Goal: Answer question/provide support: Share knowledge or assist other users

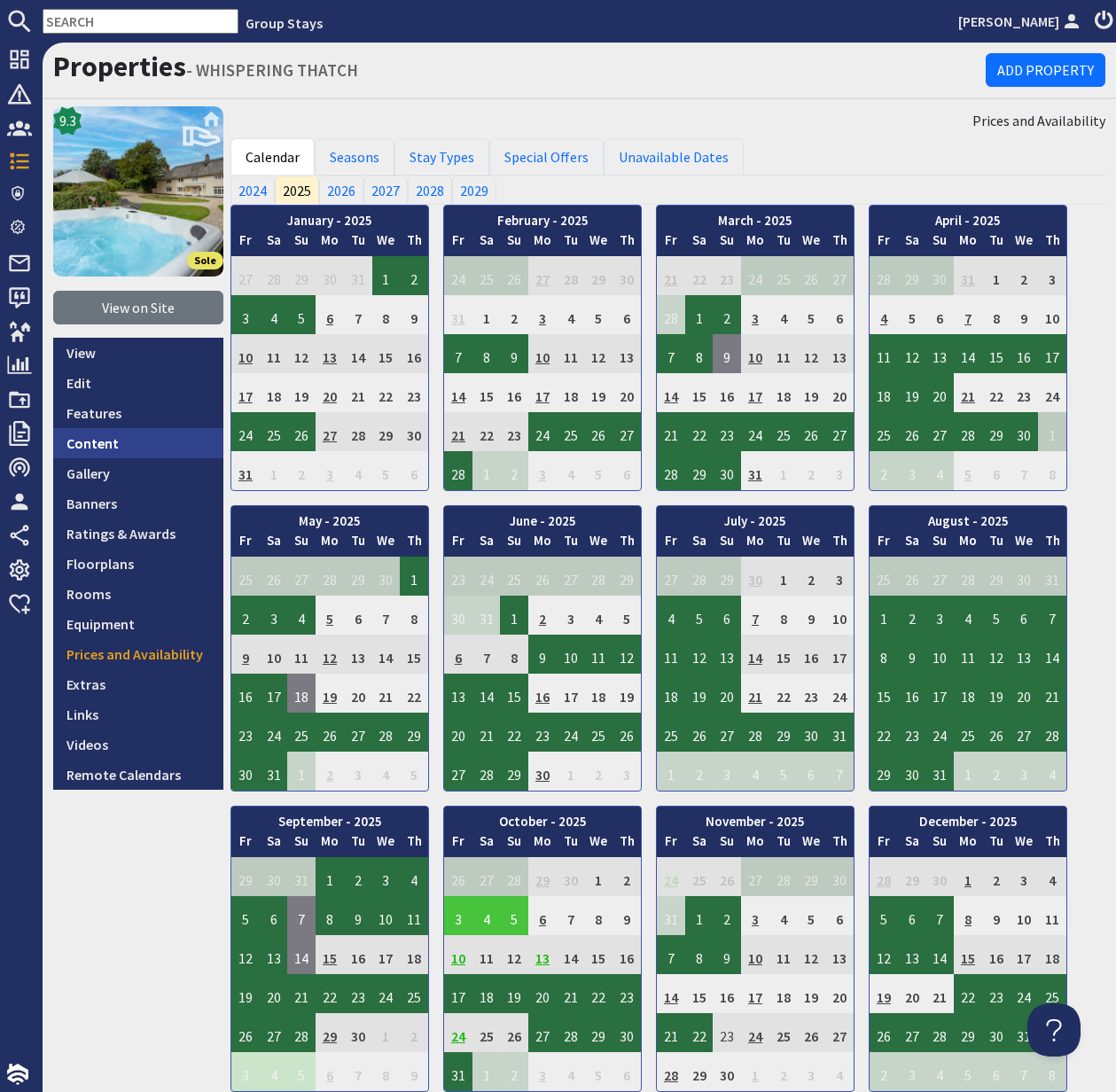
scroll to position [155, 0]
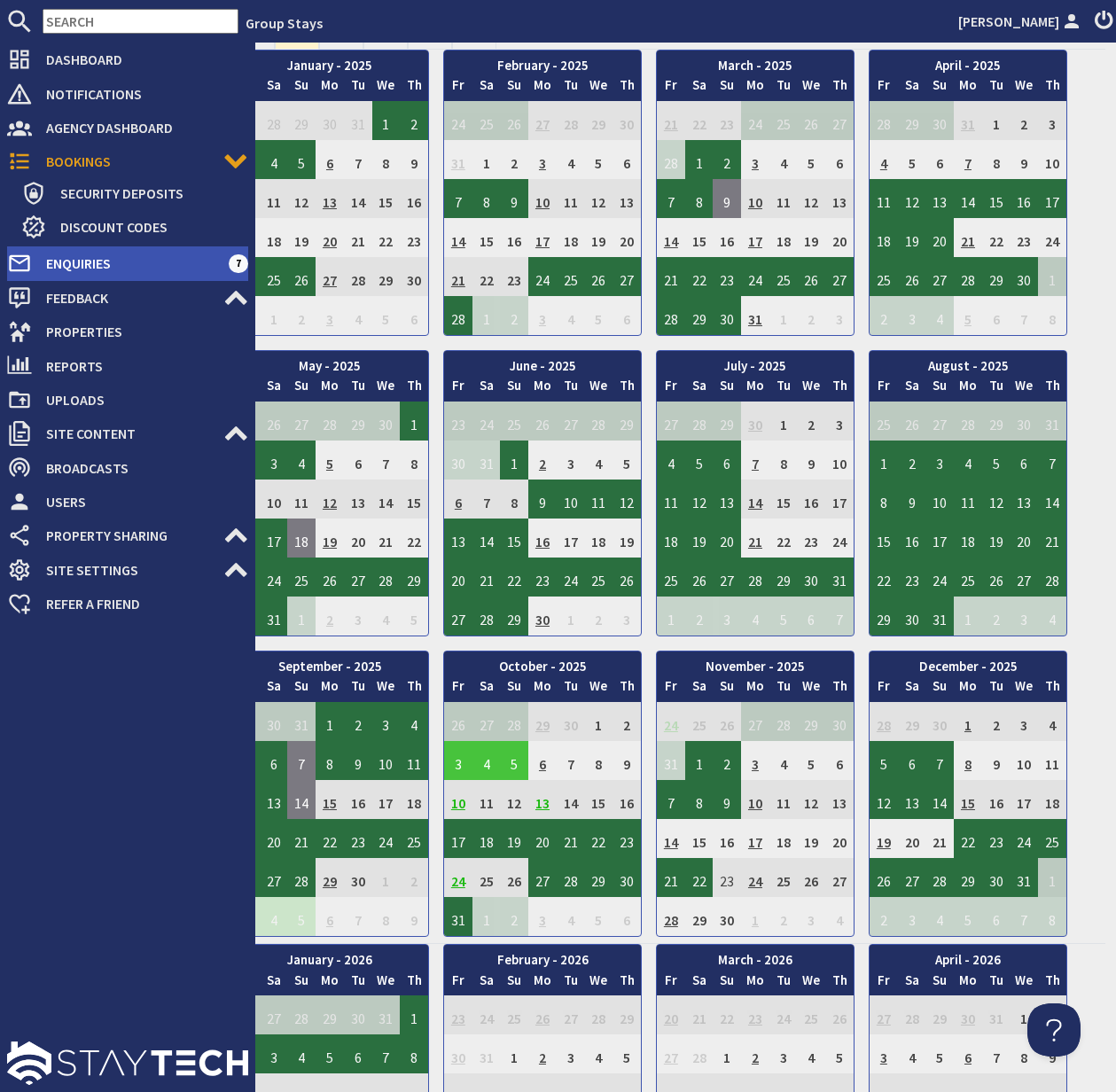
click at [86, 262] on span "Enquiries" at bounding box center [131, 264] width 197 height 29
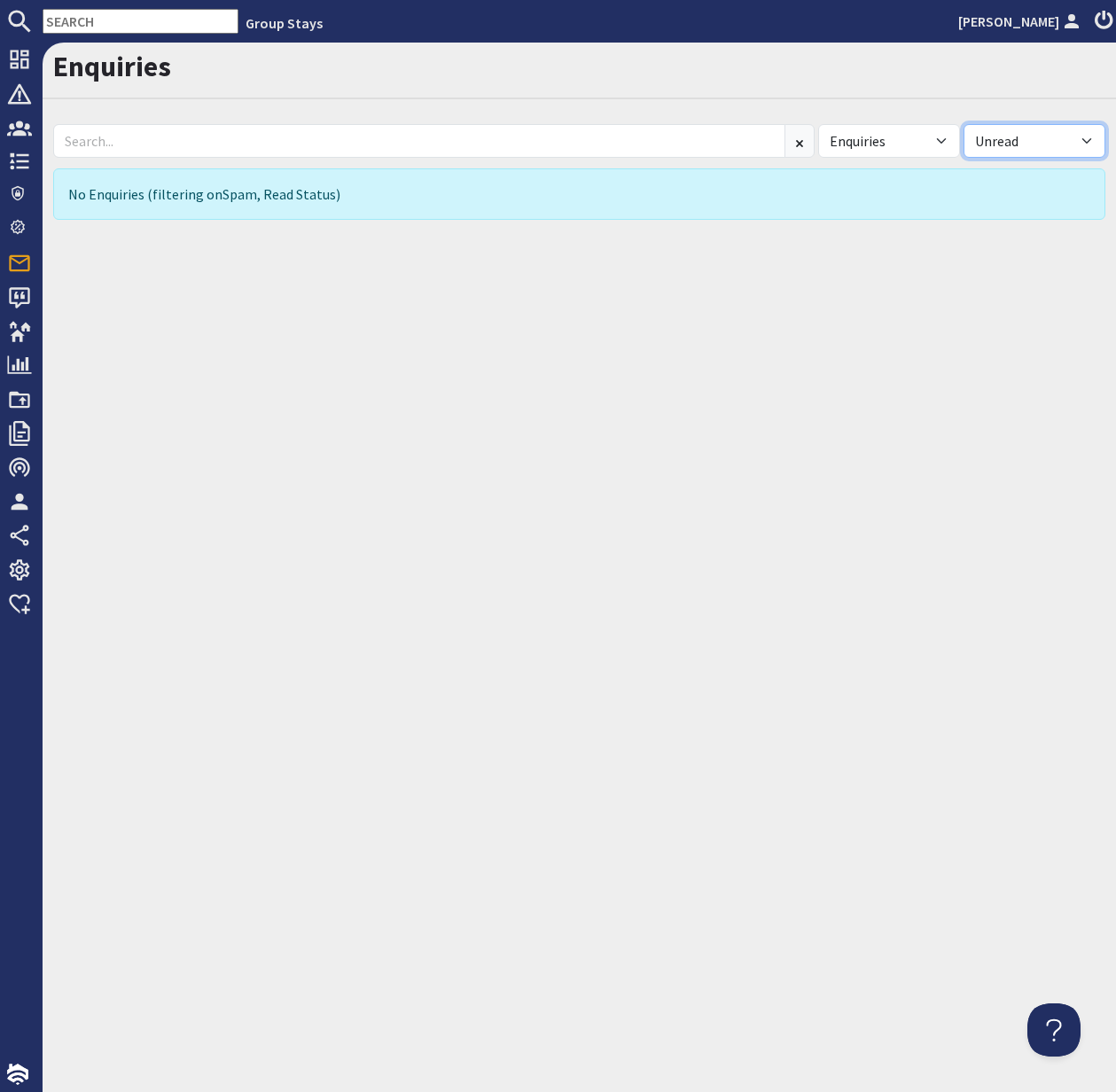
click at [1078, 136] on select "All Read Unread" at bounding box center [1034, 141] width 142 height 34
select select
click at [964, 124] on select "All Read Unread" at bounding box center [1034, 141] width 142 height 34
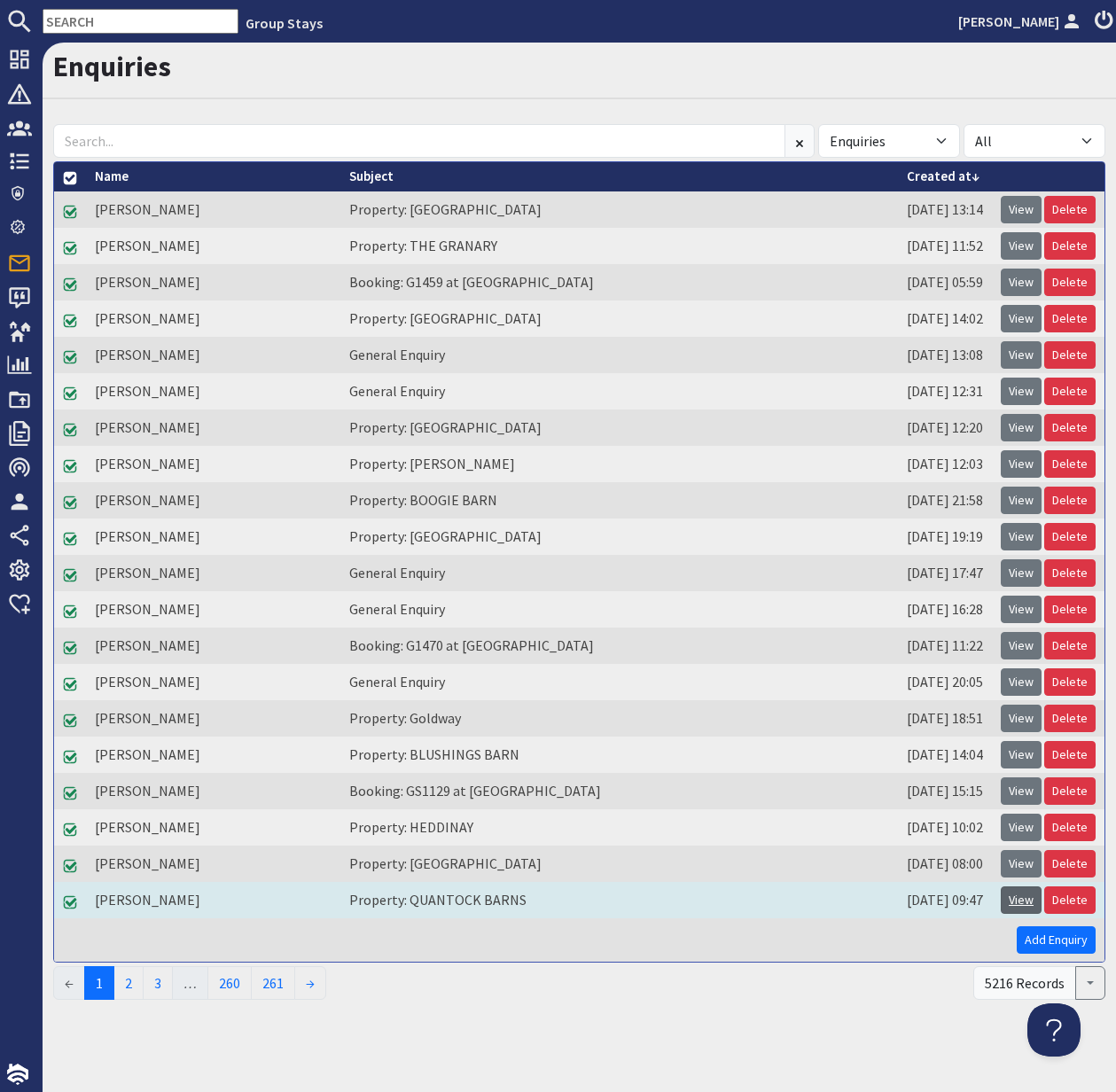
click at [1020, 898] on link "View" at bounding box center [1020, 900] width 40 height 28
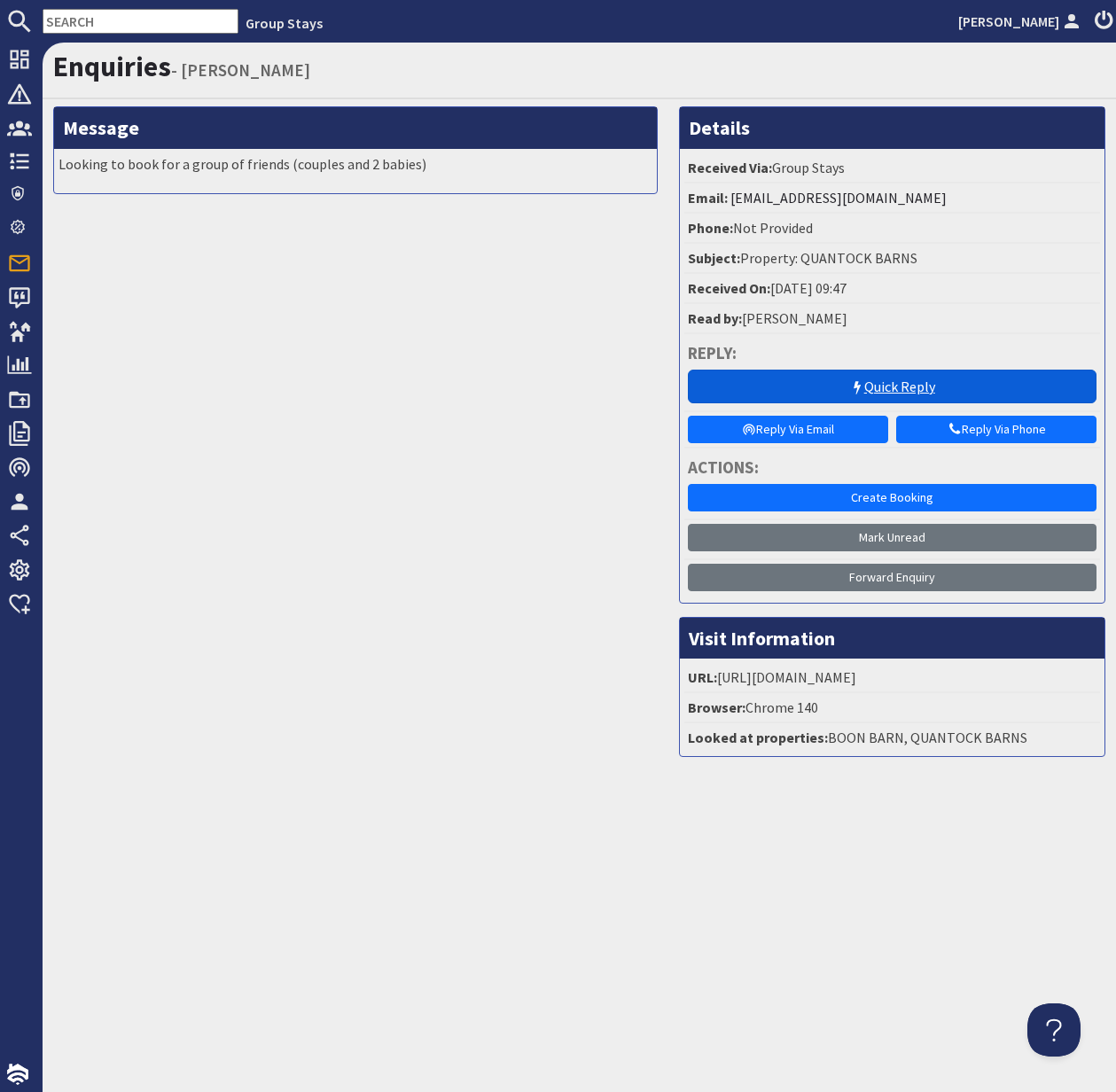
click at [917, 385] on link "Quick Reply" at bounding box center [892, 386] width 409 height 34
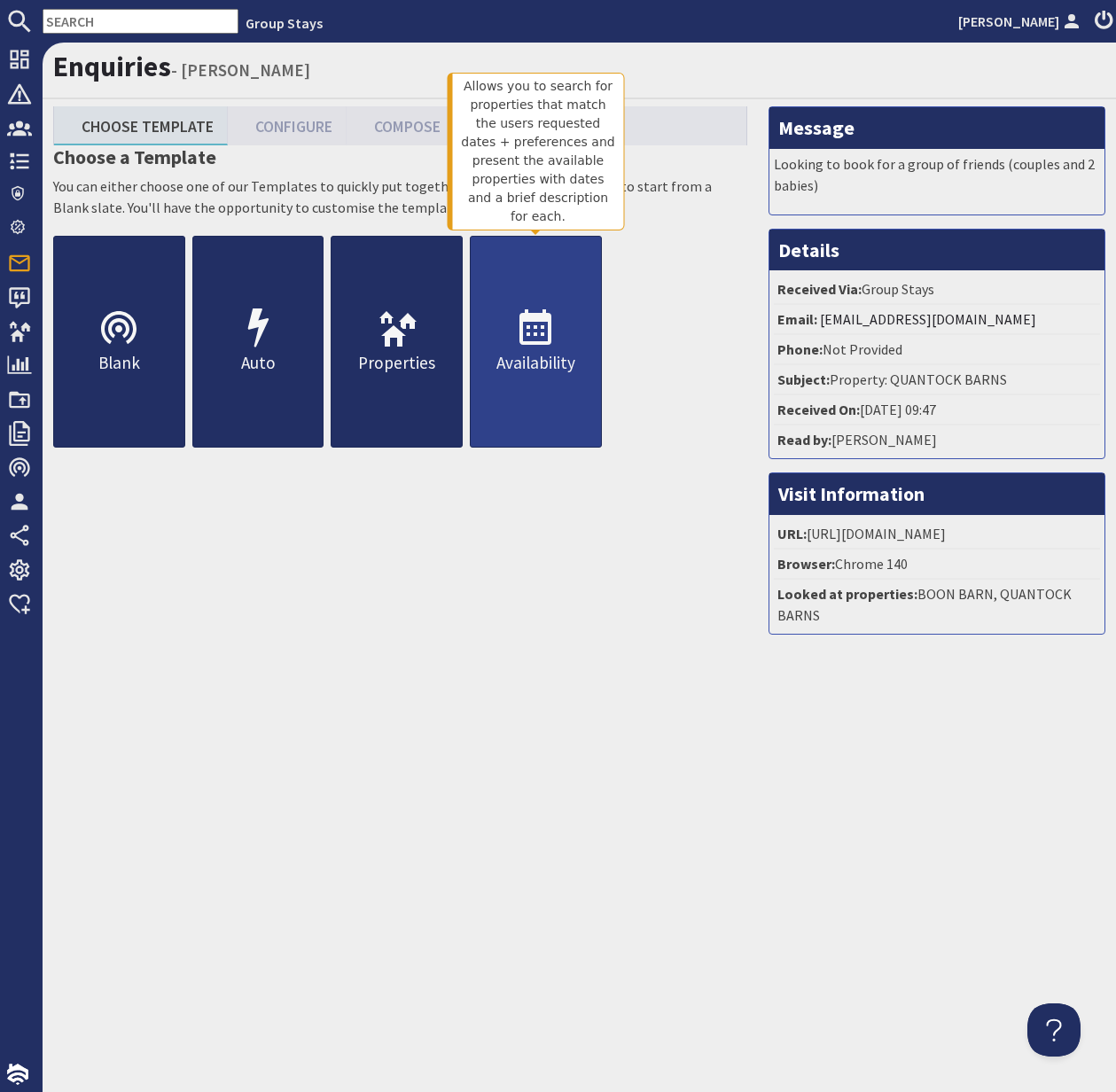
click at [526, 347] on icon at bounding box center [534, 328] width 42 height 42
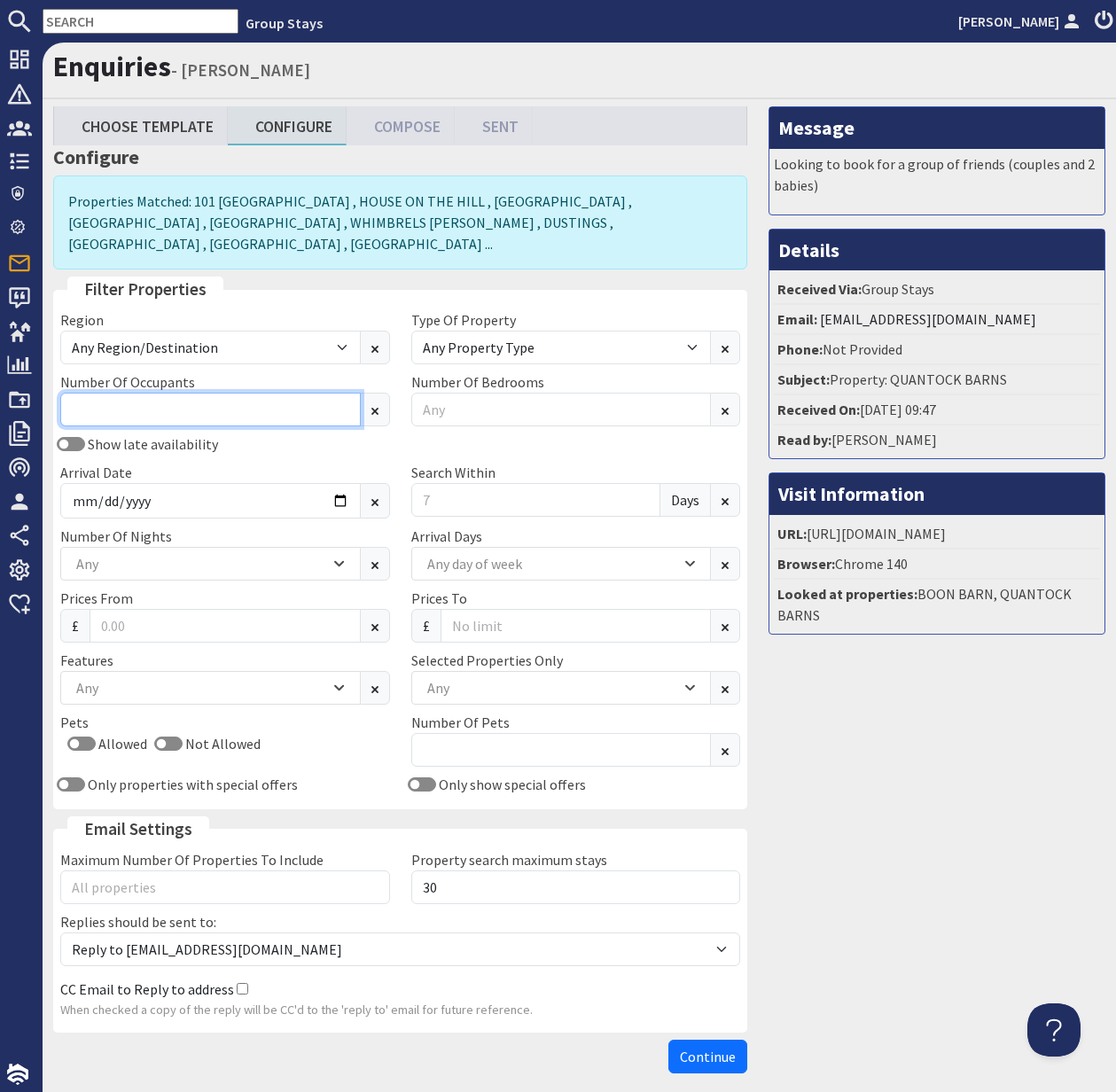
click at [252, 393] on input "Number Of Occupants" at bounding box center [210, 410] width 300 height 34
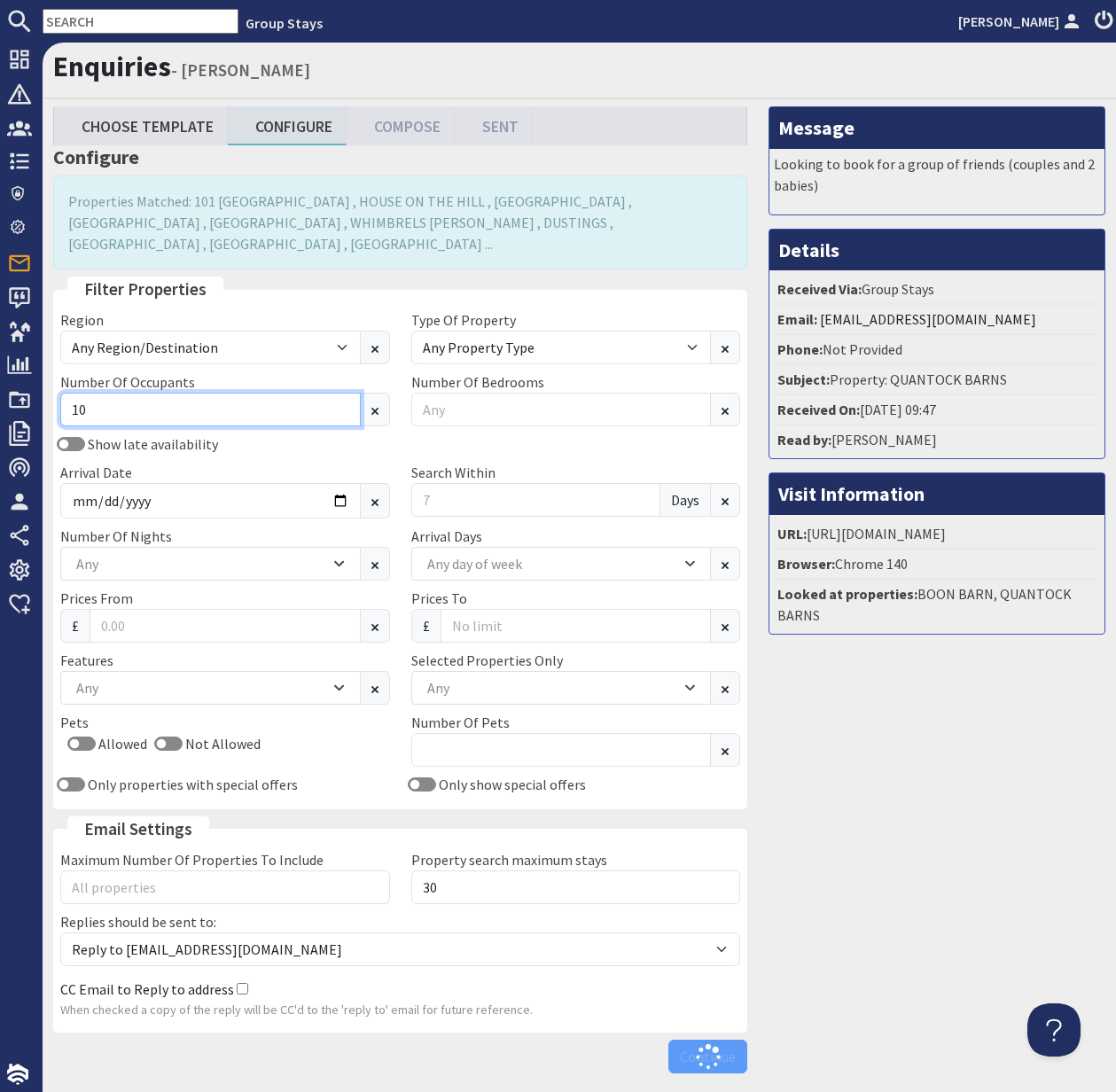
type input "10"
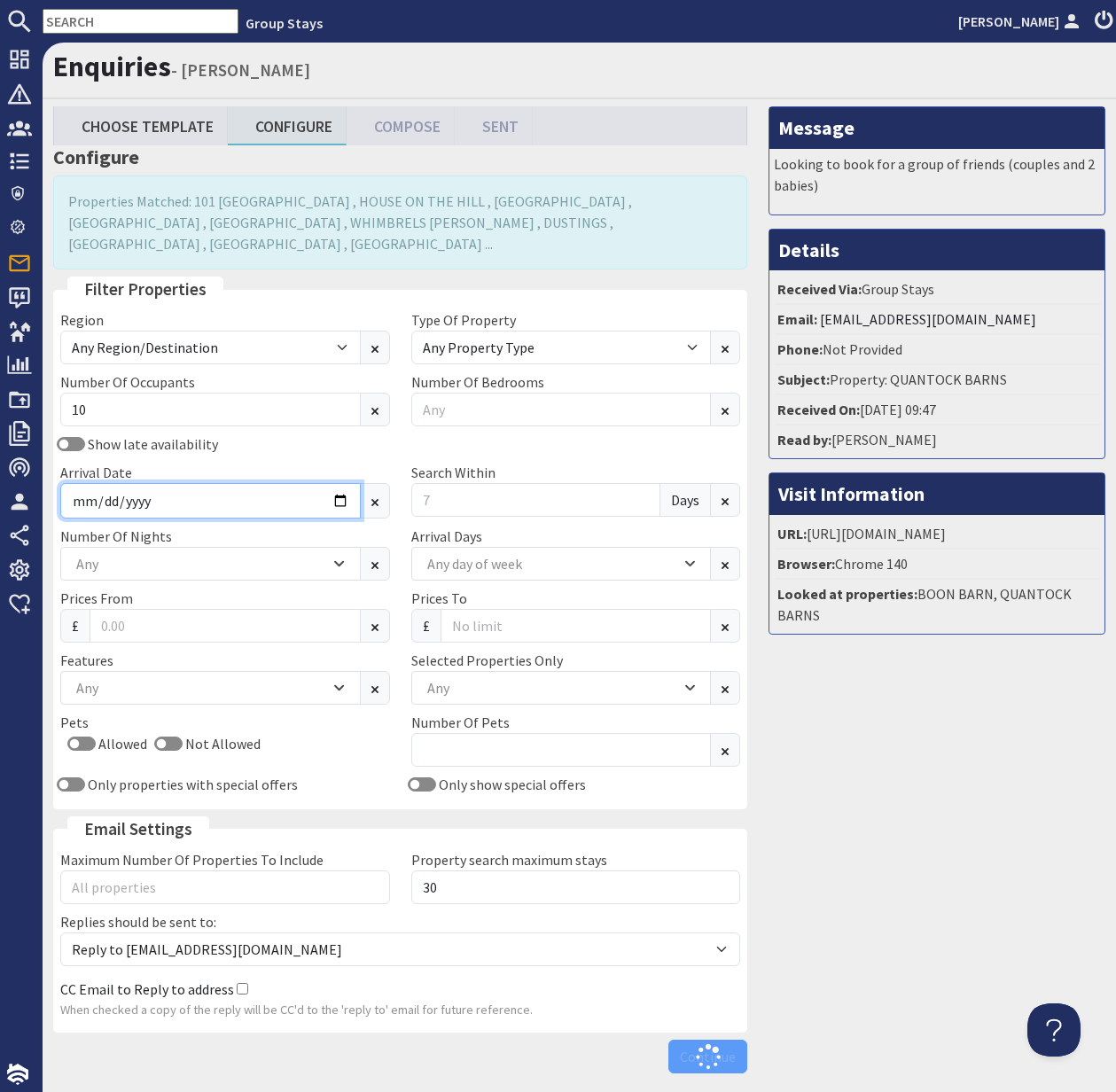
click at [333, 483] on input "Arrival Date" at bounding box center [210, 501] width 300 height 36
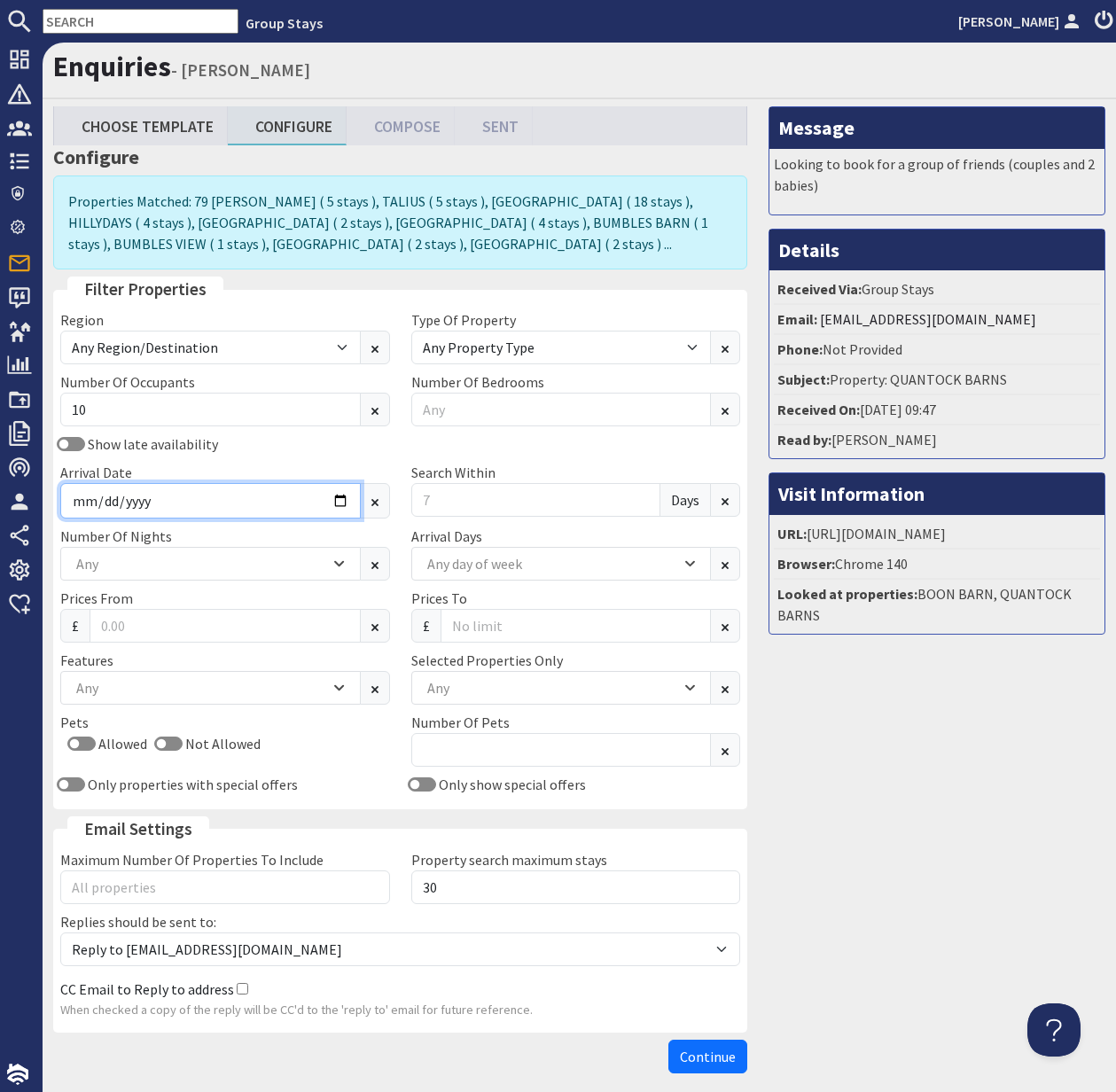
type input "2025-12-29"
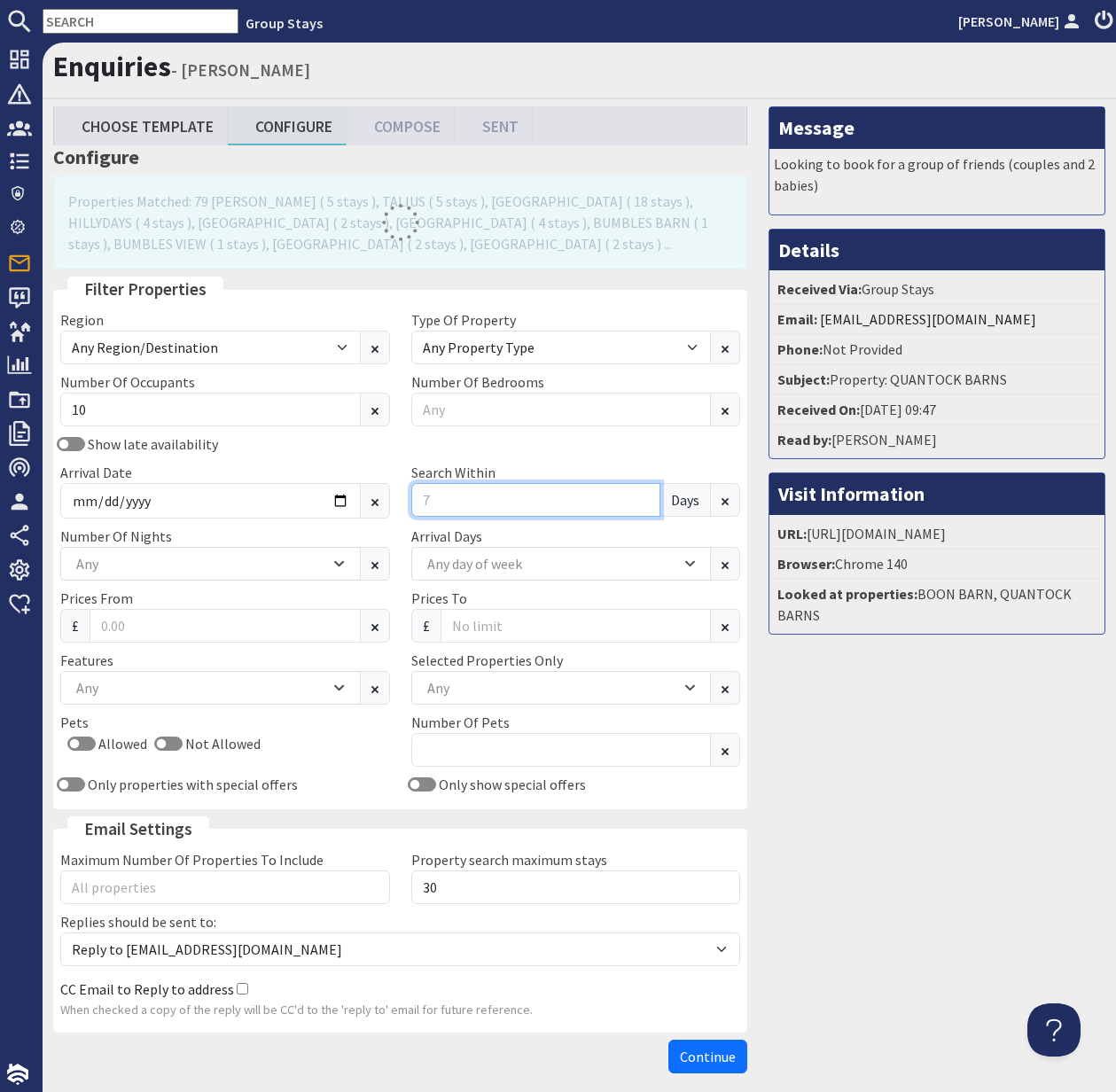
drag, startPoint x: 438, startPoint y: 504, endPoint x: 427, endPoint y: 503, distance: 11.0
click at [427, 503] on input "Search Within" at bounding box center [536, 500] width 250 height 34
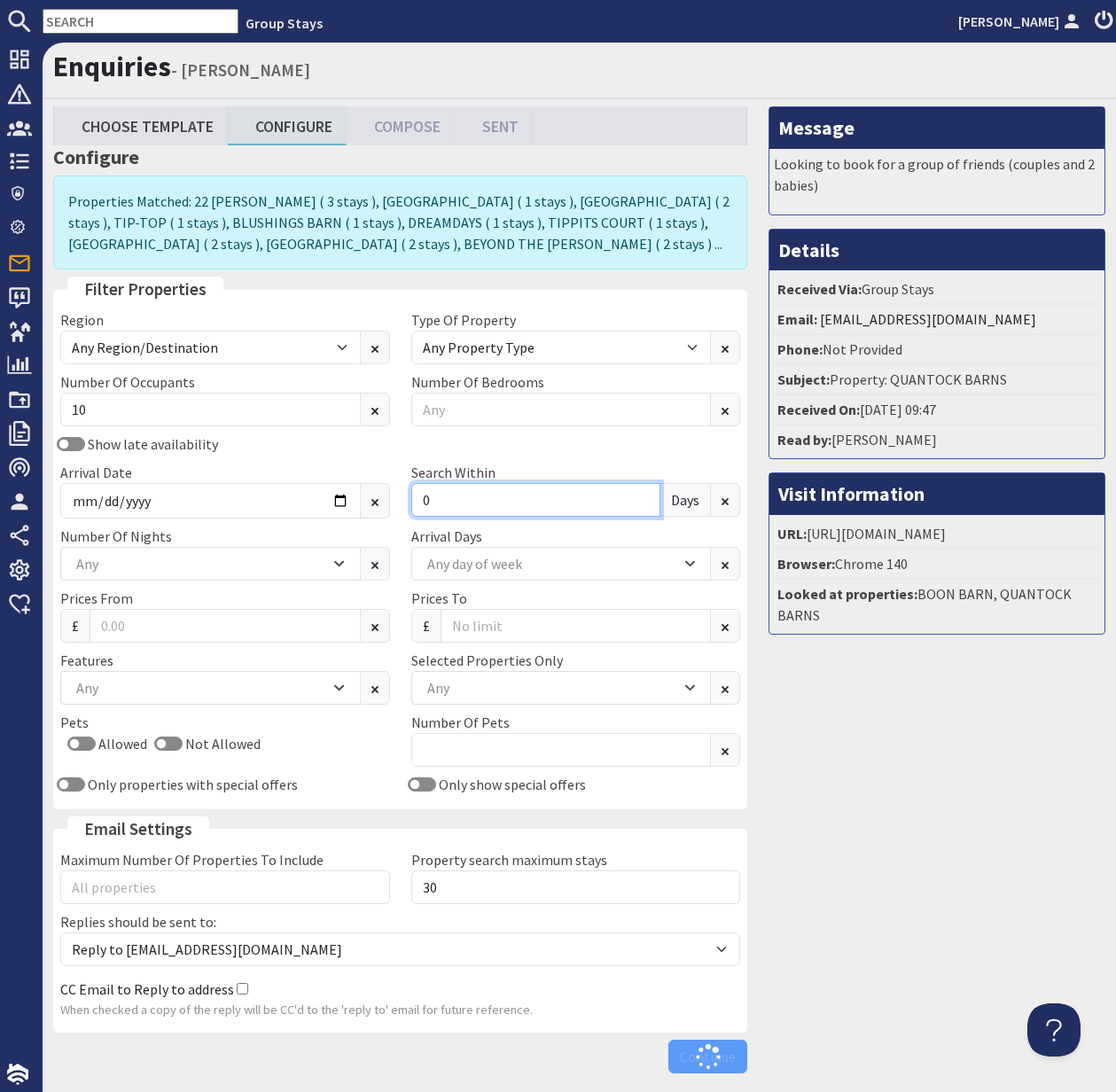
type input "0"
click at [240, 558] on div "Any" at bounding box center [201, 564] width 258 height 20
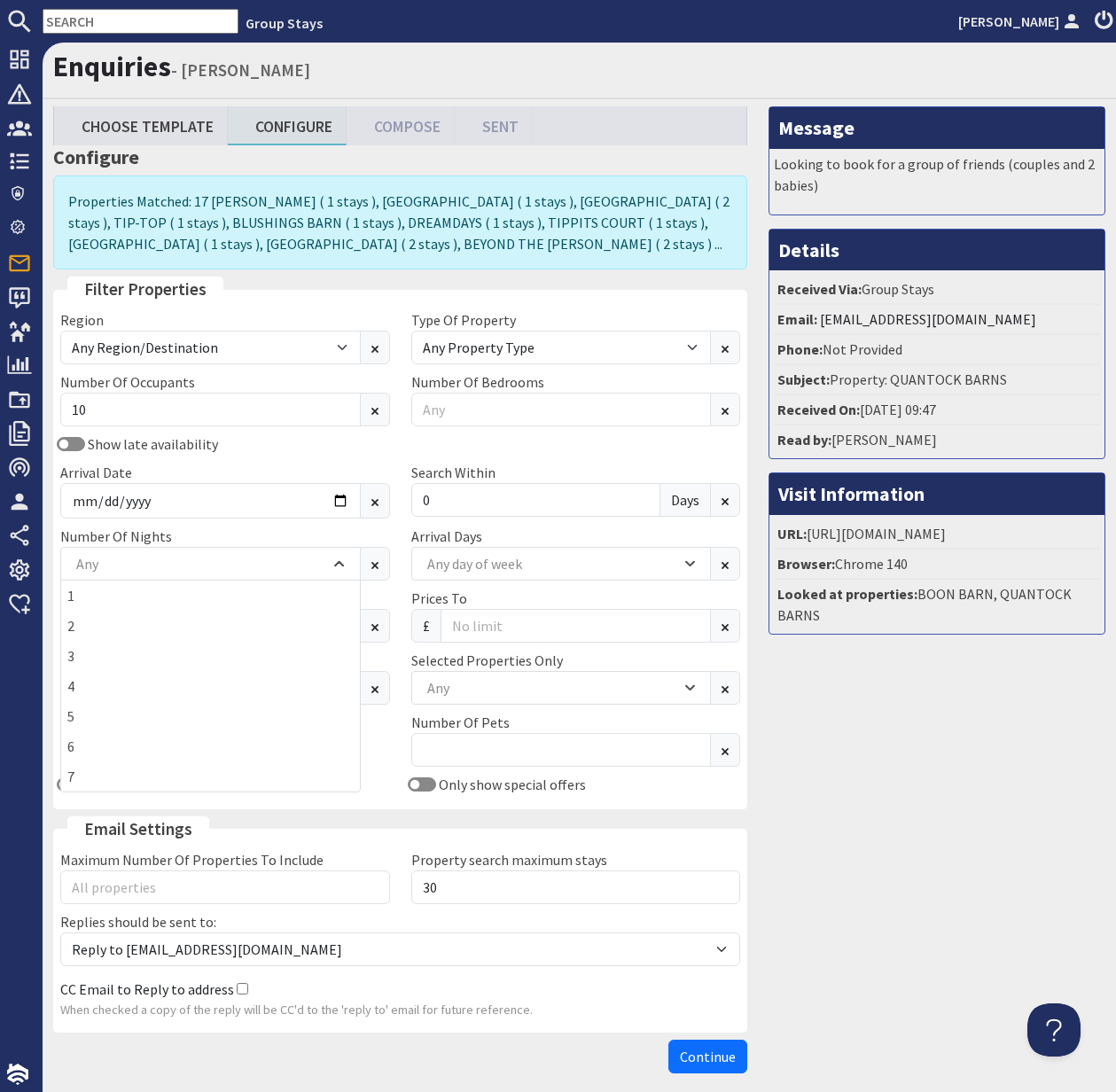
click at [397, 534] on div "Number Of Nights 1 2 3 4 5 6 7 Any" at bounding box center [225, 552] width 351 height 55
click at [74, 741] on input "Allowed" at bounding box center [82, 744] width 29 height 14
checkbox input "true"
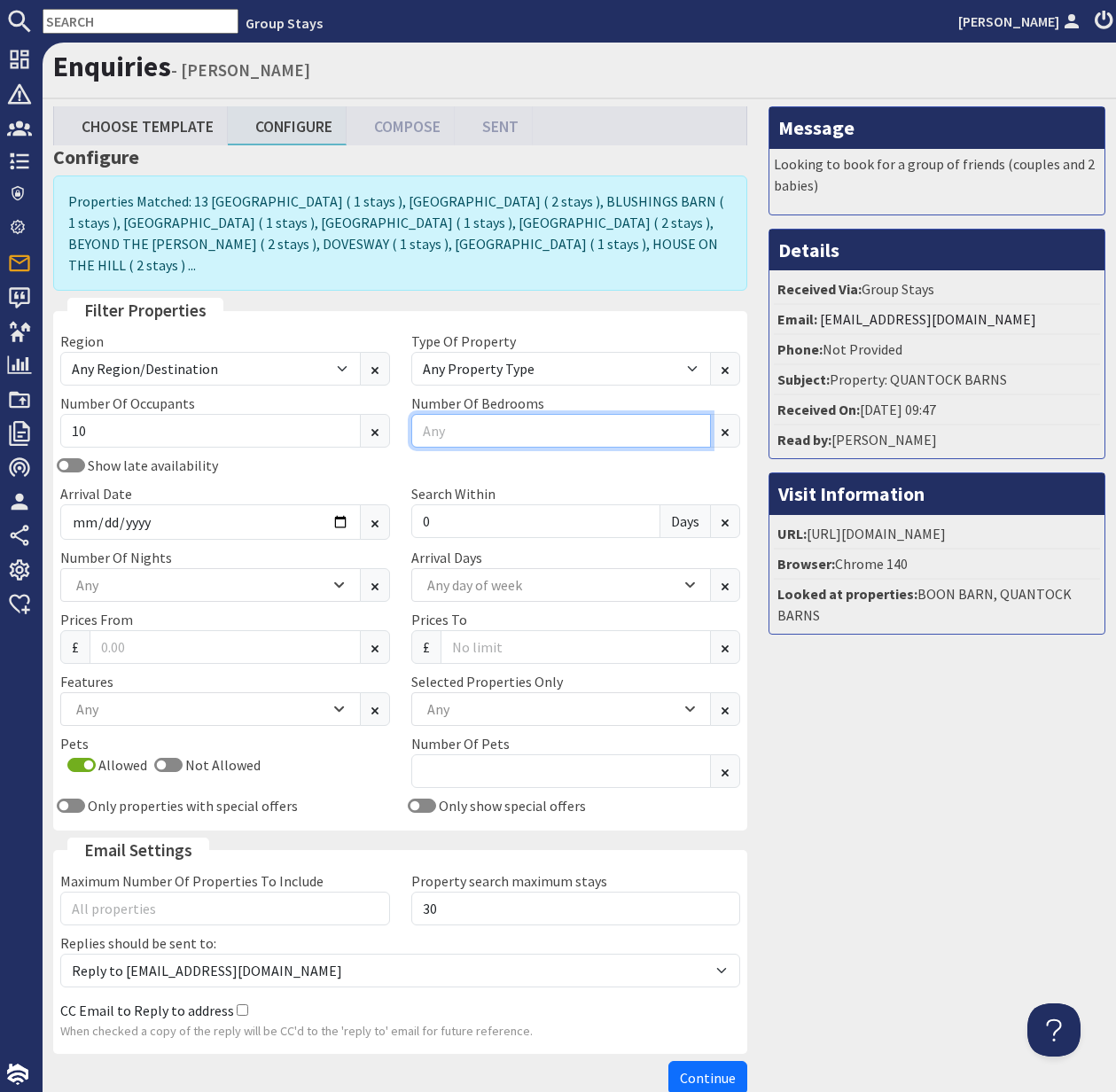
click at [491, 414] on input "Number Of Bedrooms" at bounding box center [561, 431] width 300 height 34
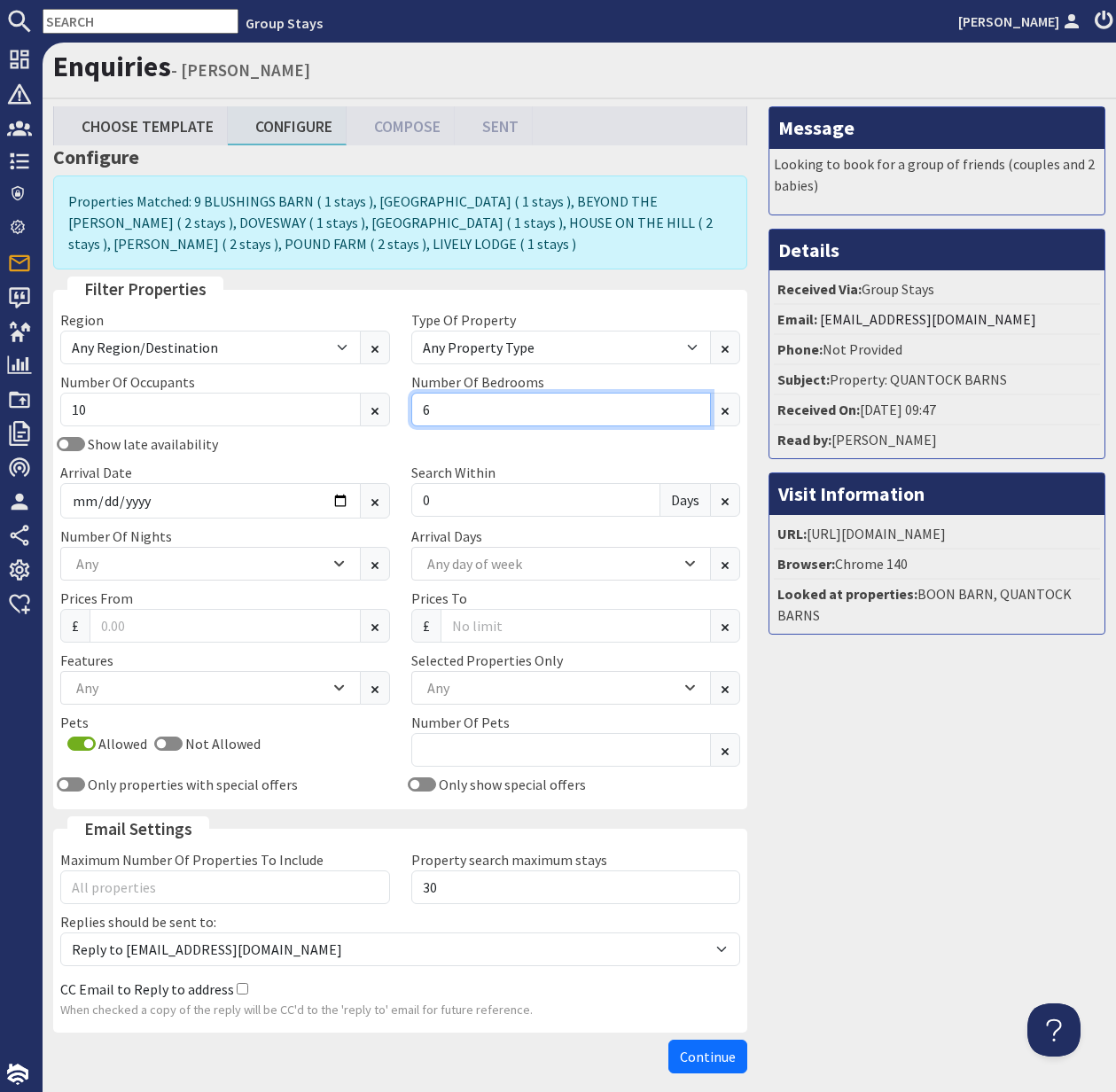
type input "6"
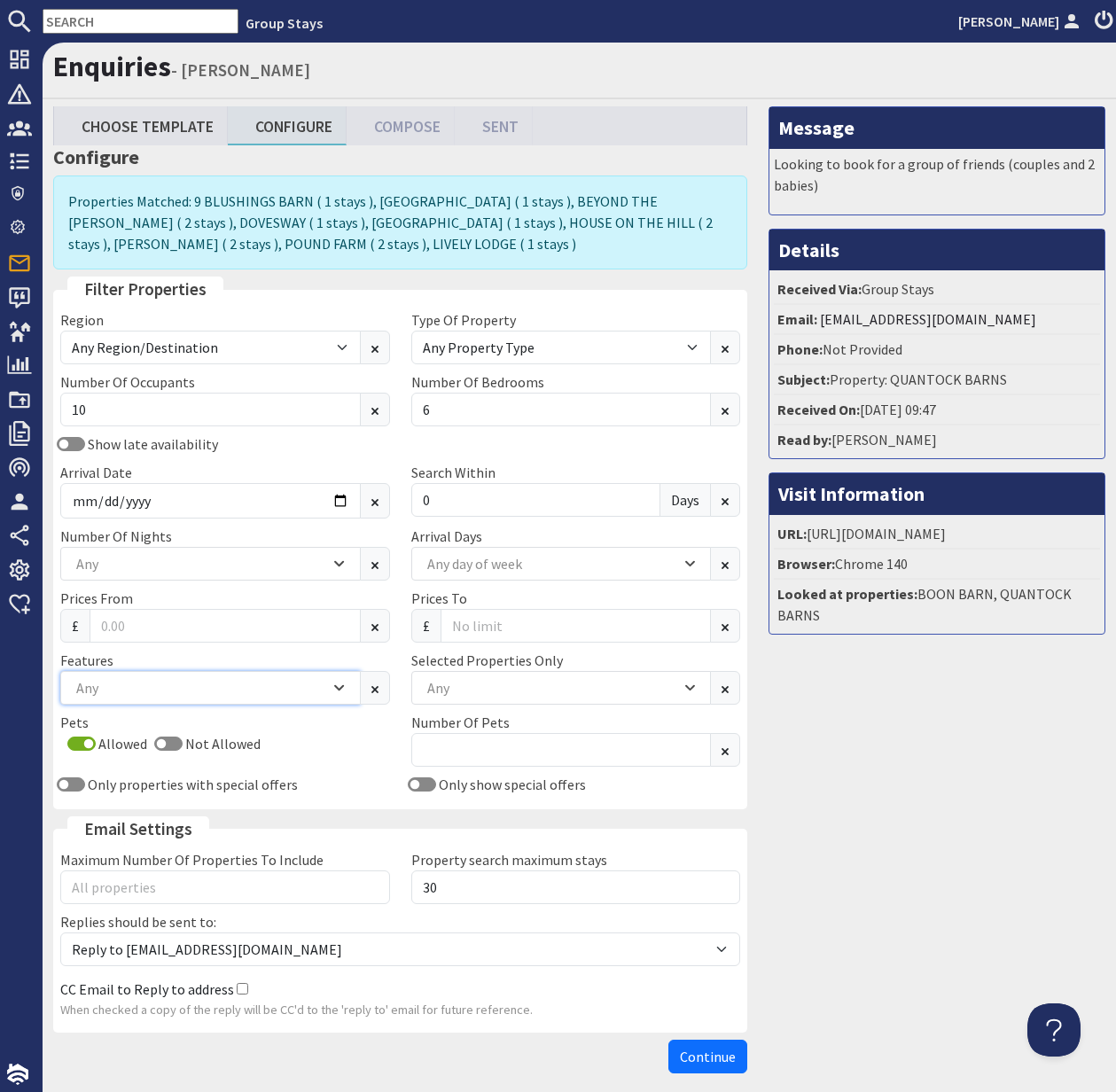
click at [188, 688] on div "Any" at bounding box center [201, 688] width 258 height 20
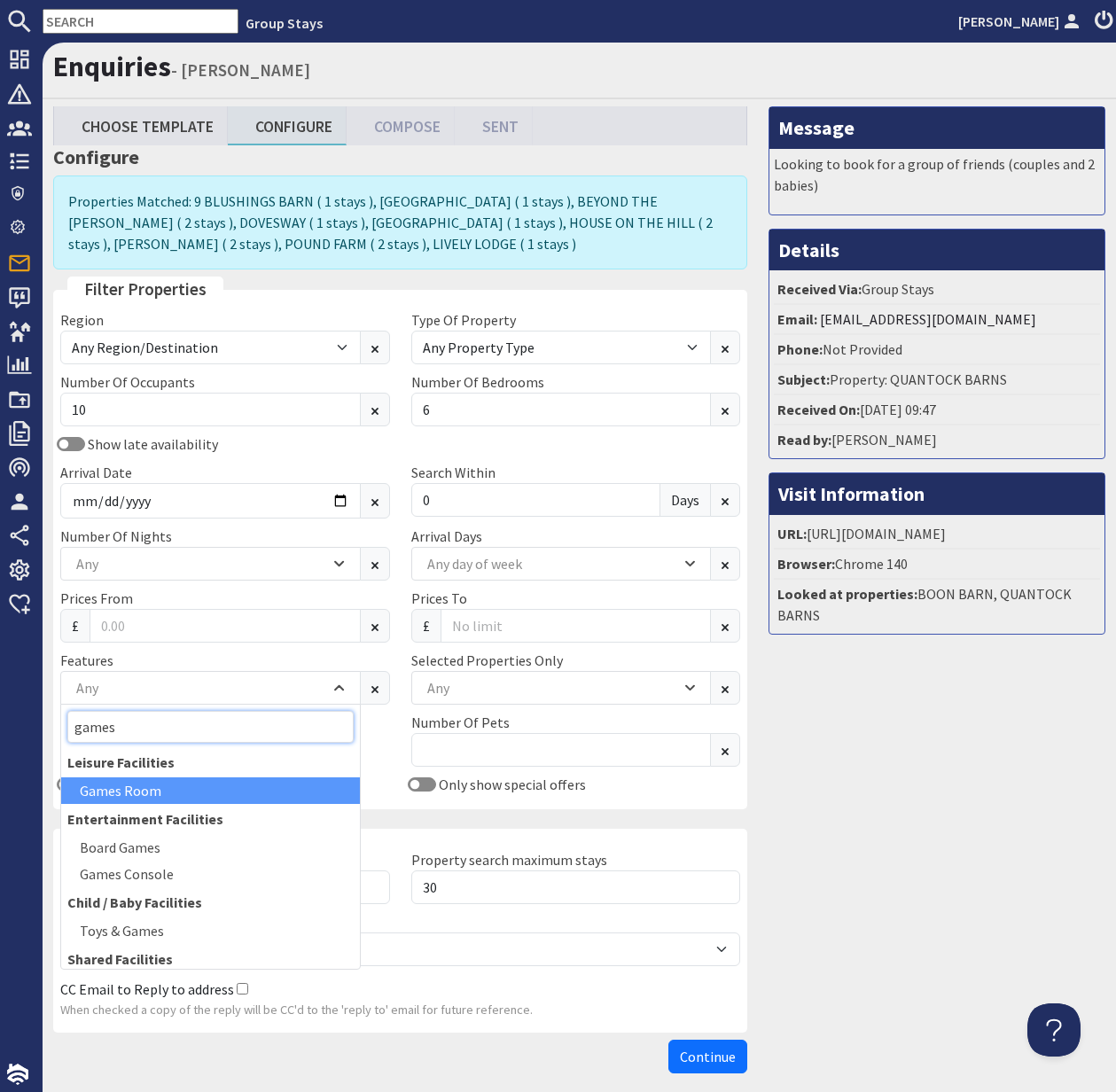
type input "games"
click at [147, 784] on div "Games Room" at bounding box center [210, 791] width 298 height 27
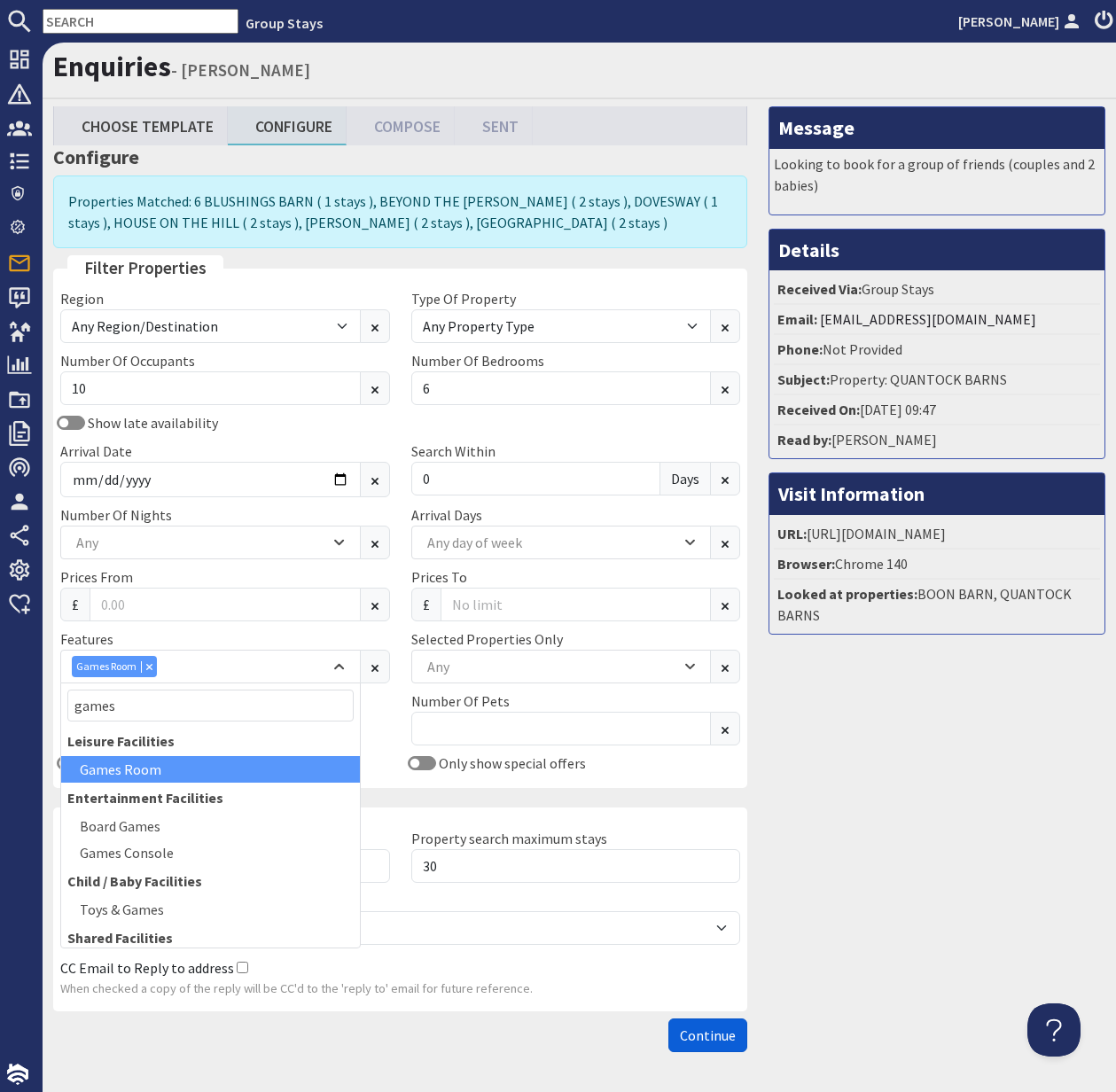
click at [699, 1036] on span "Continue" at bounding box center [707, 1036] width 56 height 18
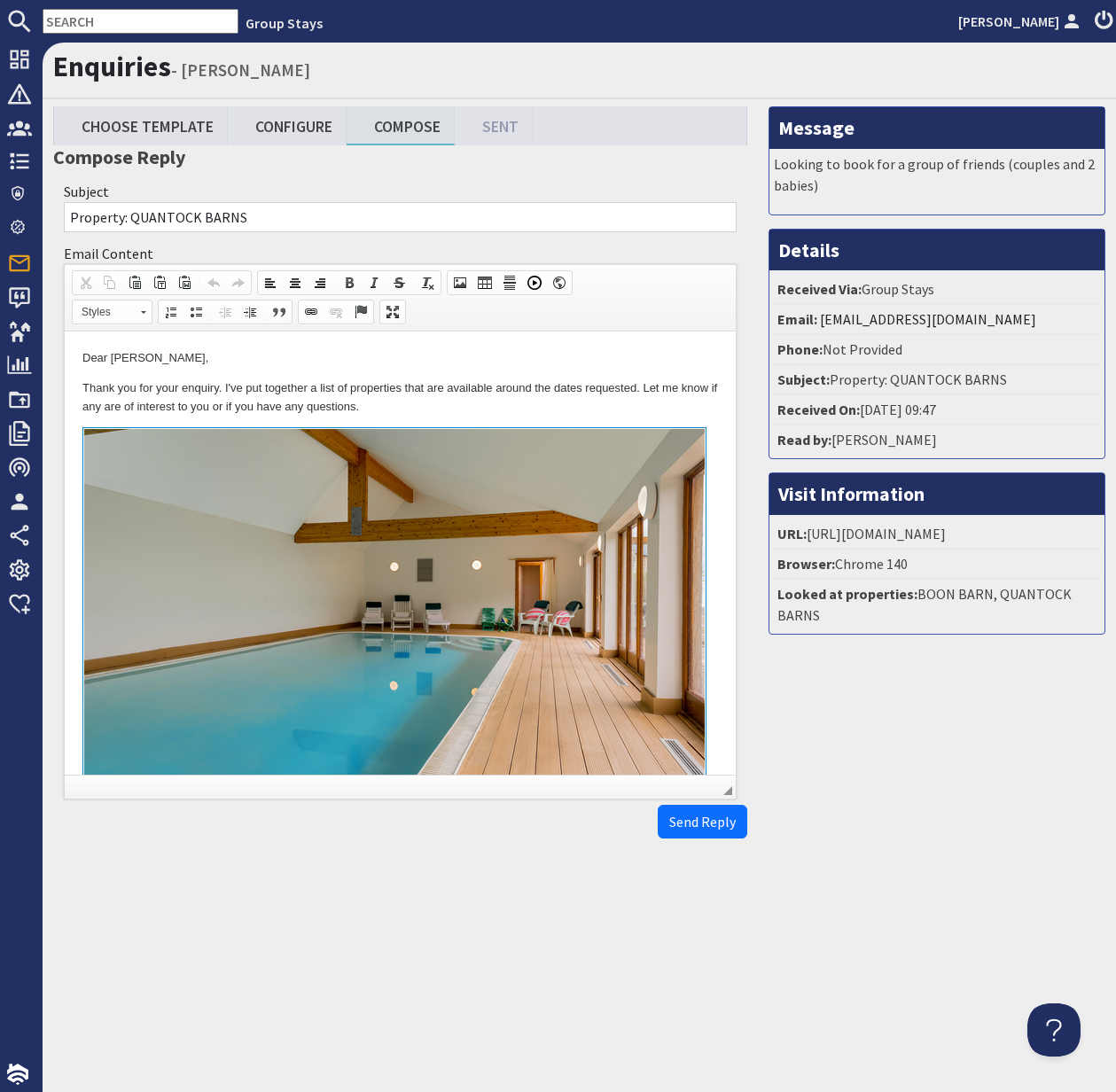
drag, startPoint x: 75, startPoint y: 394, endPoint x: 381, endPoint y: 796, distance: 505.2
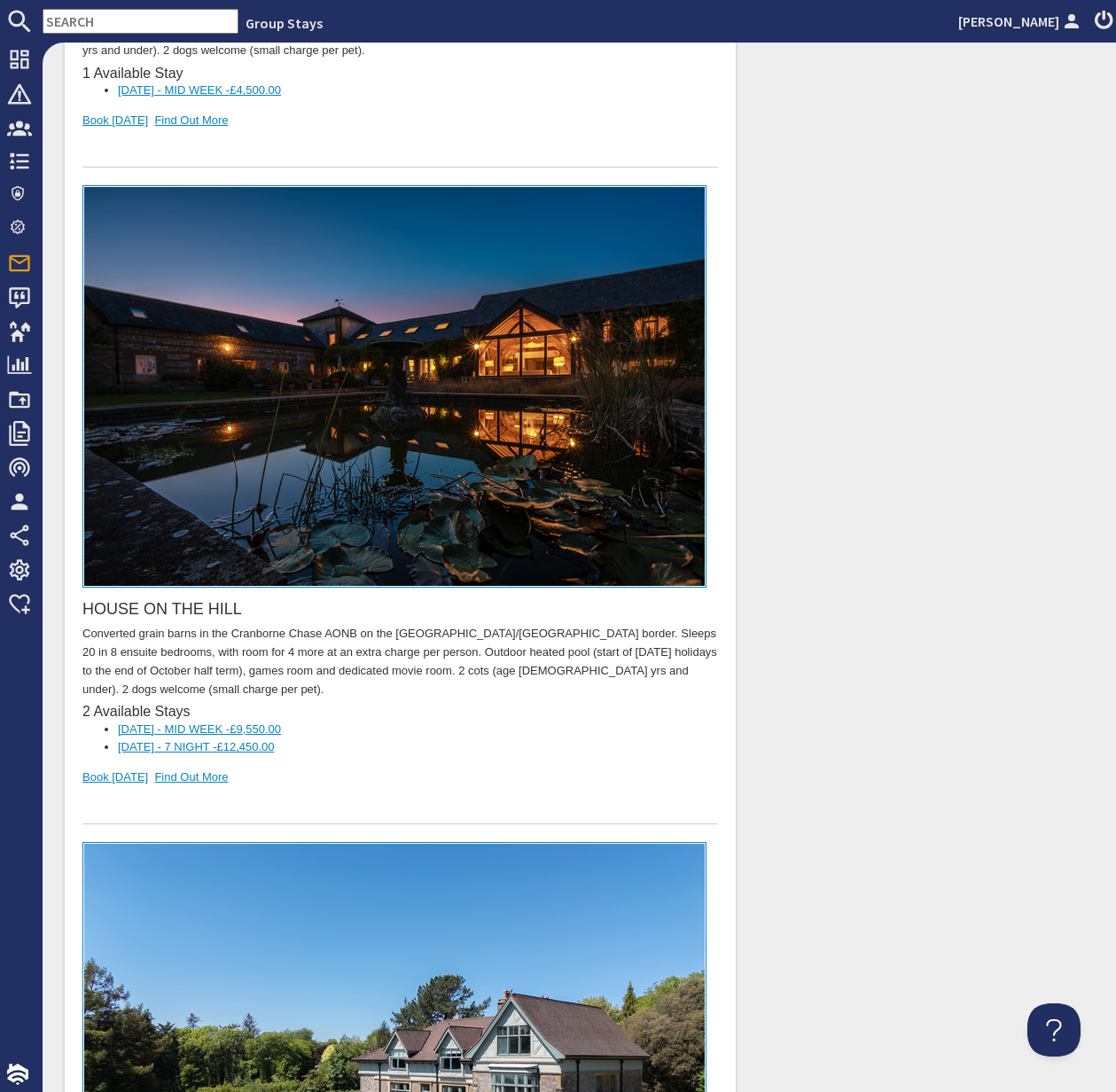
scroll to position [3362, 0]
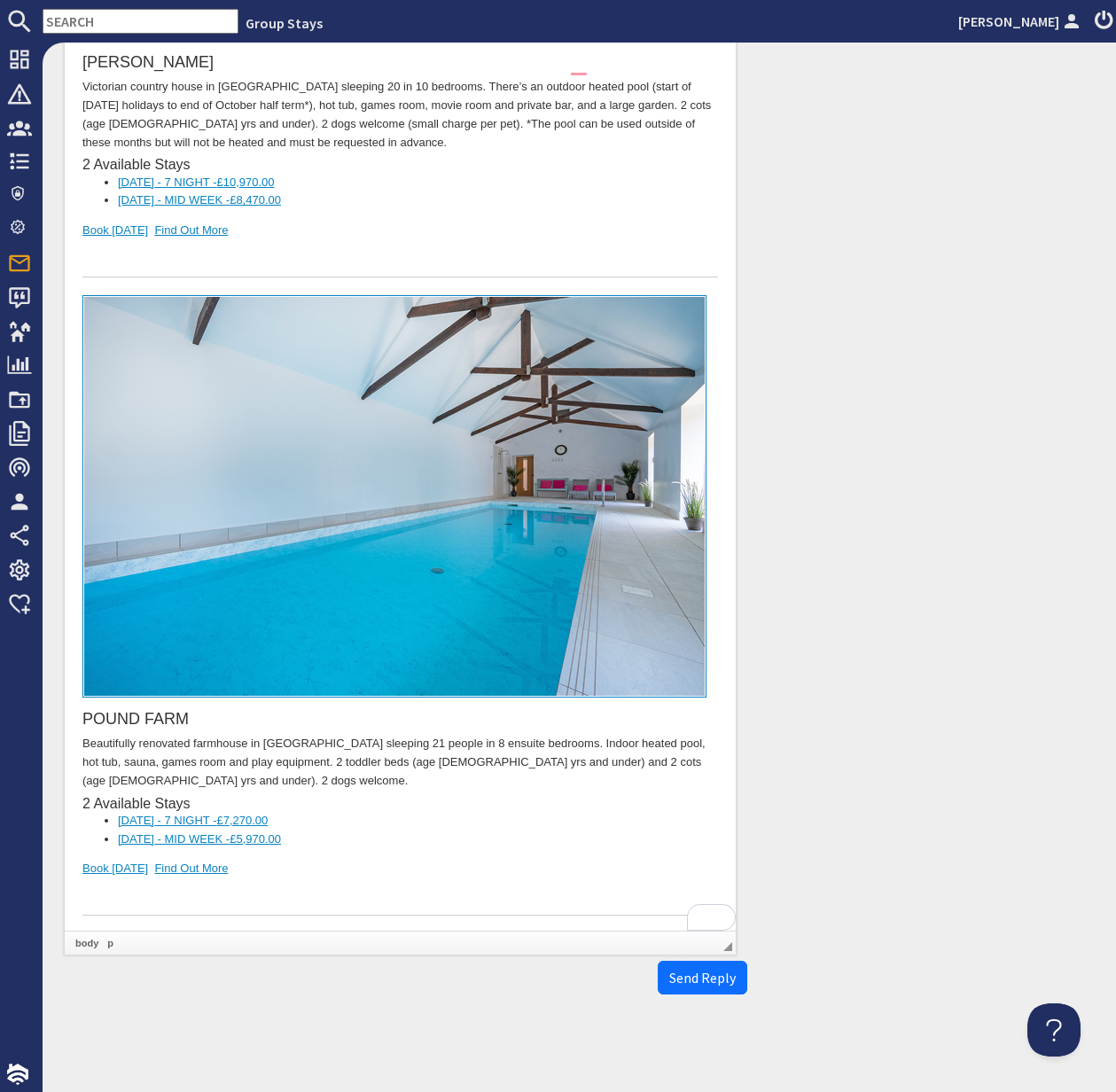
drag, startPoint x: 155, startPoint y: 908, endPoint x: 46, endPoint y: 857, distance: 120.3
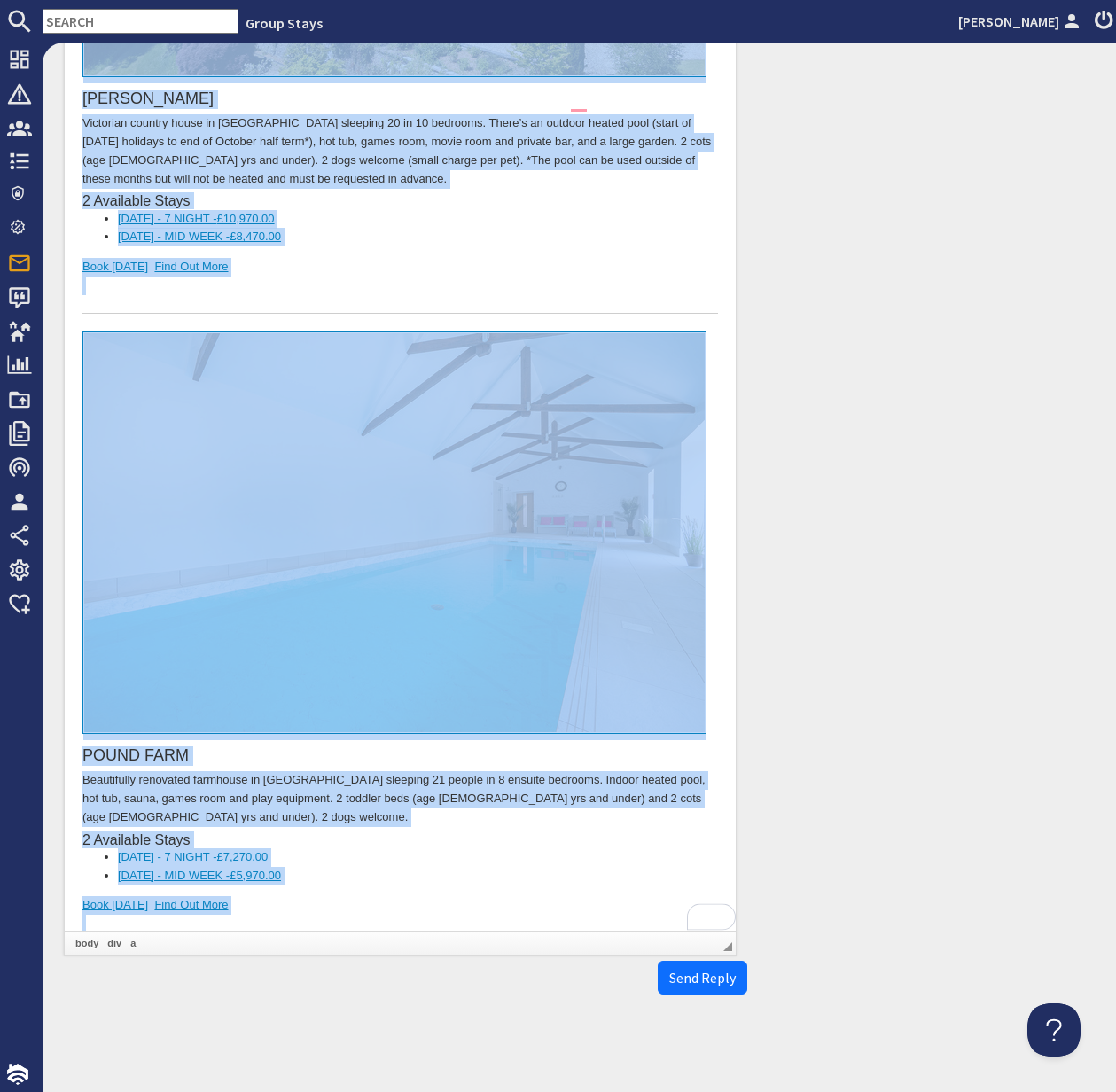
copy body "Dear Miss Corrina Drake, Thank you for your enquiry. I've put together a list o…"
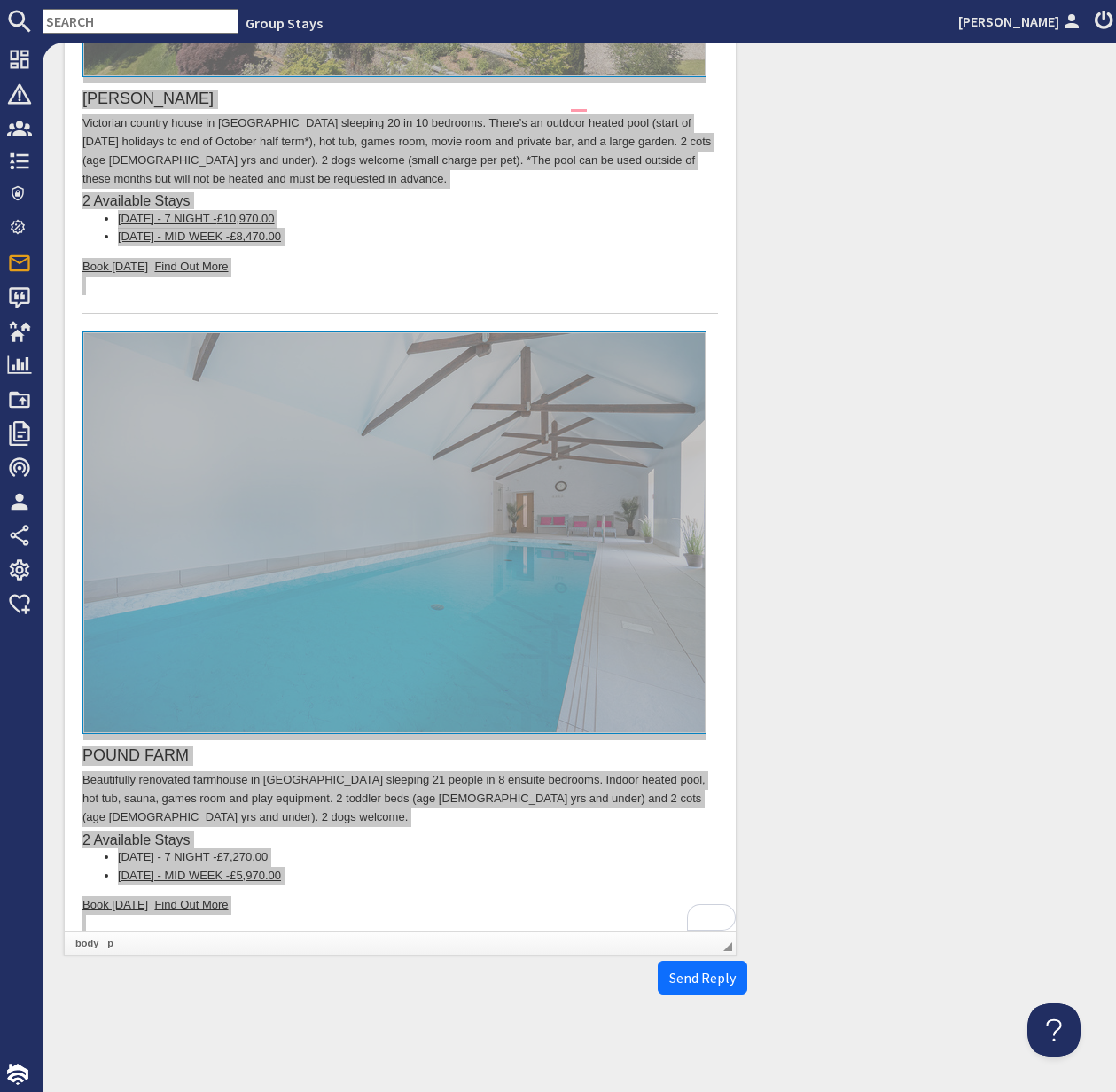
click at [70, 23] on input "text" at bounding box center [140, 22] width 196 height 25
click at [69, 22] on input "text" at bounding box center [140, 22] width 196 height 25
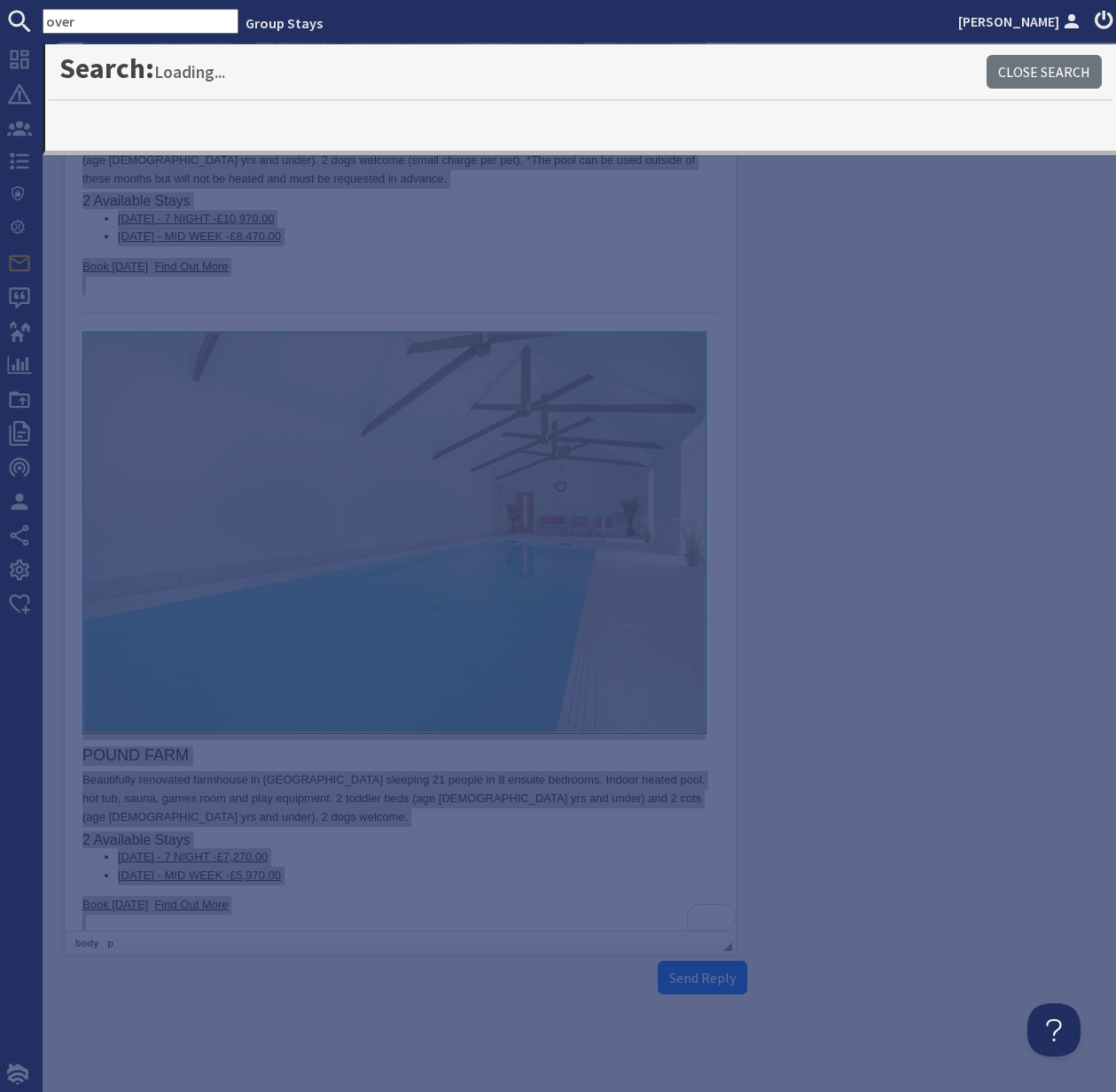
type input "over"
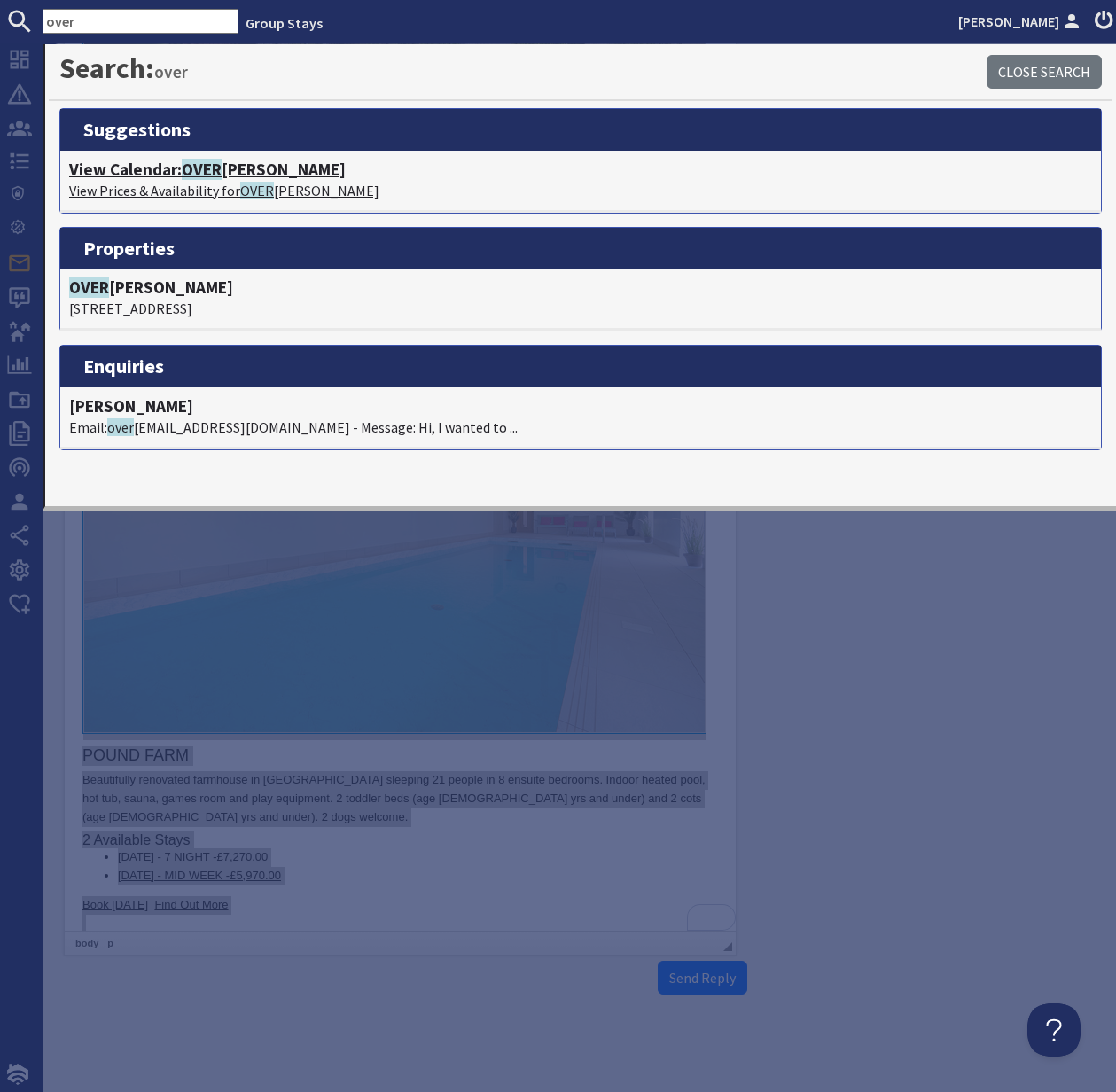
click at [166, 176] on h4 "View Calendar: OVER BROOKS" at bounding box center [580, 169] width 1023 height 21
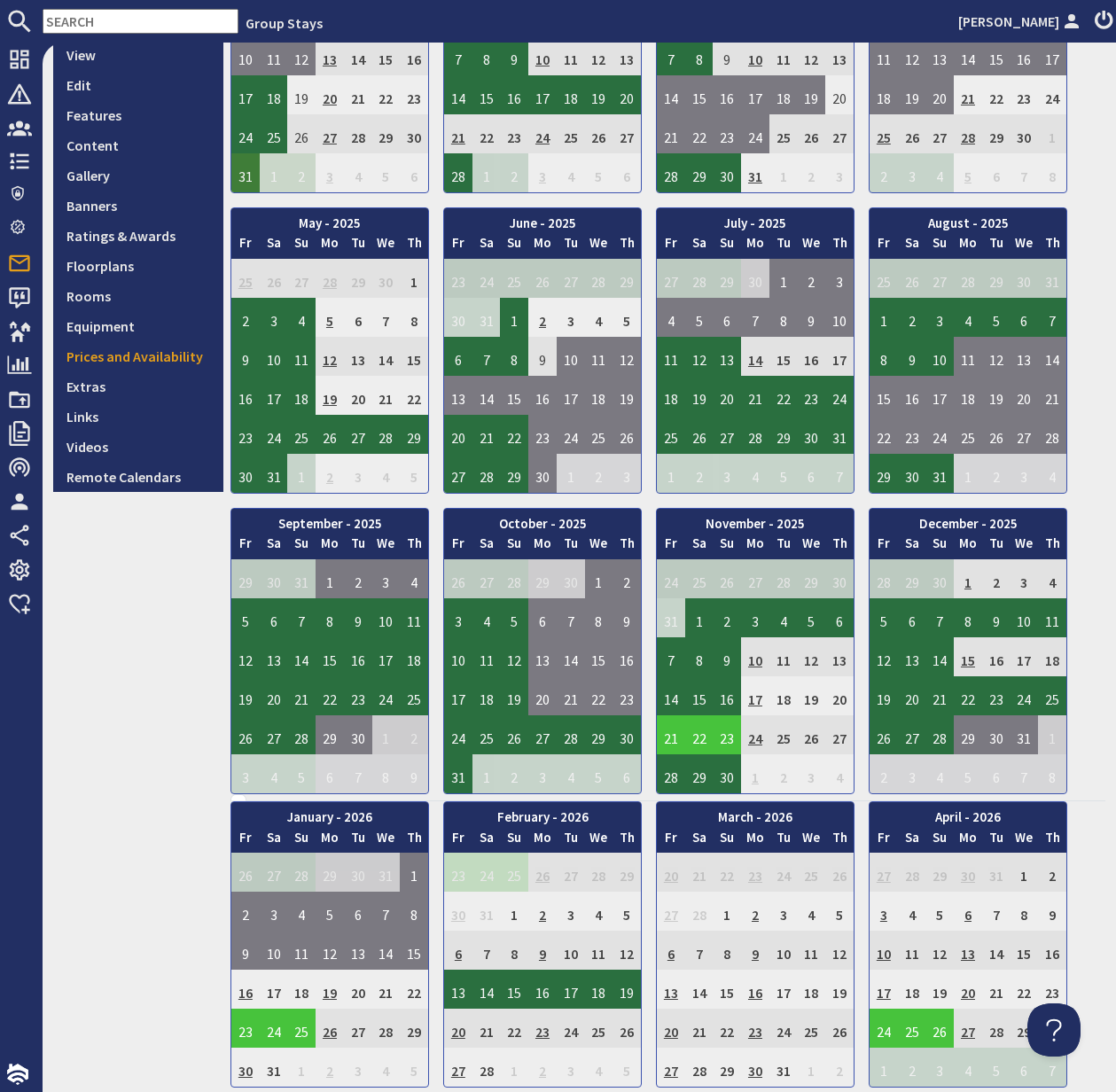
scroll to position [300, 0]
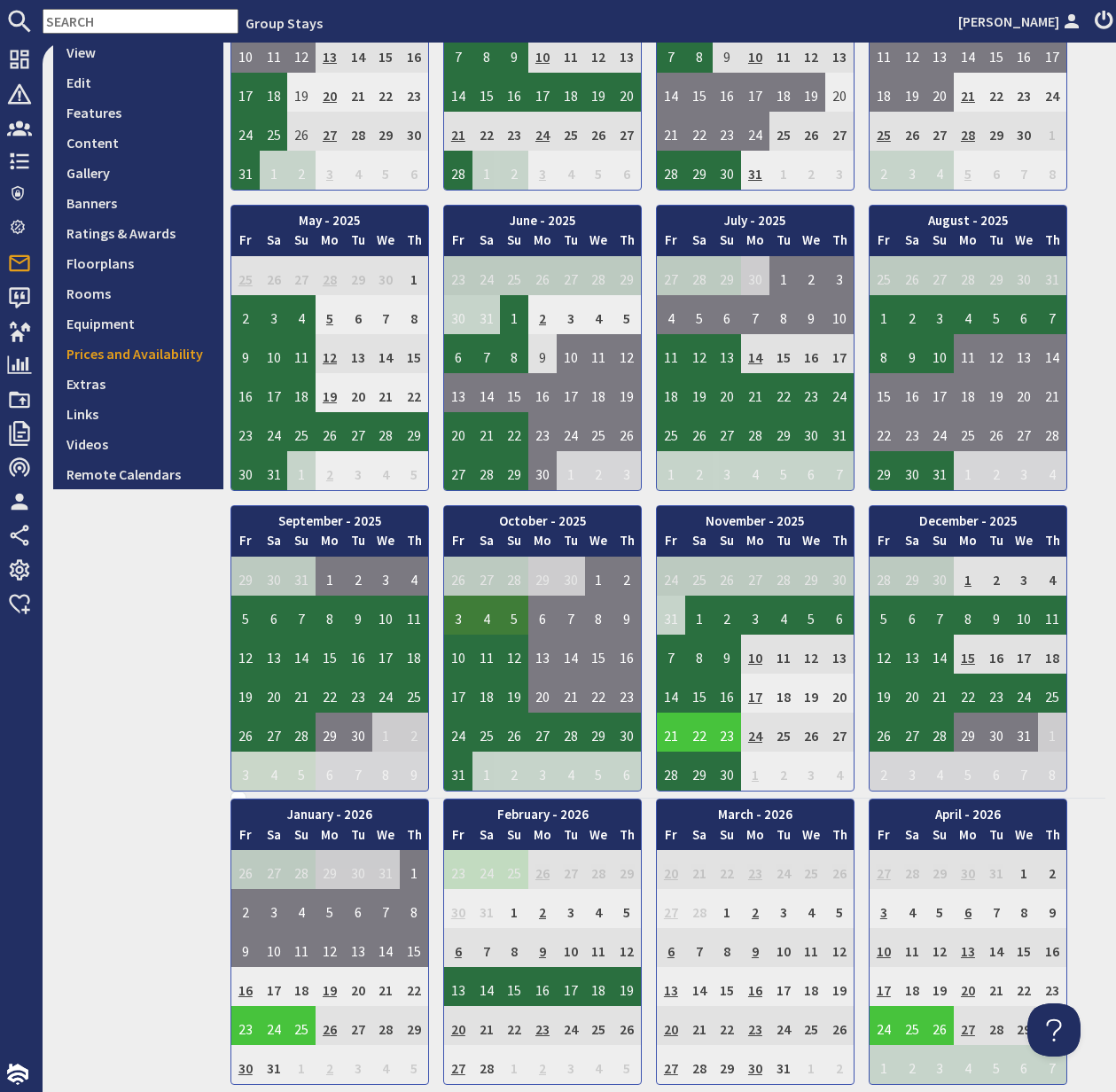
click at [459, 615] on td "3" at bounding box center [458, 615] width 29 height 39
click at [465, 699] on link "View booking" at bounding box center [462, 697] width 92 height 19
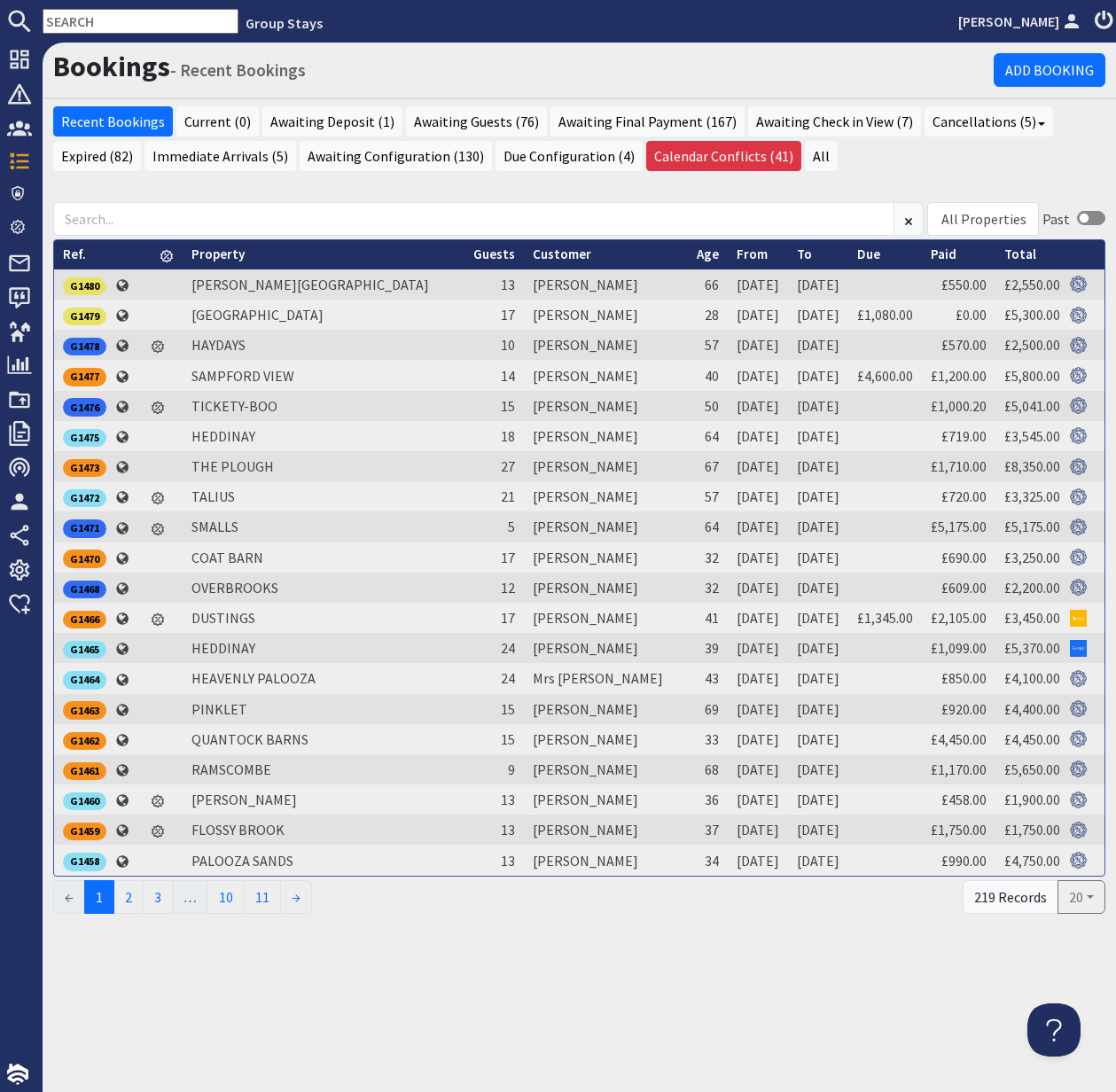
click at [105, 23] on input "text" at bounding box center [140, 22] width 196 height 25
click at [104, 23] on input "text" at bounding box center [140, 22] width 196 height 25
click at [91, 17] on input "text" at bounding box center [140, 22] width 196 height 25
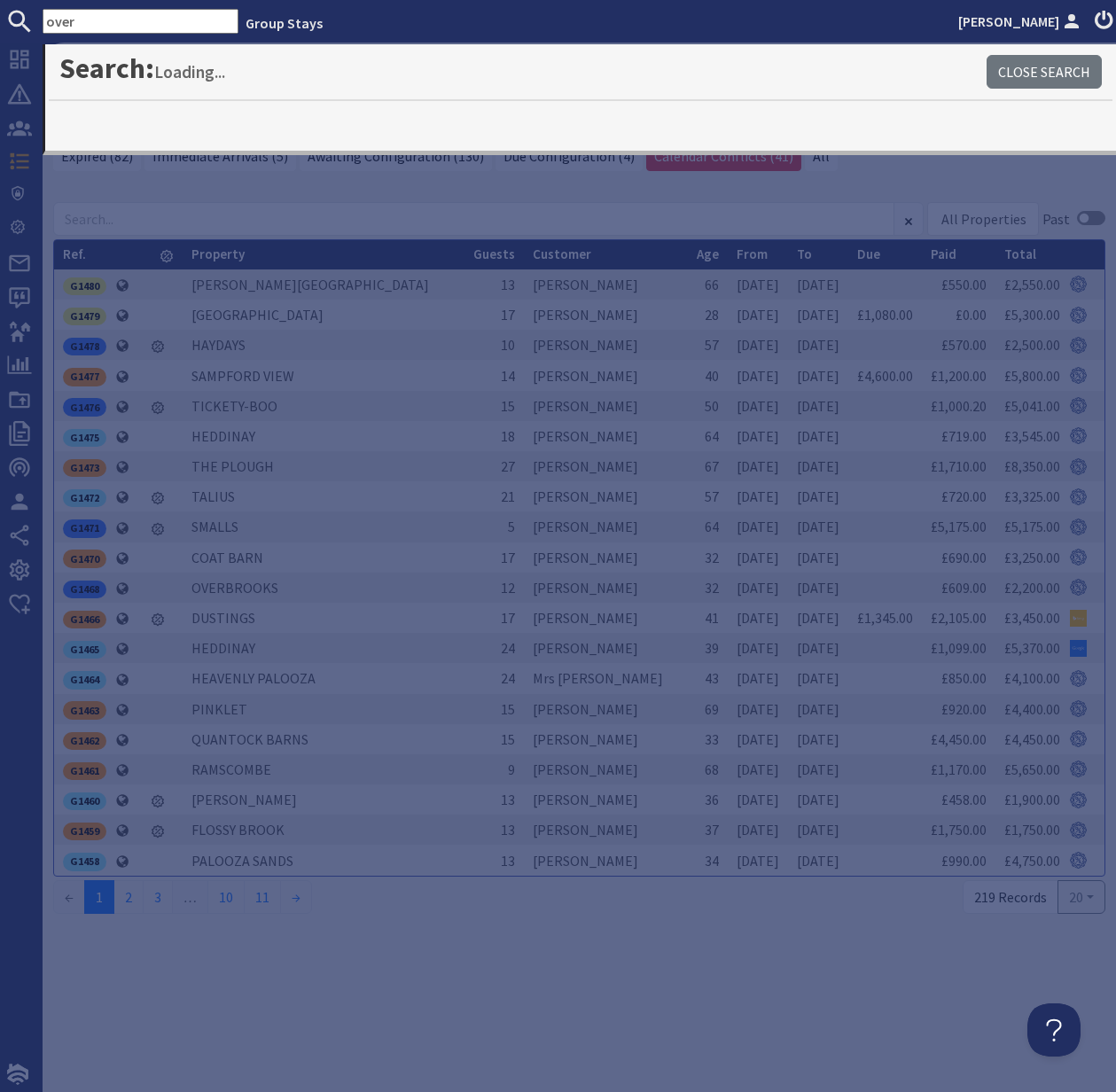
type input "over"
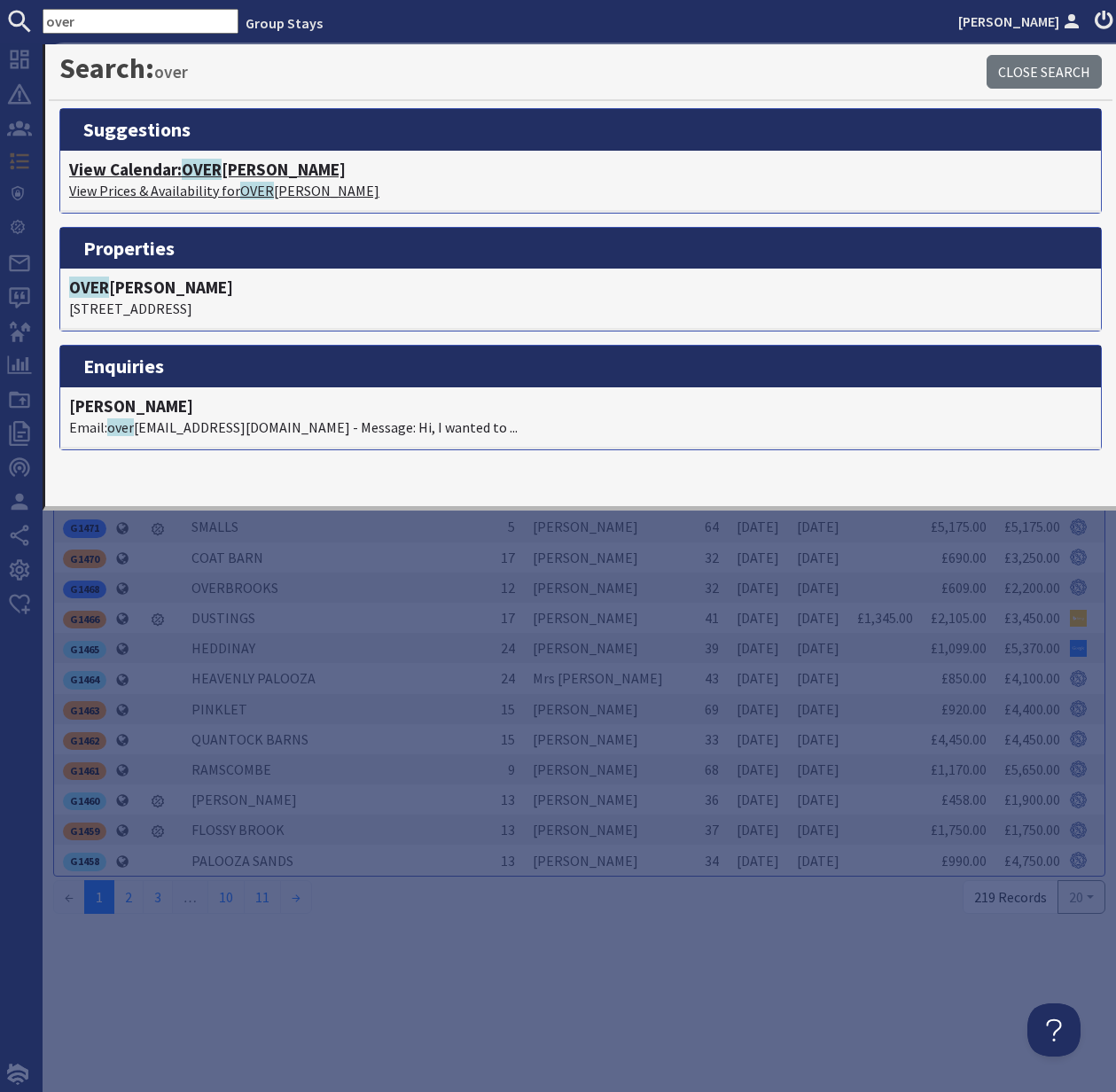
click at [177, 186] on p "View Prices & Availability for OVER BROOKS" at bounding box center [580, 191] width 1023 height 22
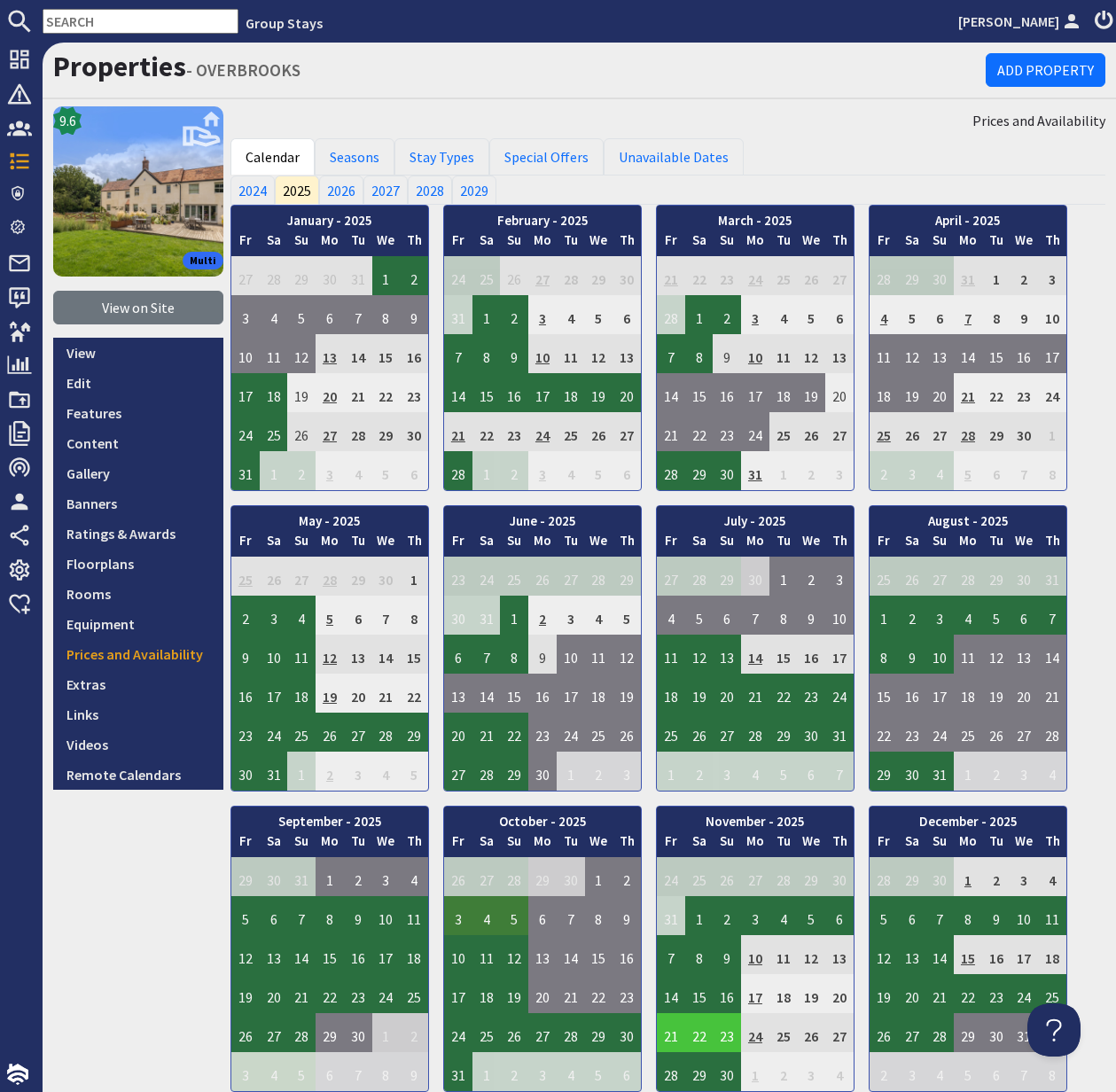
click at [452, 919] on td "3" at bounding box center [458, 916] width 29 height 39
click at [463, 994] on link "View booking" at bounding box center [462, 997] width 92 height 19
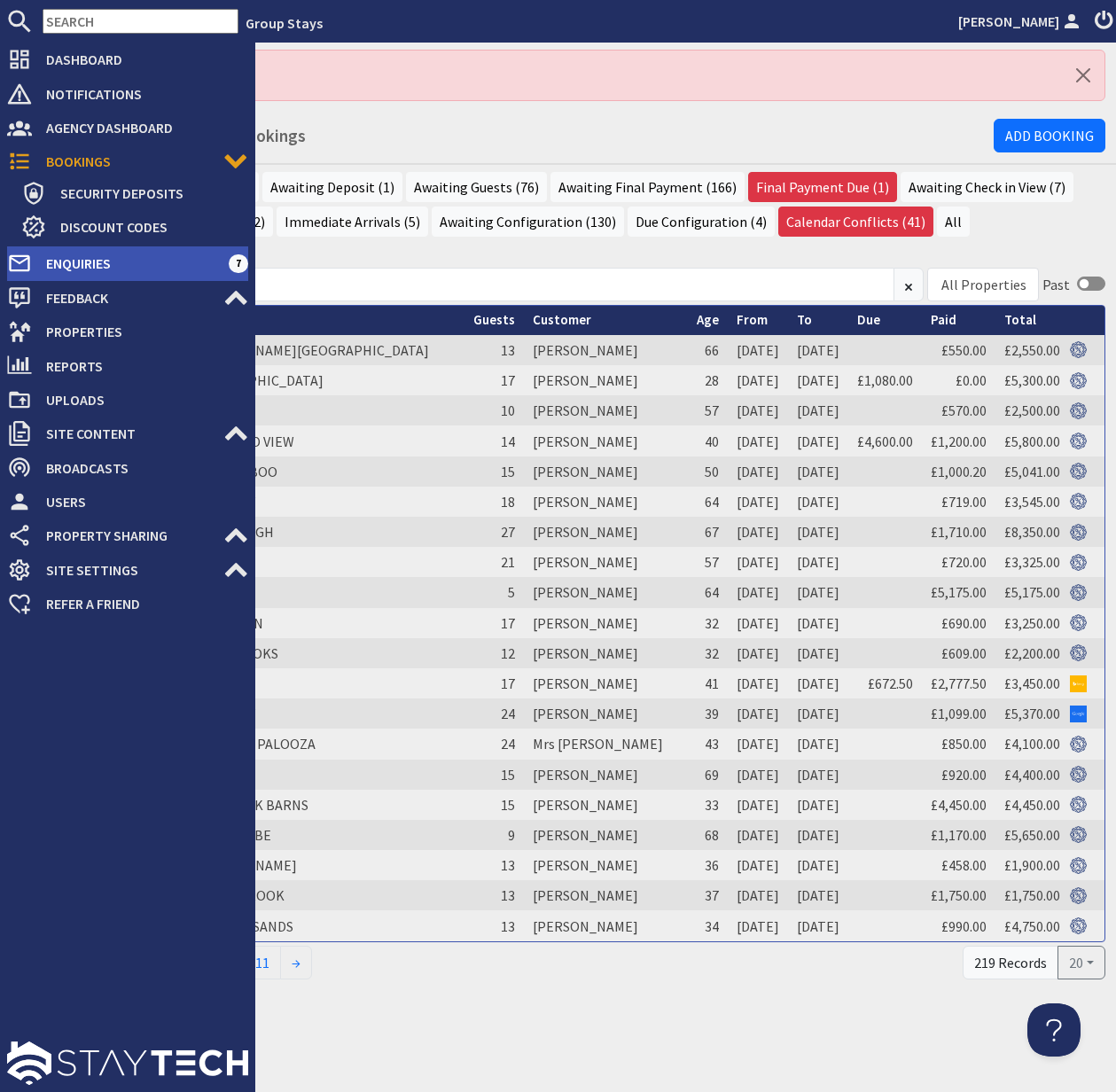
click at [99, 259] on span "Enquiries" at bounding box center [131, 264] width 197 height 29
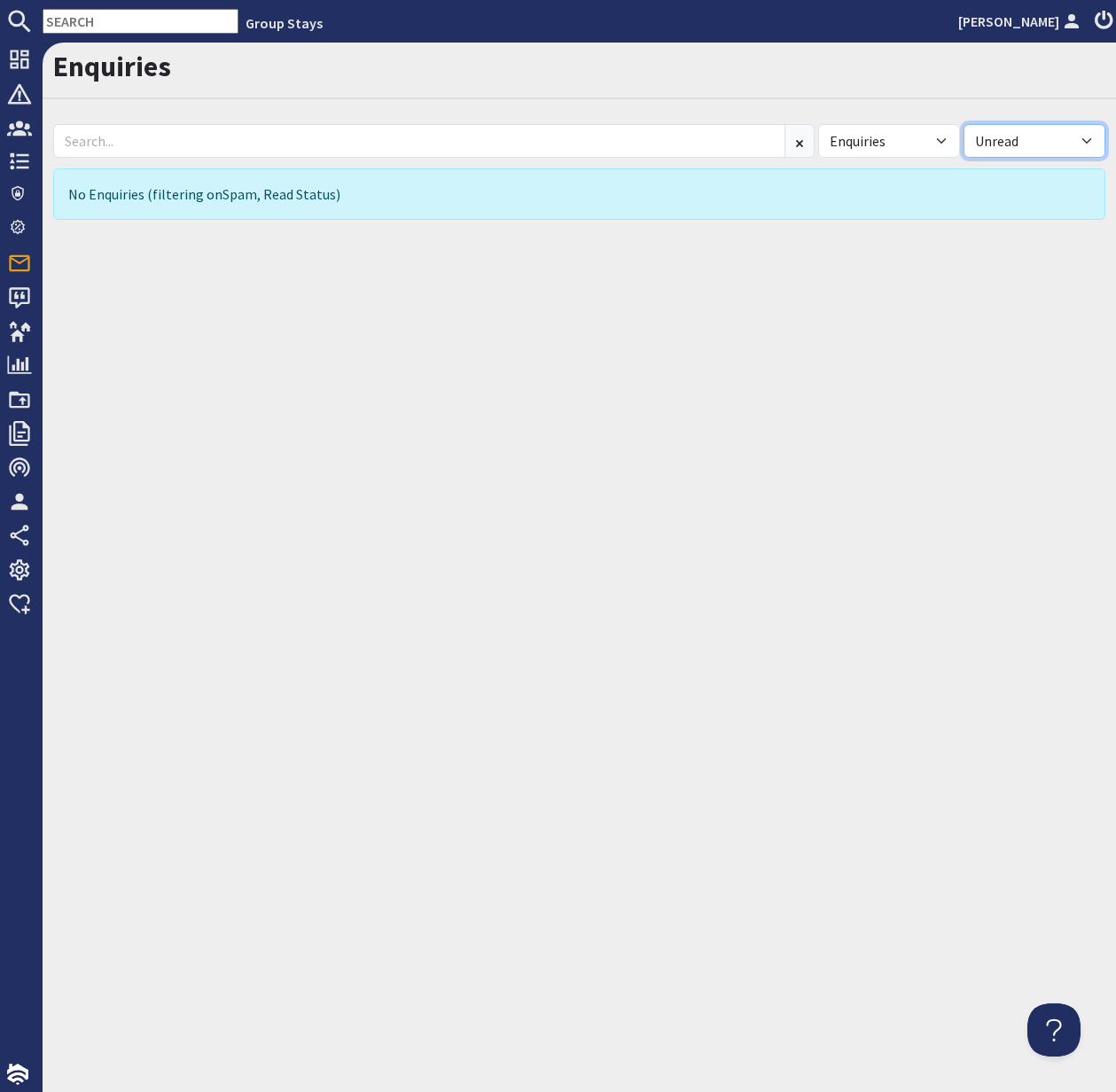
click at [1084, 139] on select "All Read Unread" at bounding box center [1034, 141] width 142 height 34
select select
click at [964, 124] on select "All Read Unread" at bounding box center [1034, 141] width 142 height 34
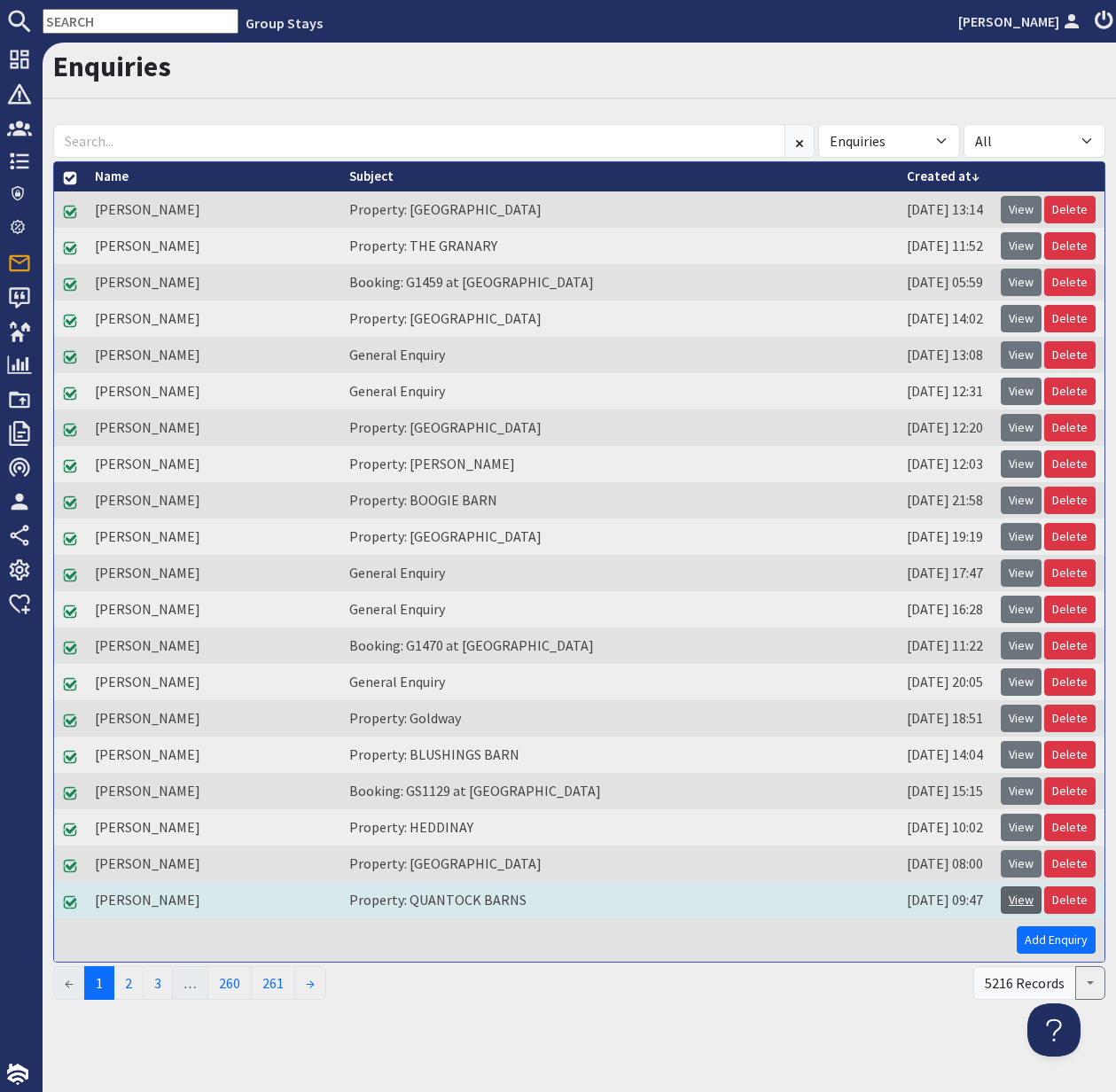
click at [1018, 905] on link "View" at bounding box center [1020, 900] width 40 height 28
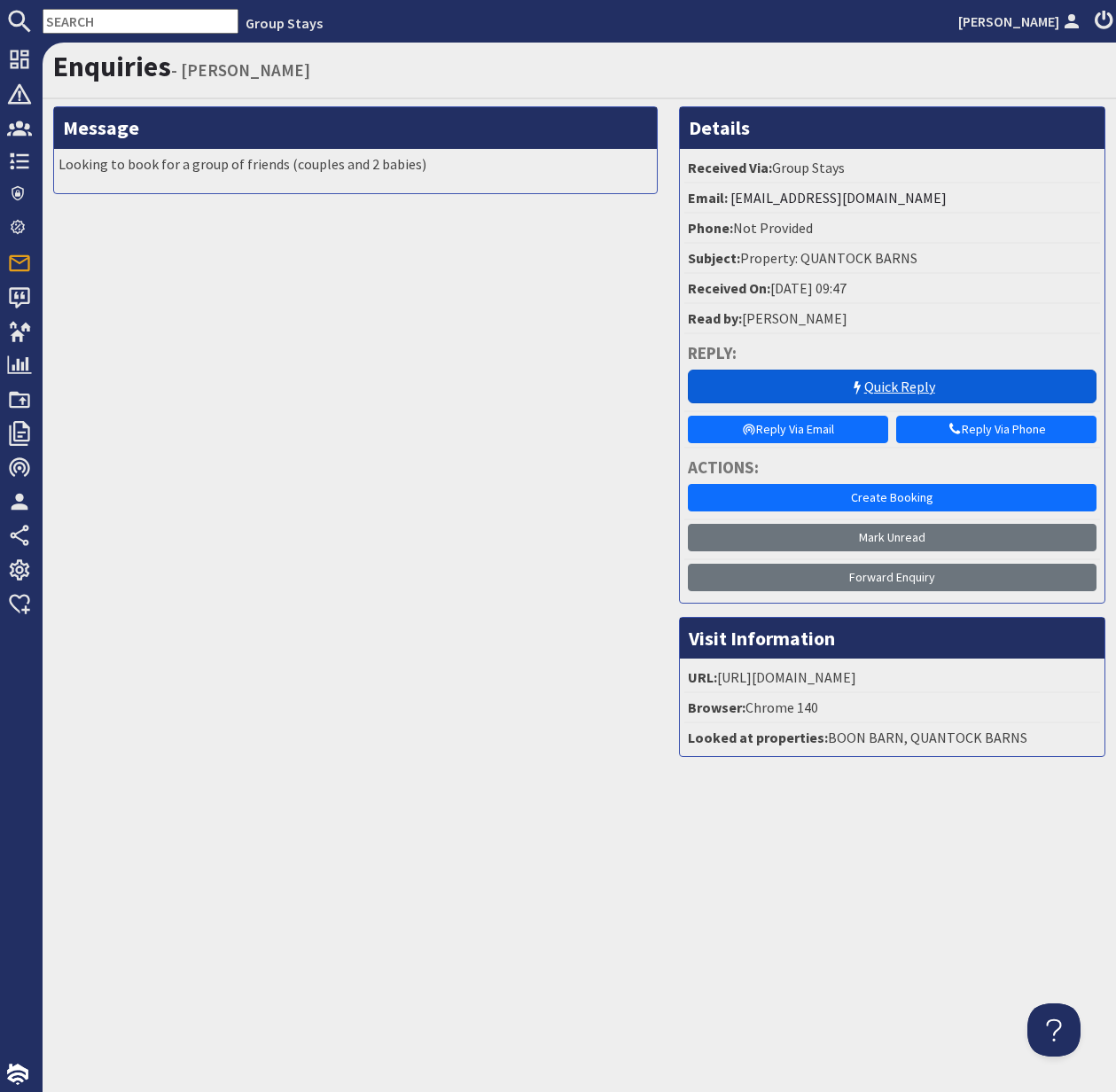
click at [913, 382] on link "Quick Reply" at bounding box center [892, 386] width 409 height 34
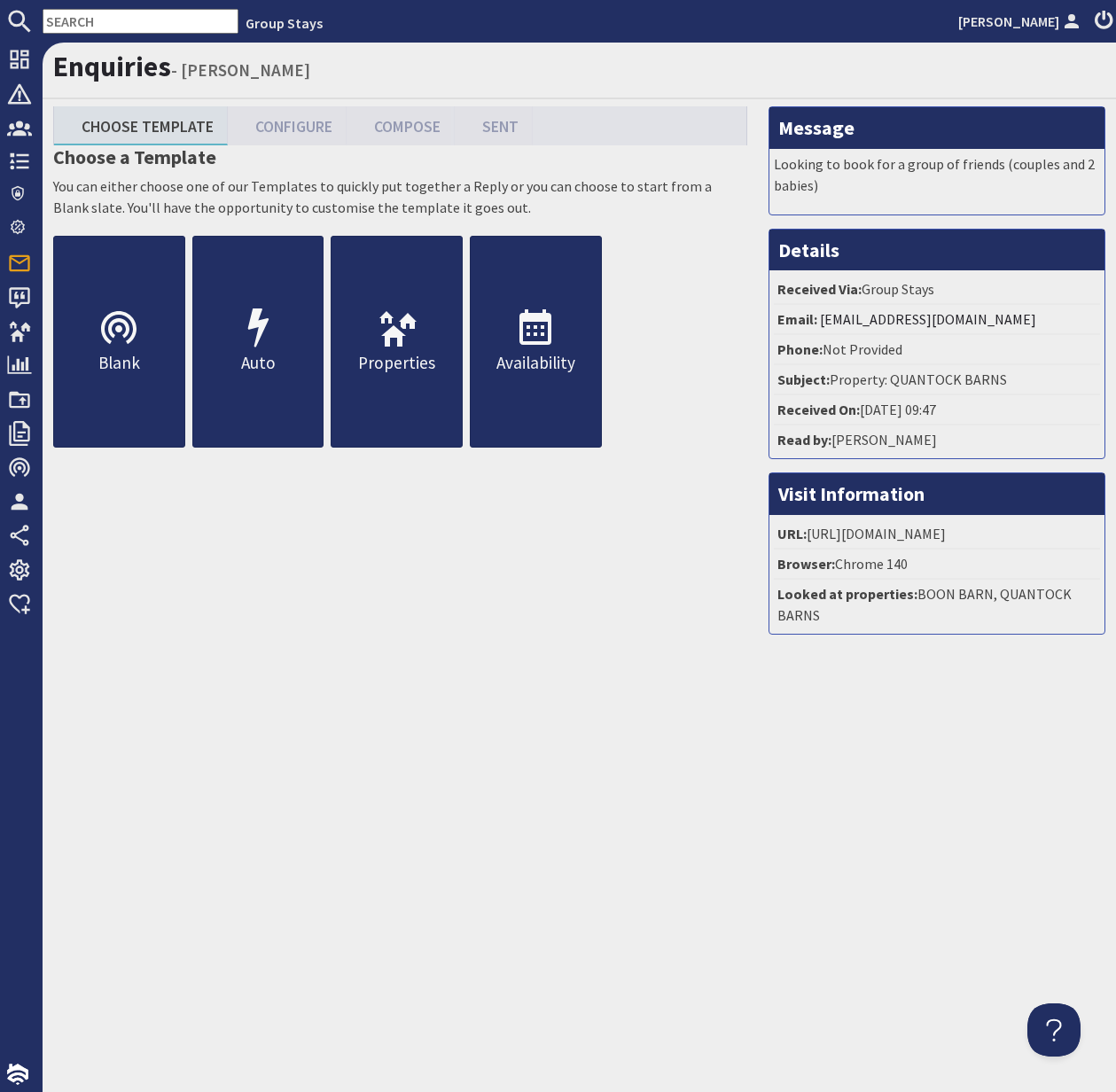
click at [116, 23] on input "text" at bounding box center [140, 22] width 196 height 25
click at [115, 22] on input "text" at bounding box center [140, 22] width 196 height 25
paste input "GS1129"
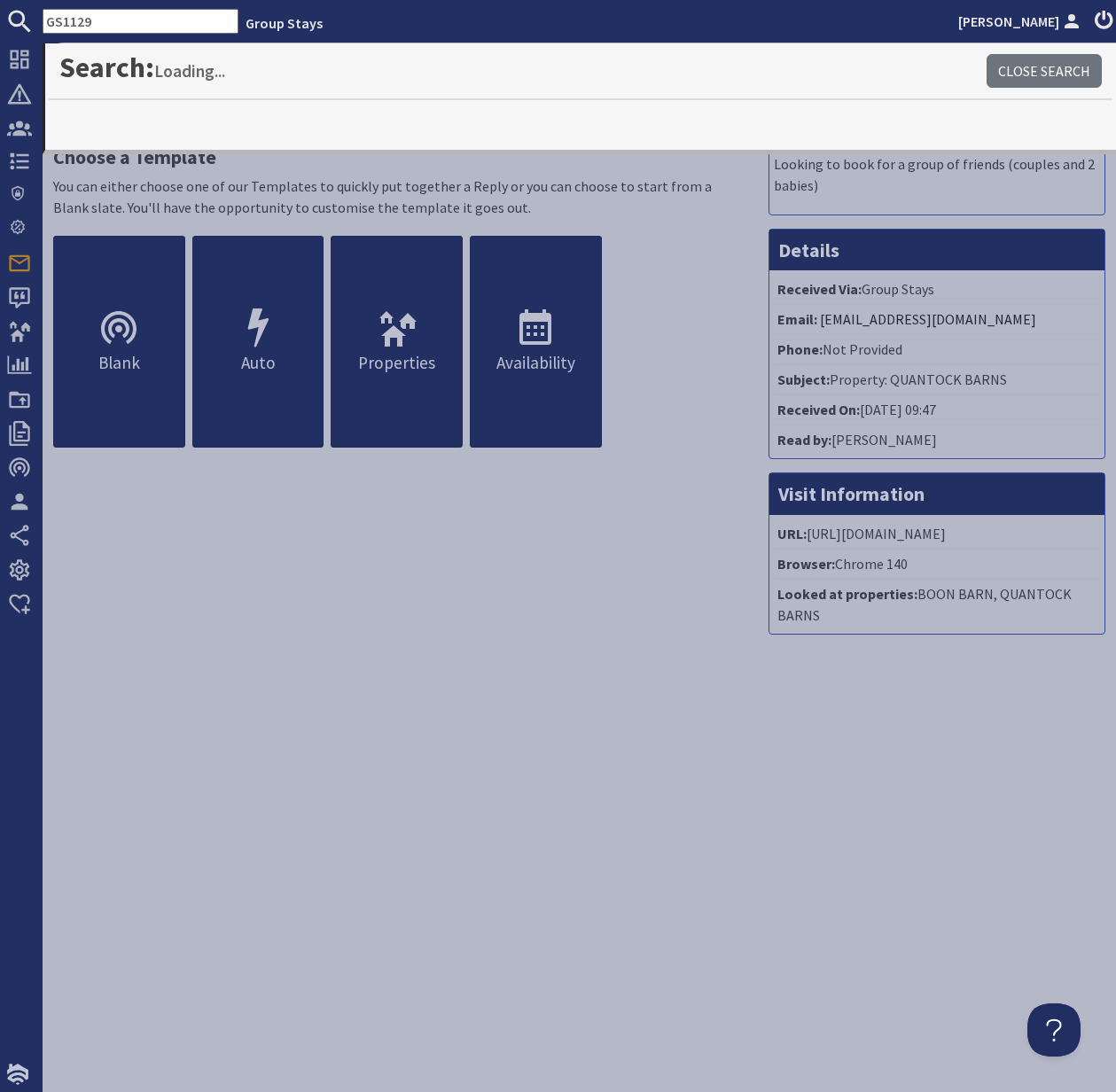
type input "GS1129"
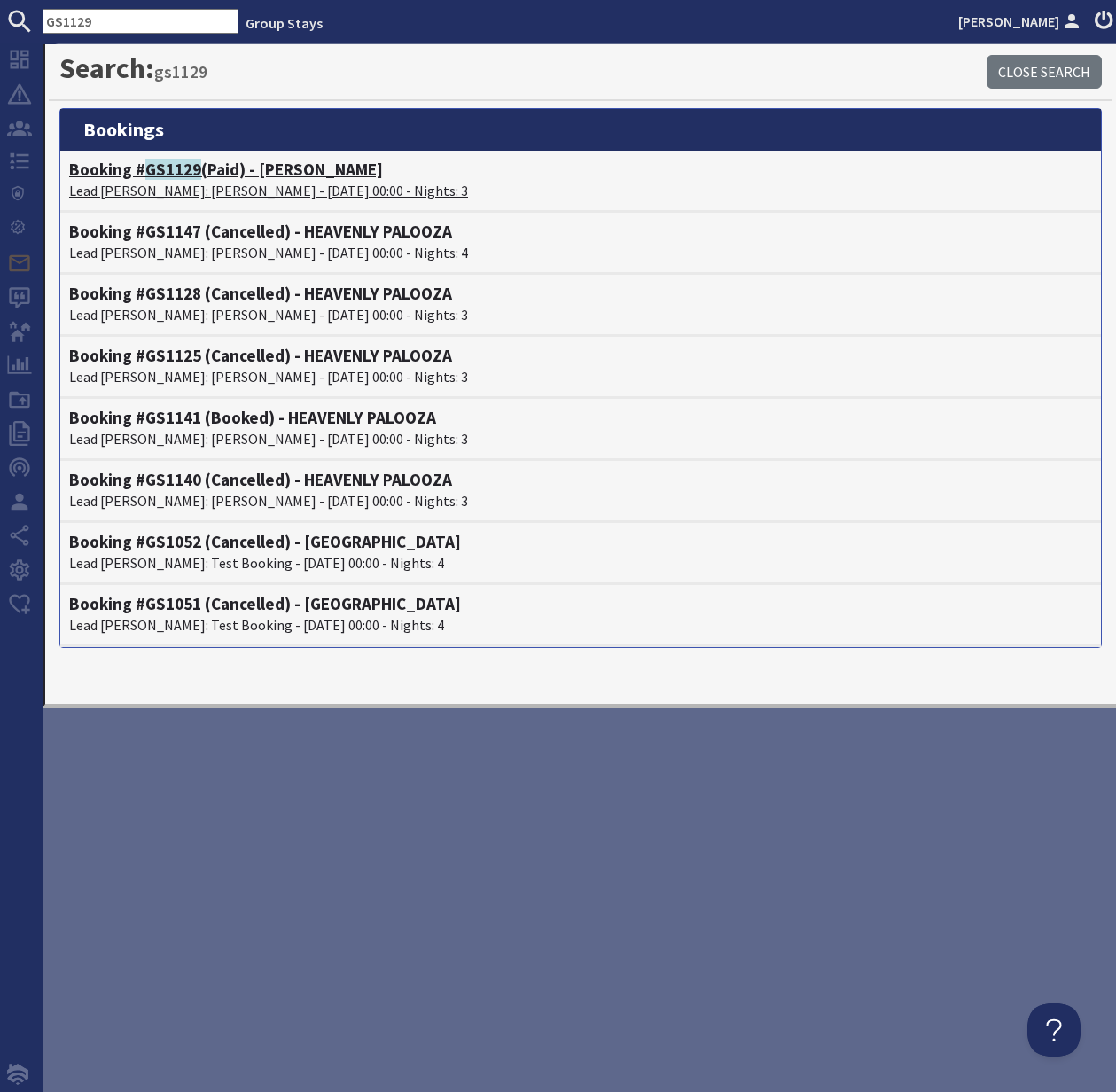
click at [167, 181] on p "Lead Booker: Ailsa Palmer - 17/10/2025 00:00 - Nights: 3" at bounding box center [580, 191] width 1023 height 22
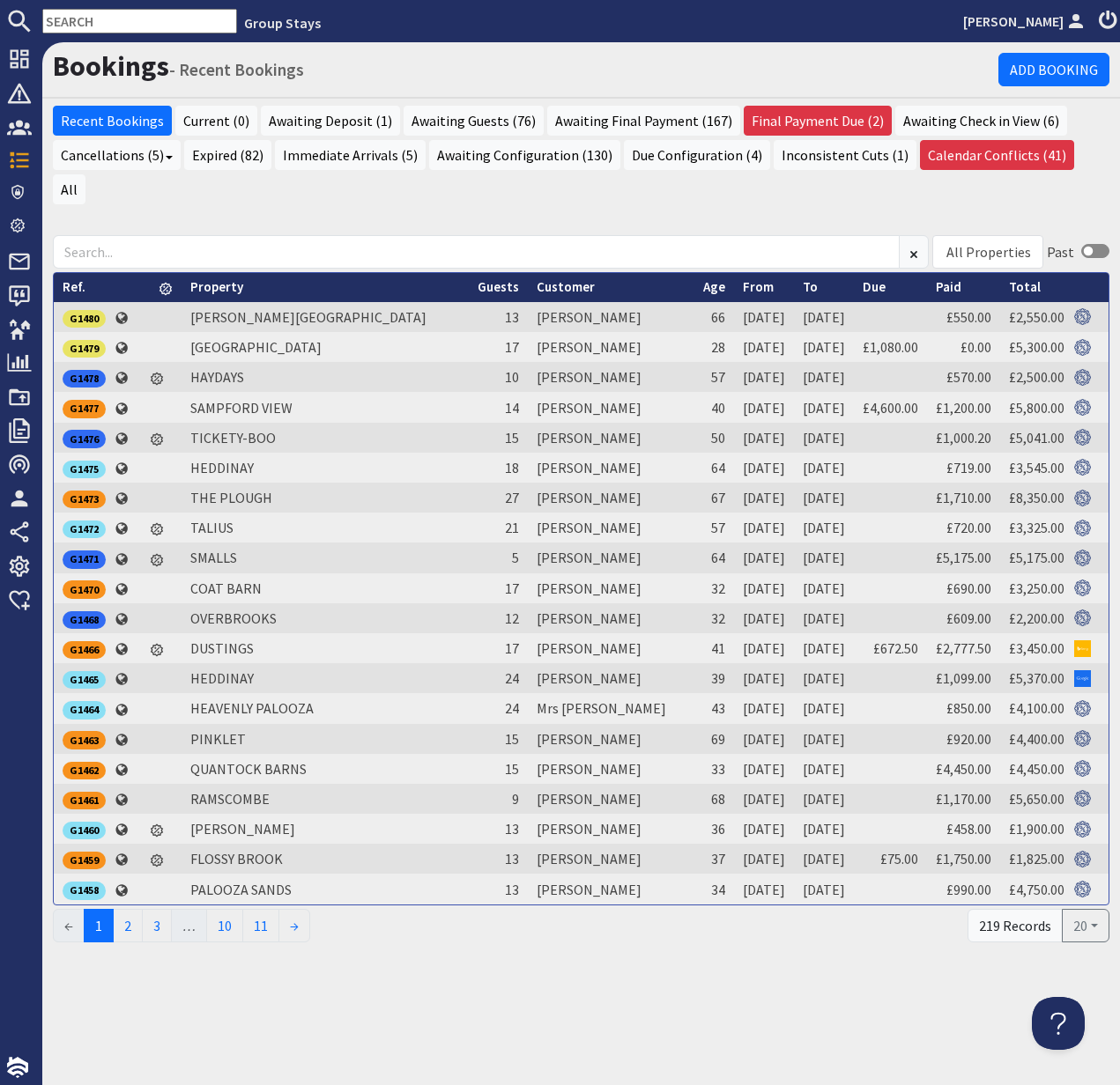
click at [93, 20] on input "text" at bounding box center [139, 21] width 195 height 25
paste input "GS1129"
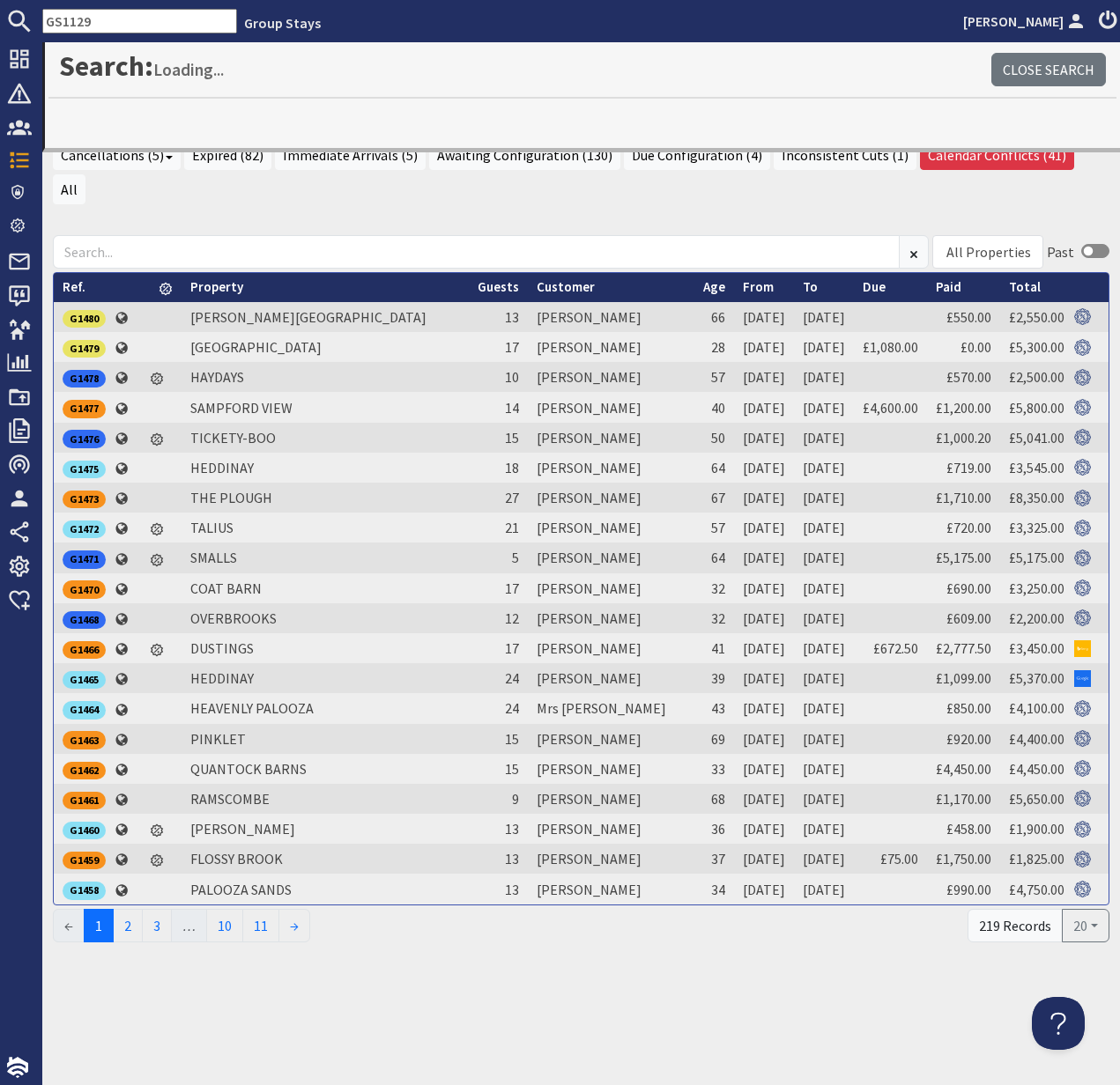
type input "GS1129"
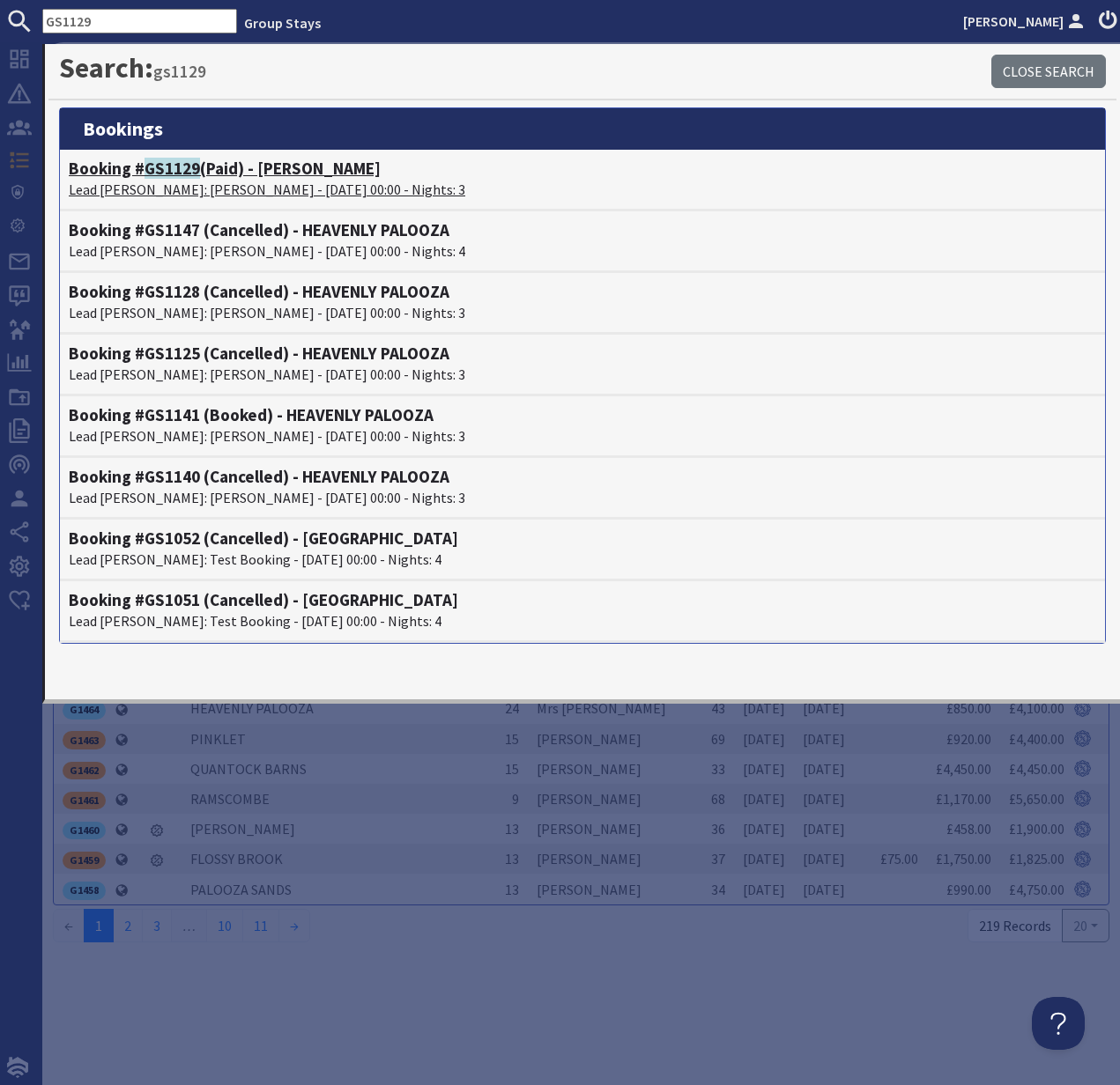
click at [168, 170] on span "GS1129" at bounding box center [172, 168] width 55 height 21
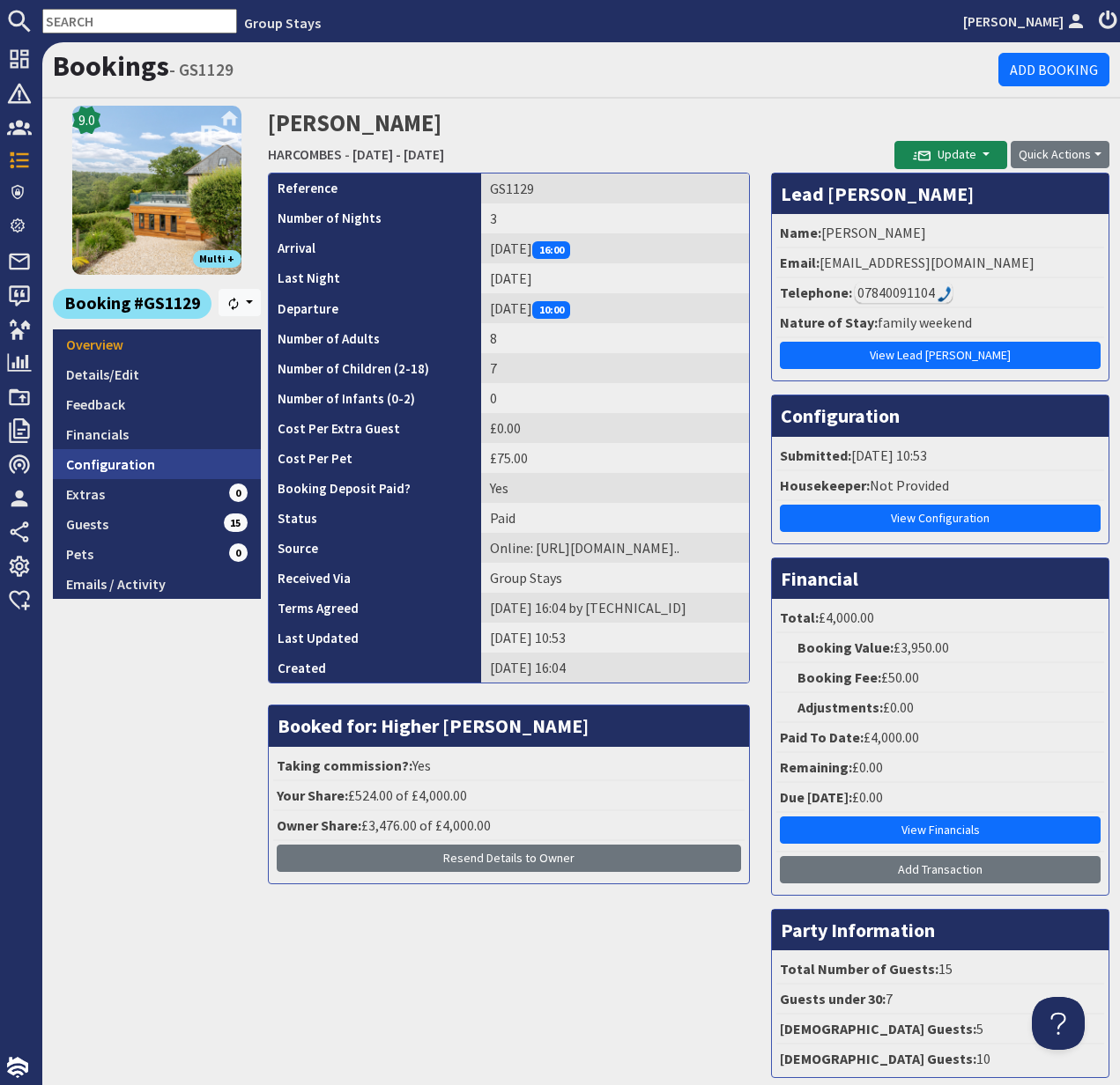
click at [110, 463] on link "Configuration" at bounding box center [156, 464] width 208 height 30
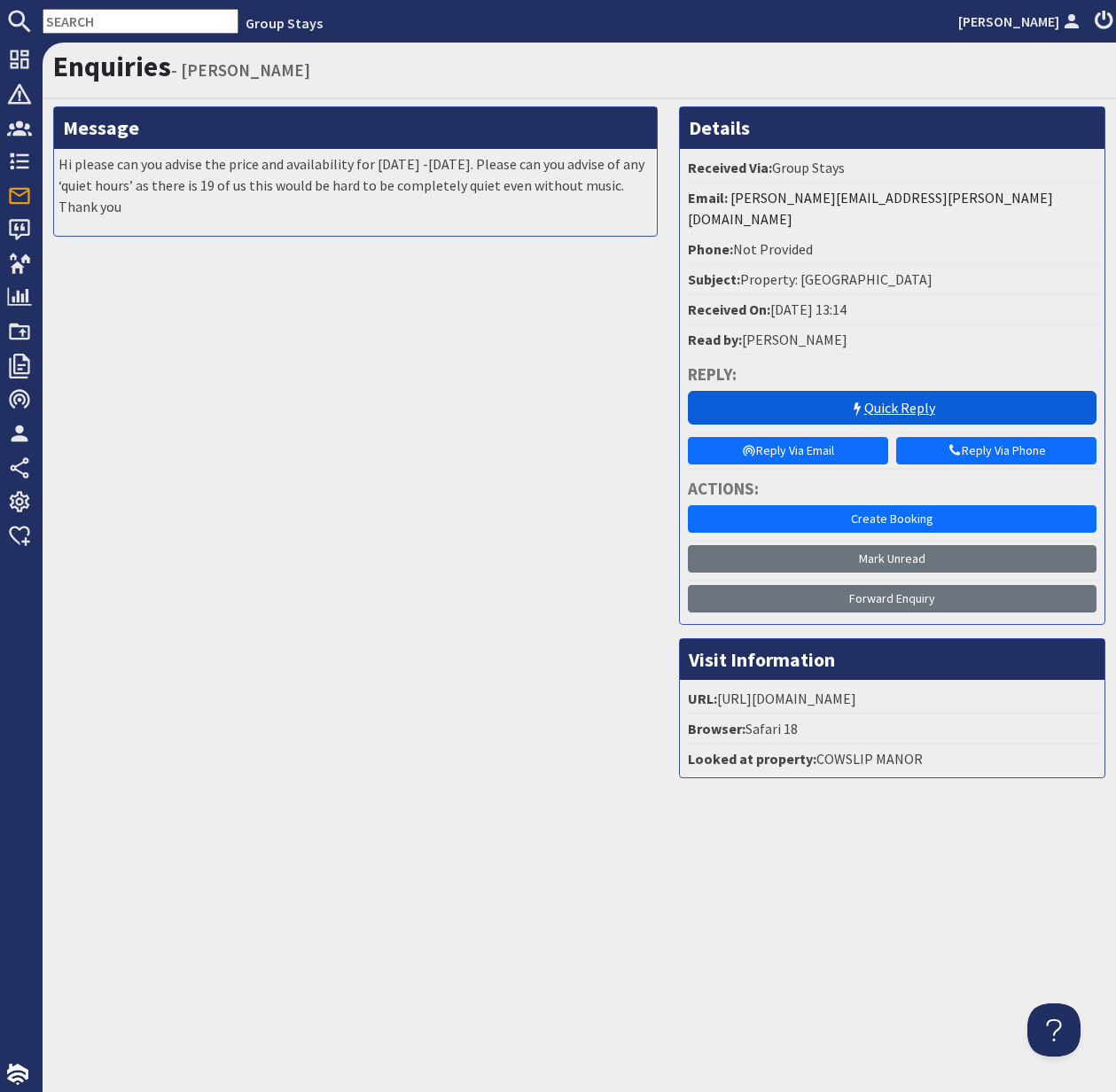
click at [904, 391] on link "Quick Reply" at bounding box center [892, 408] width 409 height 34
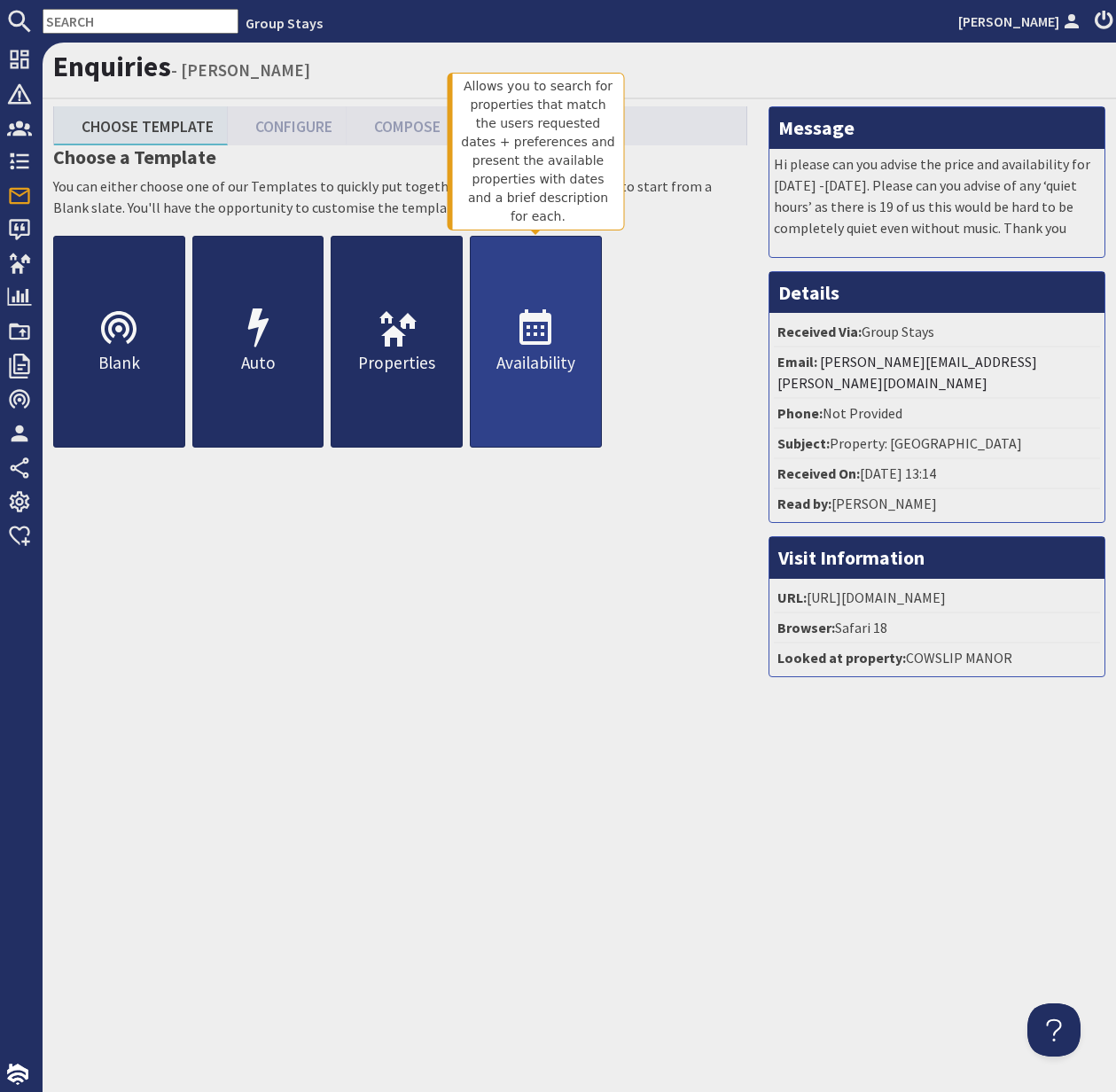
click at [533, 358] on p "Availability" at bounding box center [535, 363] width 130 height 26
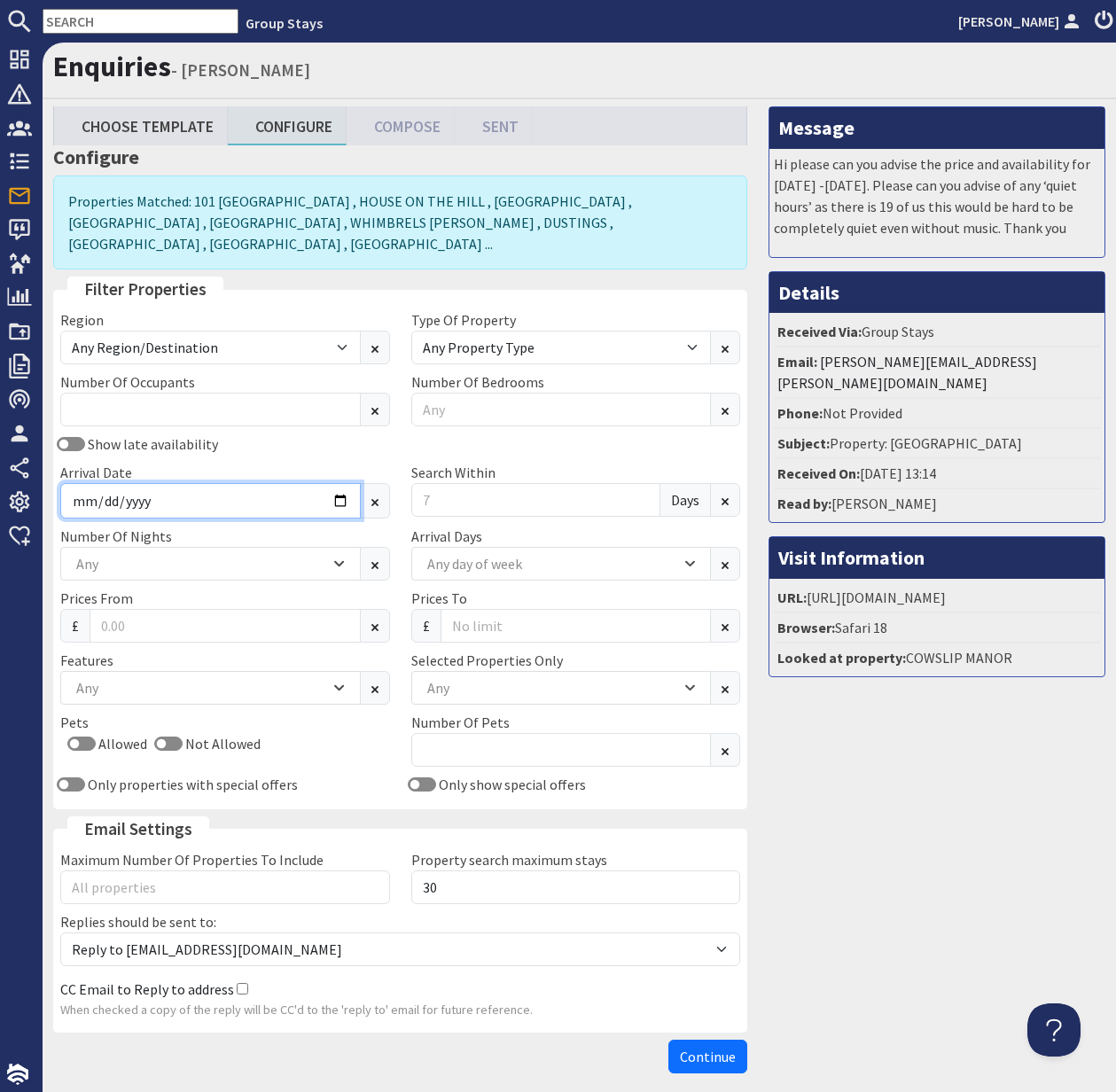
click at [335, 483] on input "Arrival Date" at bounding box center [210, 501] width 300 height 36
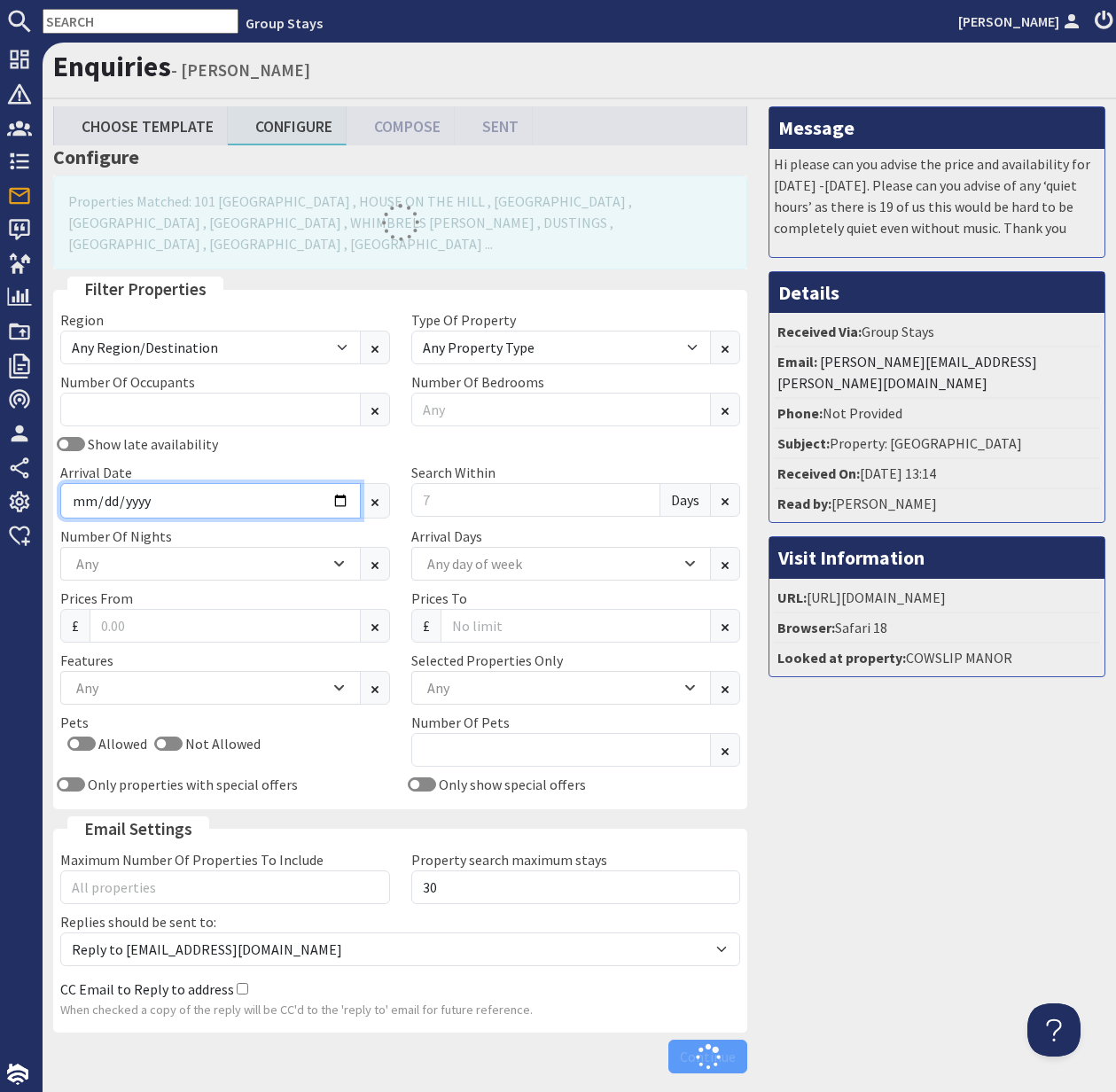
type input "[DATE]"
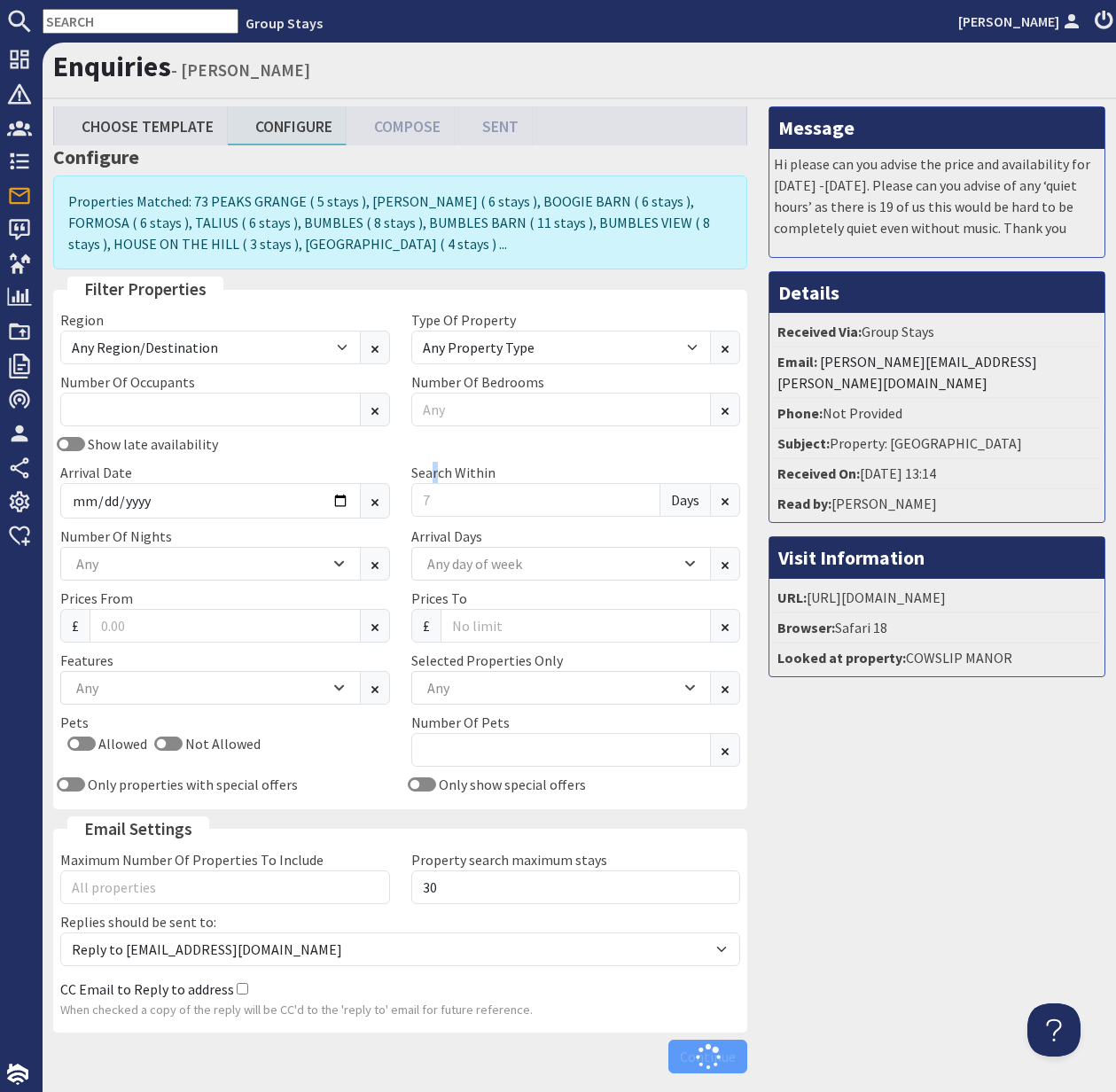
click at [433, 479] on label "Search Within" at bounding box center [454, 472] width 84 height 18
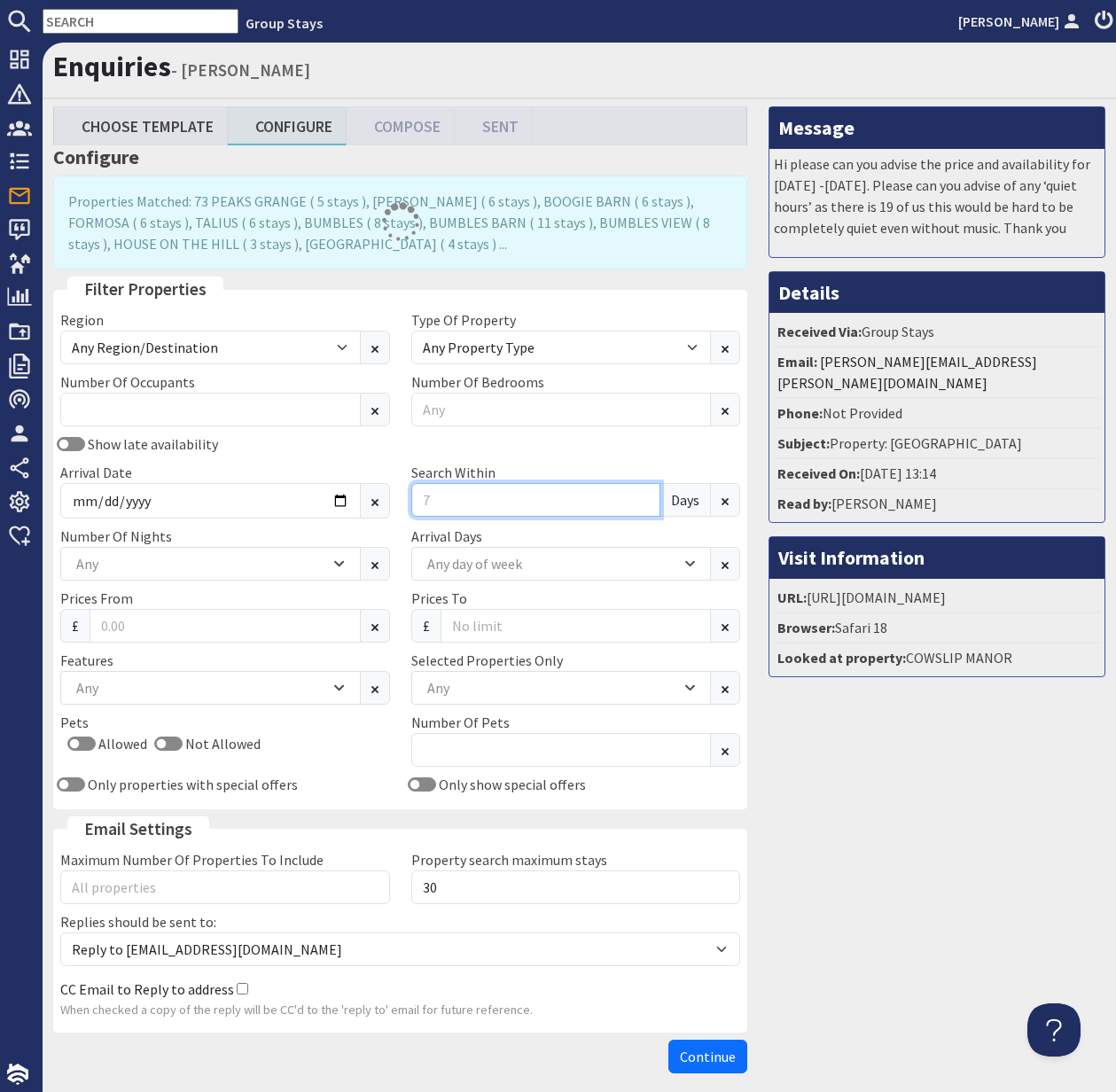
drag, startPoint x: 433, startPoint y: 500, endPoint x: 420, endPoint y: 498, distance: 13.2
click at [420, 499] on input "Search Within" at bounding box center [536, 500] width 250 height 34
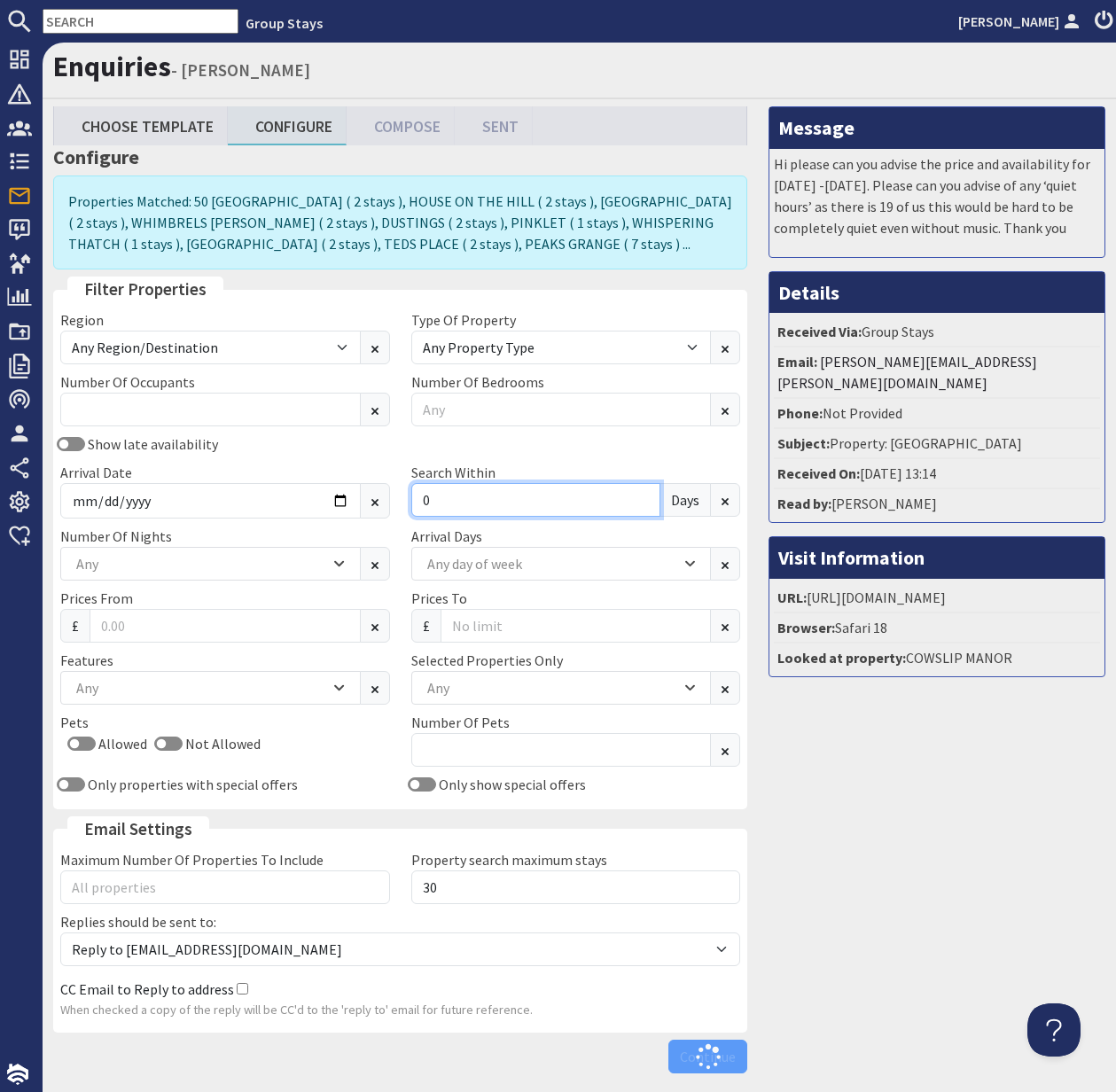
type input "0"
click at [228, 561] on div "Any" at bounding box center [201, 564] width 258 height 20
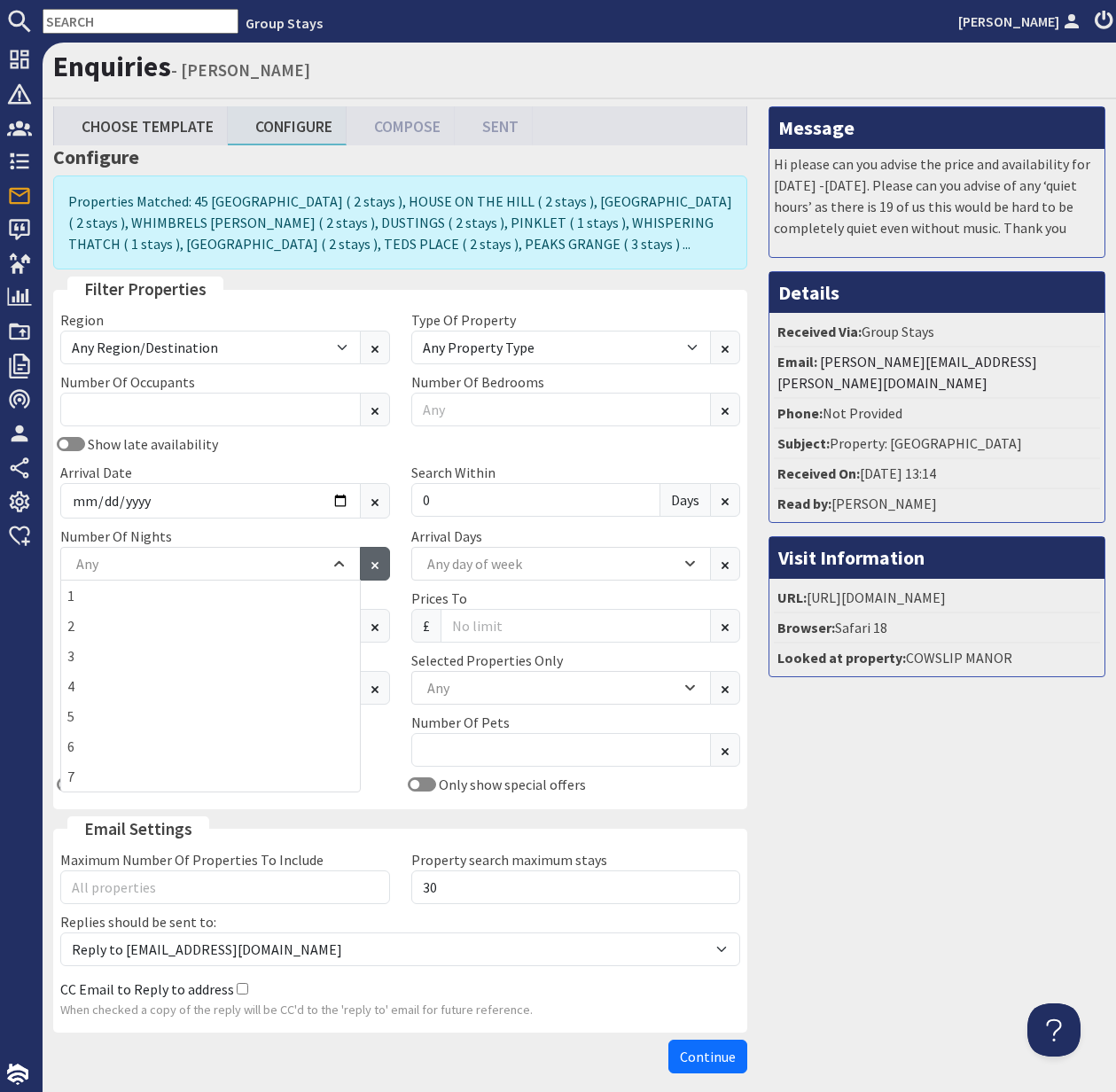
drag, startPoint x: 391, startPoint y: 589, endPoint x: 383, endPoint y: 570, distance: 20.6
click at [391, 589] on div "Prices From £" at bounding box center [225, 615] width 351 height 55
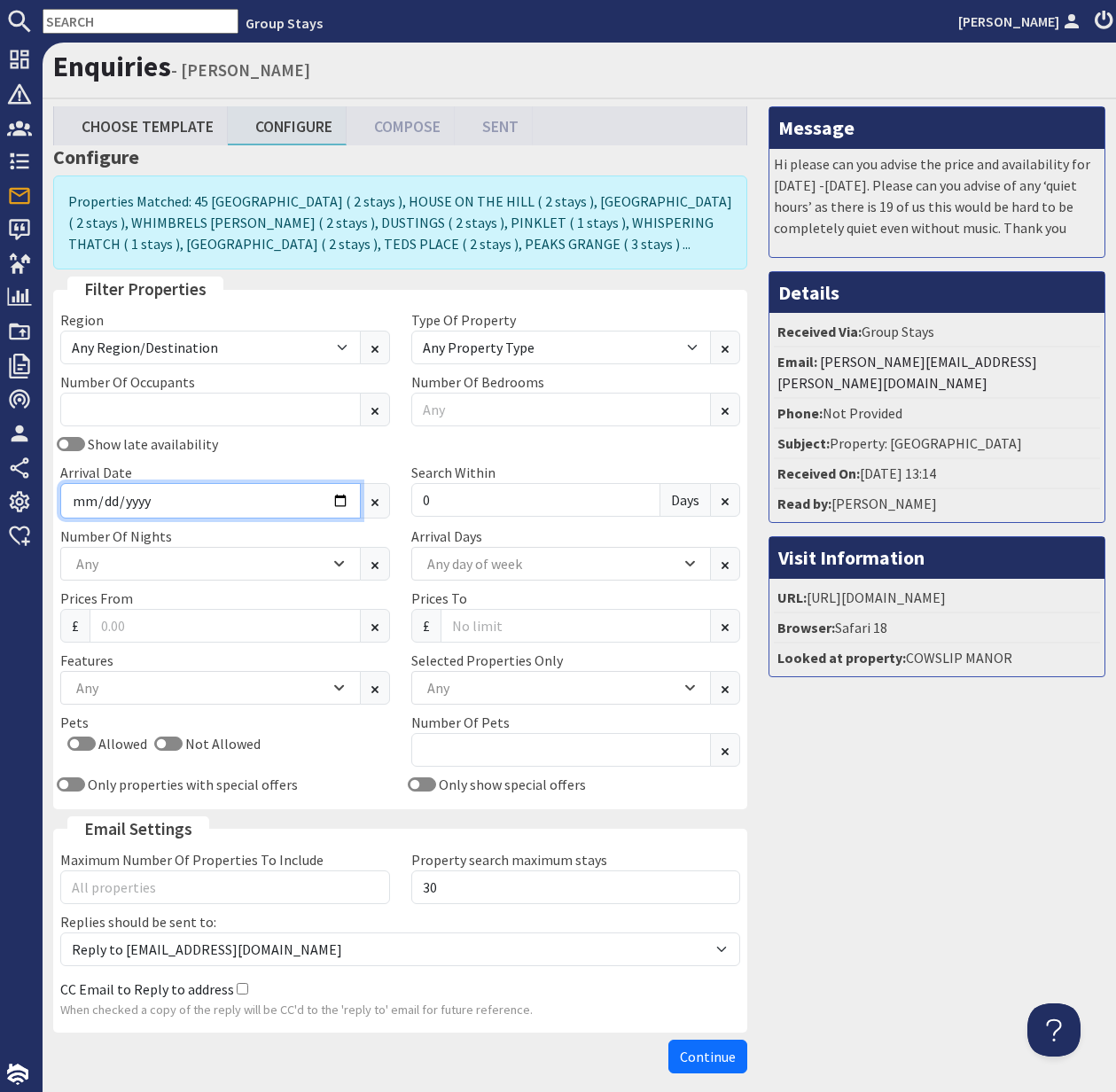
click at [333, 496] on input "[DATE]" at bounding box center [210, 501] width 300 height 36
click at [385, 592] on div "Prices From £" at bounding box center [225, 615] width 351 height 55
click at [325, 558] on div "Any" at bounding box center [201, 564] width 258 height 20
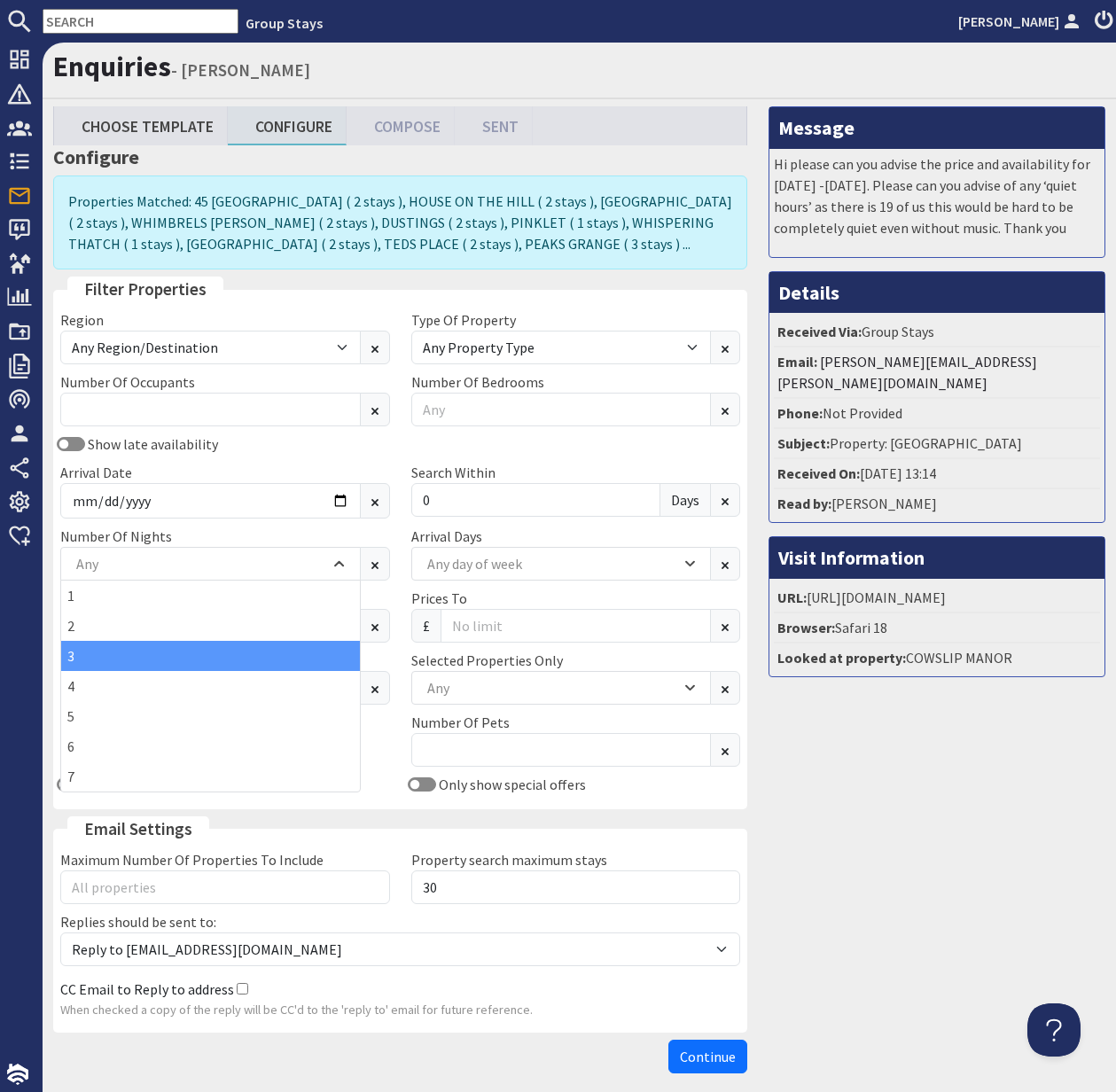
click at [258, 646] on div "3" at bounding box center [210, 656] width 298 height 30
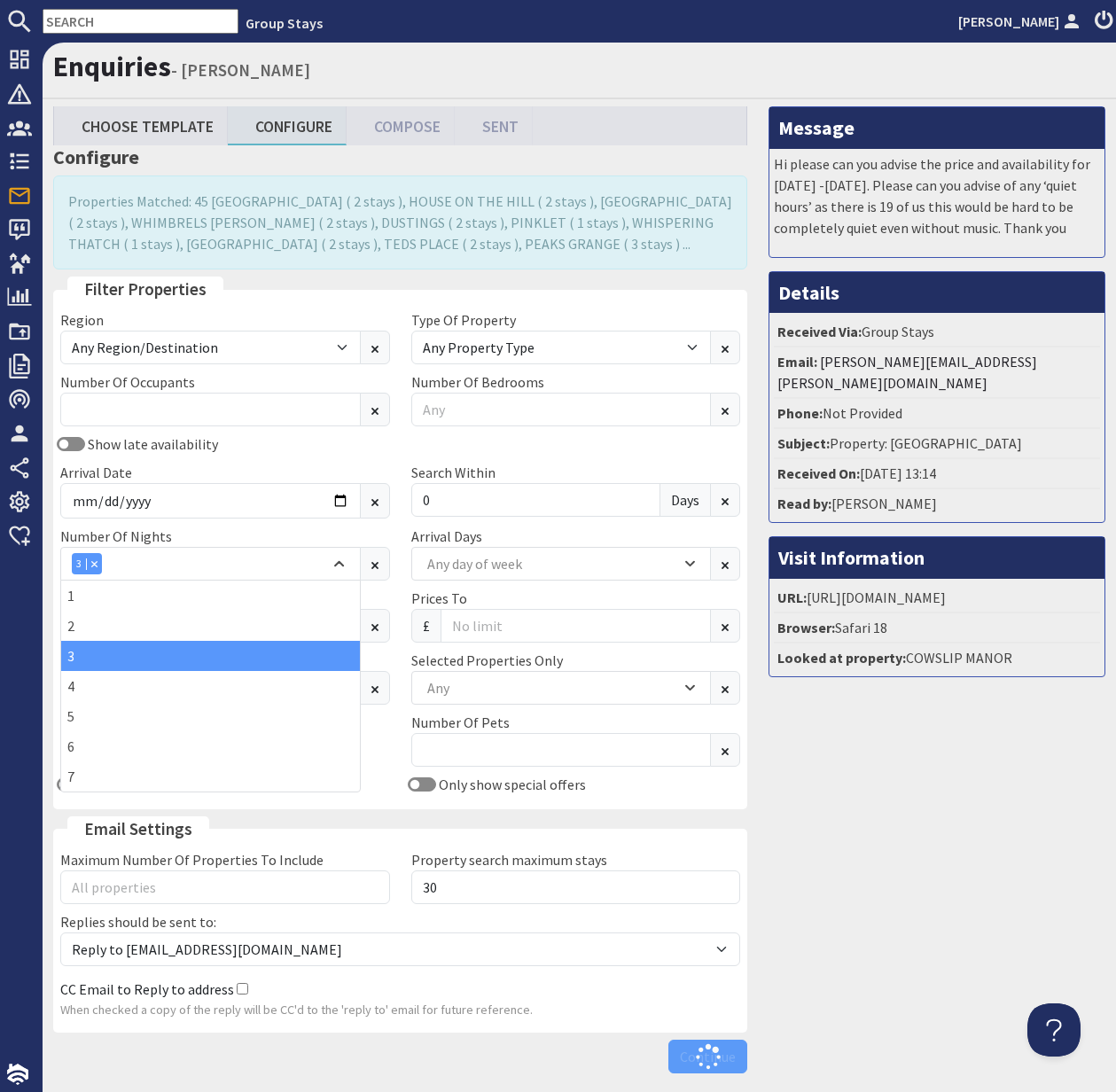
click at [388, 719] on div "Pets Allowed Not Allowed" at bounding box center [225, 742] width 351 height 62
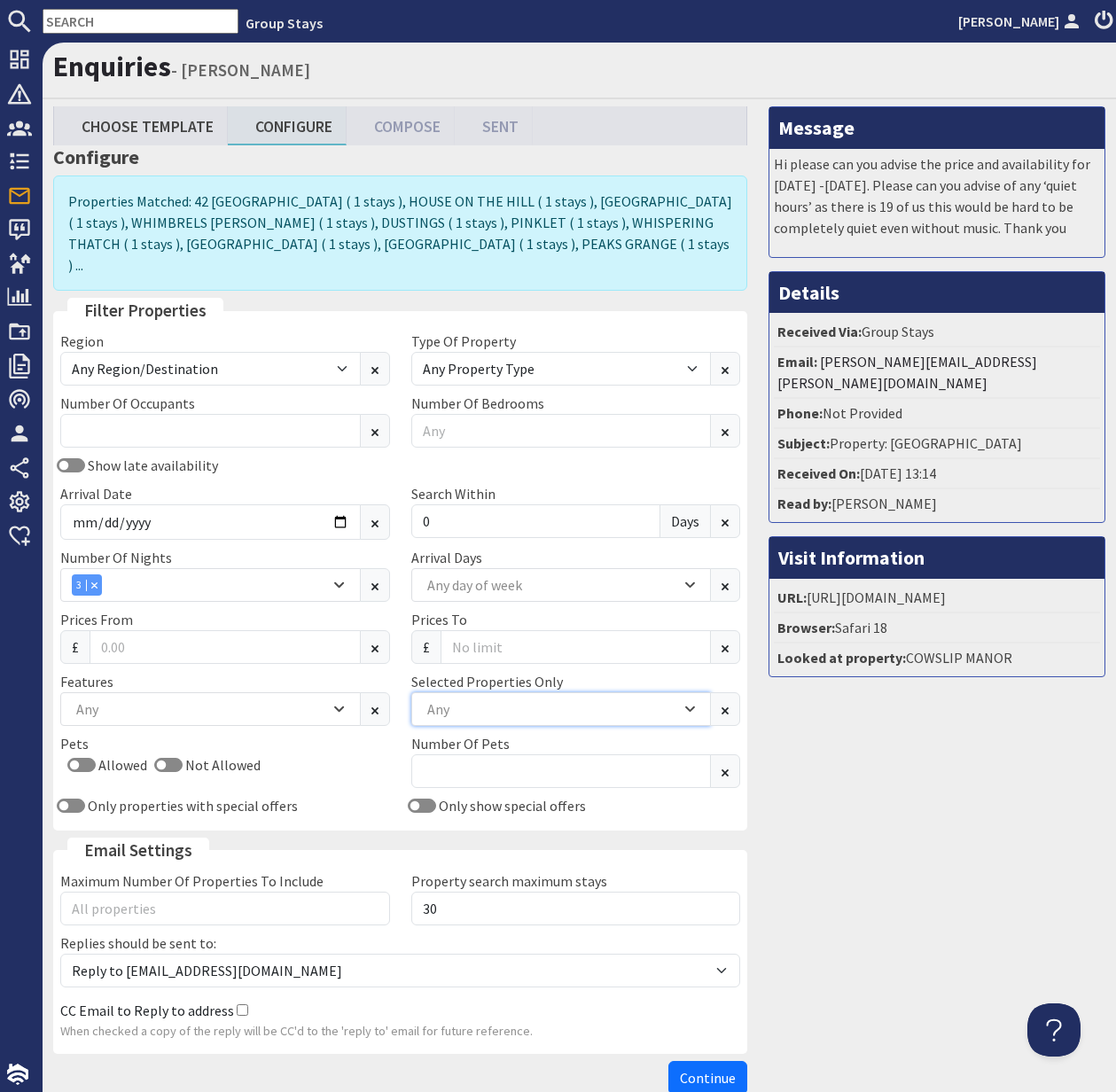
click at [456, 699] on div "Any" at bounding box center [552, 709] width 258 height 20
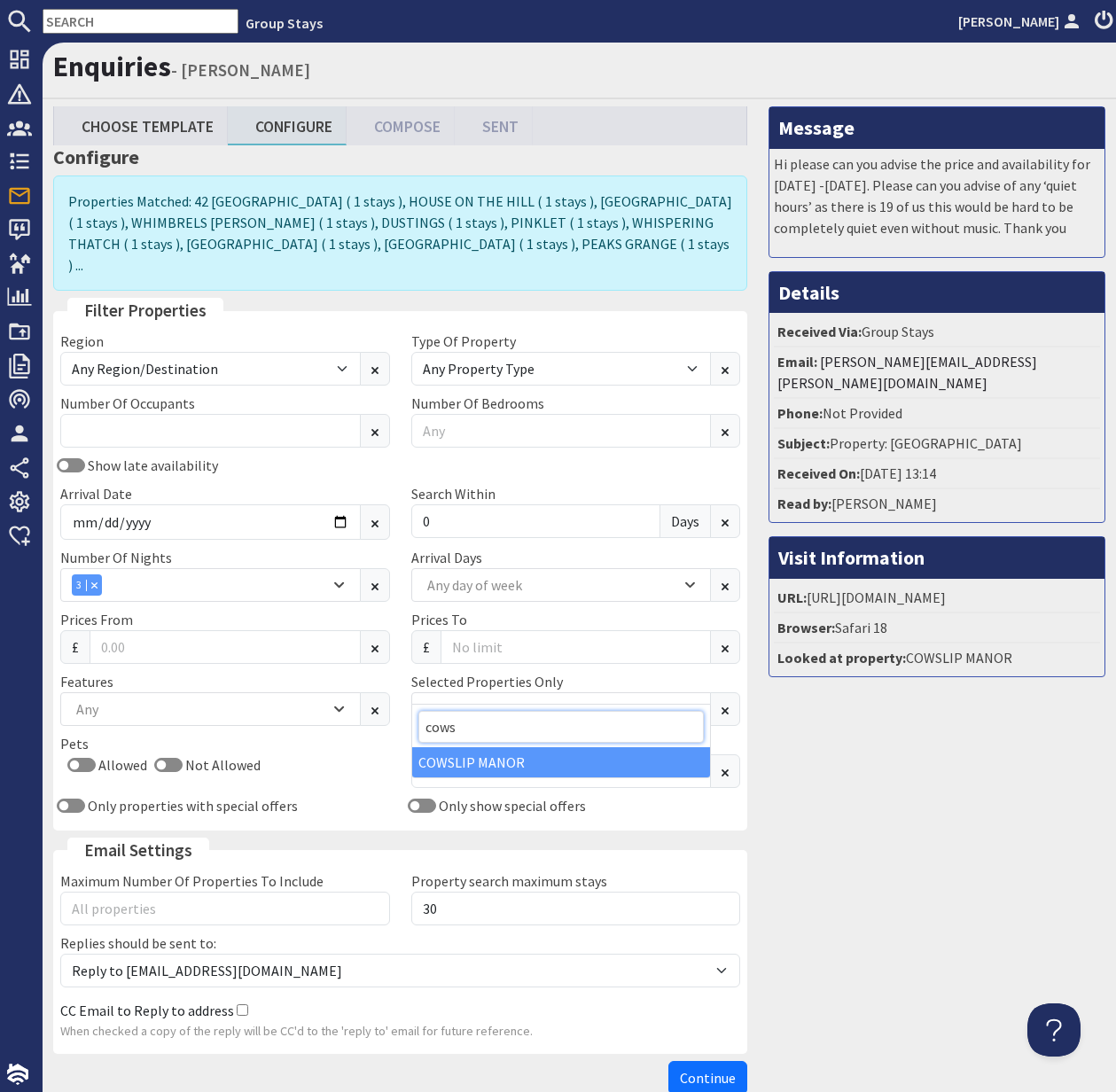
type input "cows"
click at [481, 756] on div "COWSLIP MANOR" at bounding box center [561, 763] width 298 height 30
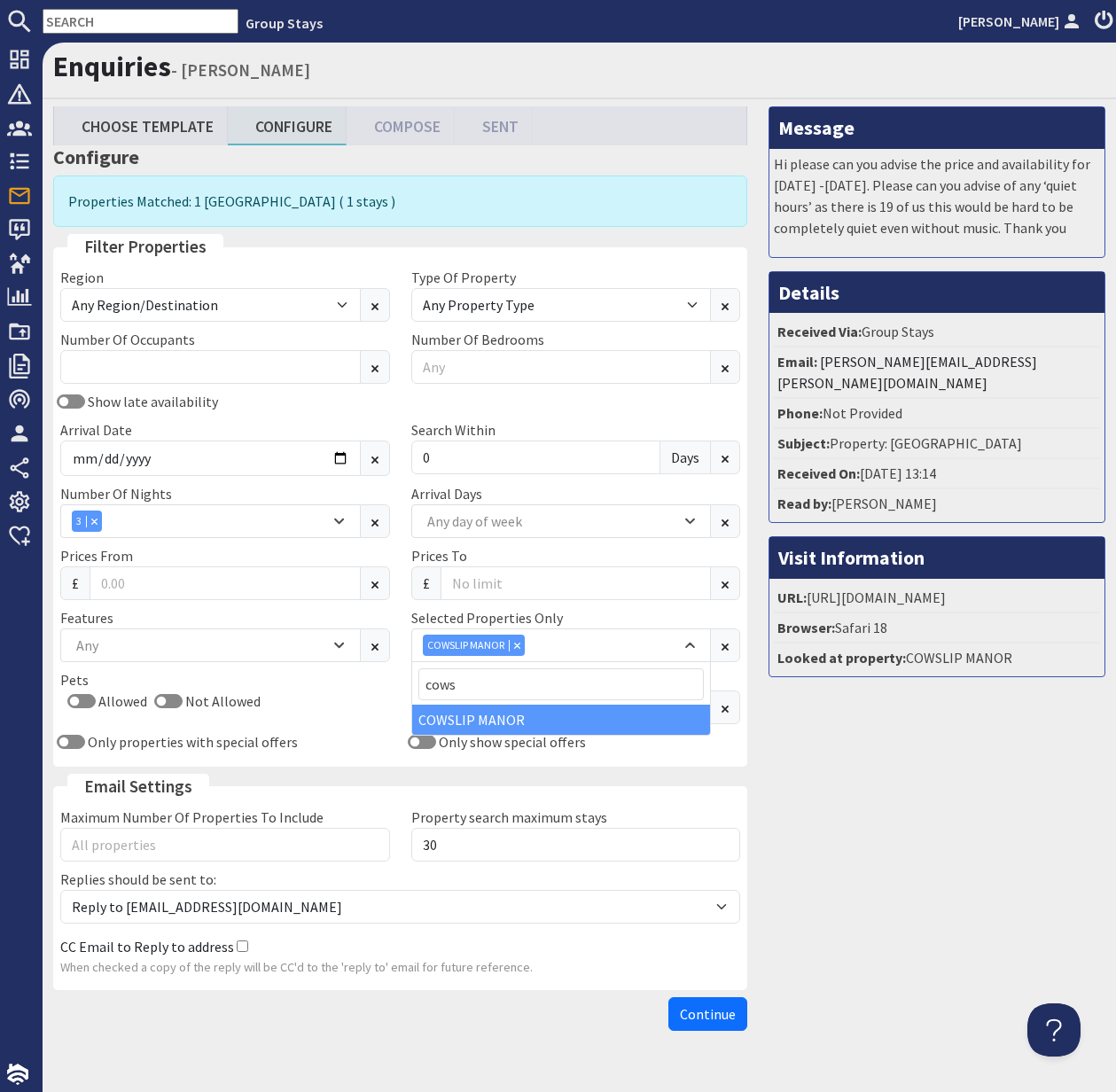
click at [719, 1012] on span "Continue" at bounding box center [707, 1014] width 56 height 18
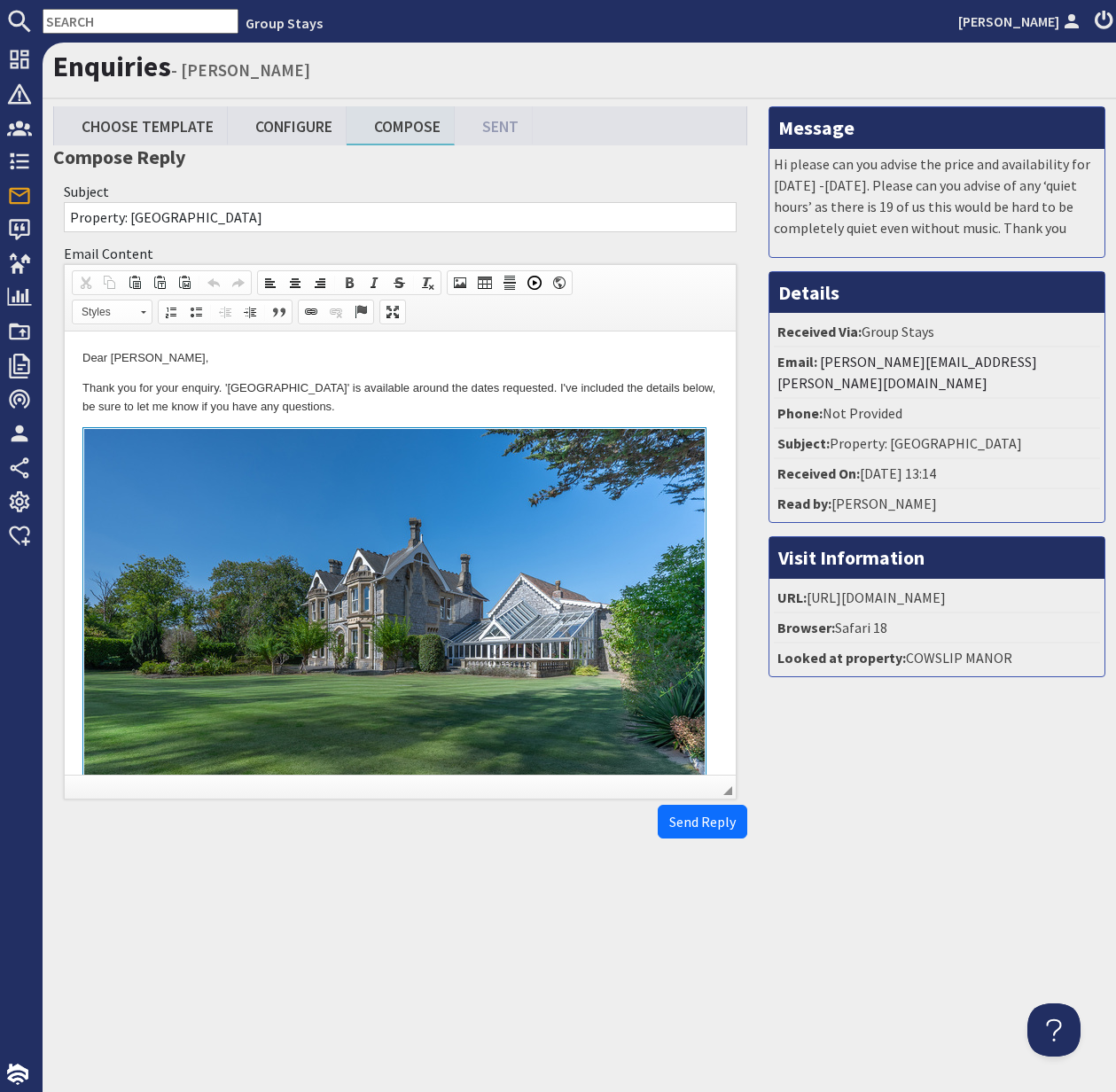
click at [81, 386] on html "Dear [PERSON_NAME], Thank you for your enquiry. '[GEOGRAPHIC_DATA]' is availabl…" at bounding box center [400, 726] width 670 height 789
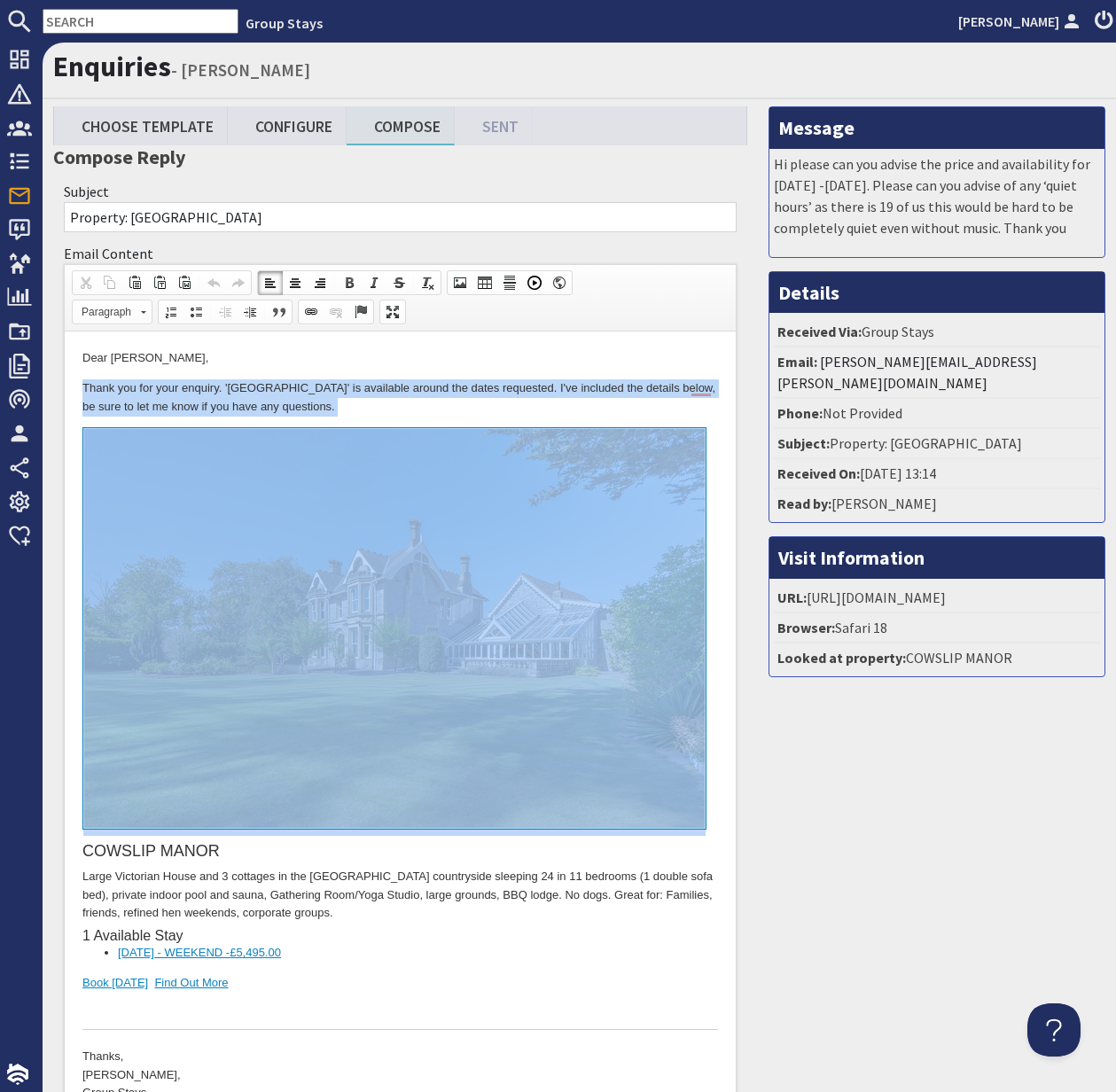
drag, startPoint x: 71, startPoint y: 383, endPoint x: 166, endPoint y: 639, distance: 273.1
click at [163, 651] on html "Dear [PERSON_NAME], Thank you for your enquiry. '[GEOGRAPHIC_DATA]' is availabl…" at bounding box center [400, 726] width 670 height 789
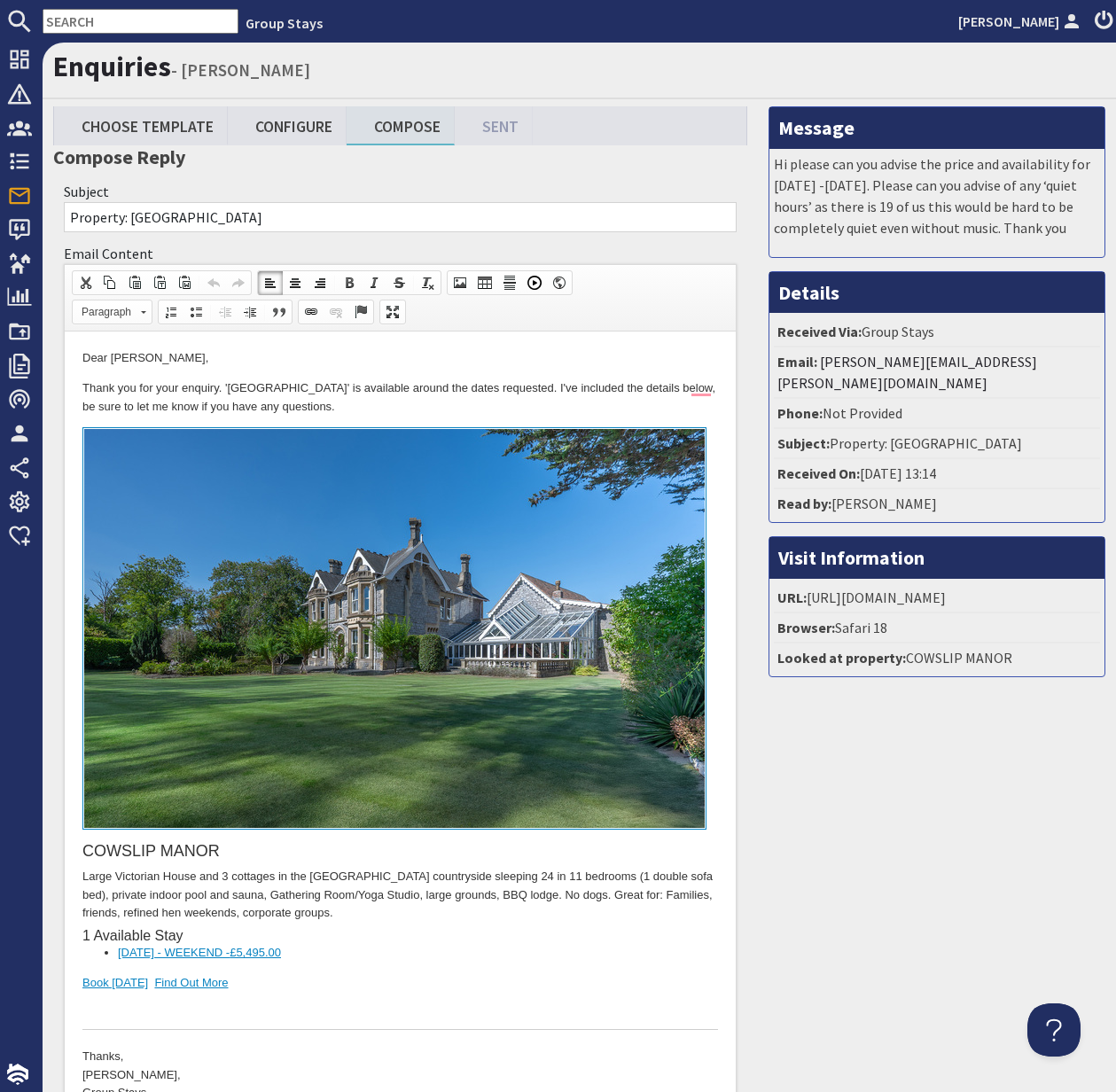
drag, startPoint x: 374, startPoint y: 355, endPoint x: 266, endPoint y: 351, distance: 108.1
click at [369, 355] on p "Dear [PERSON_NAME]," at bounding box center [400, 359] width 636 height 19
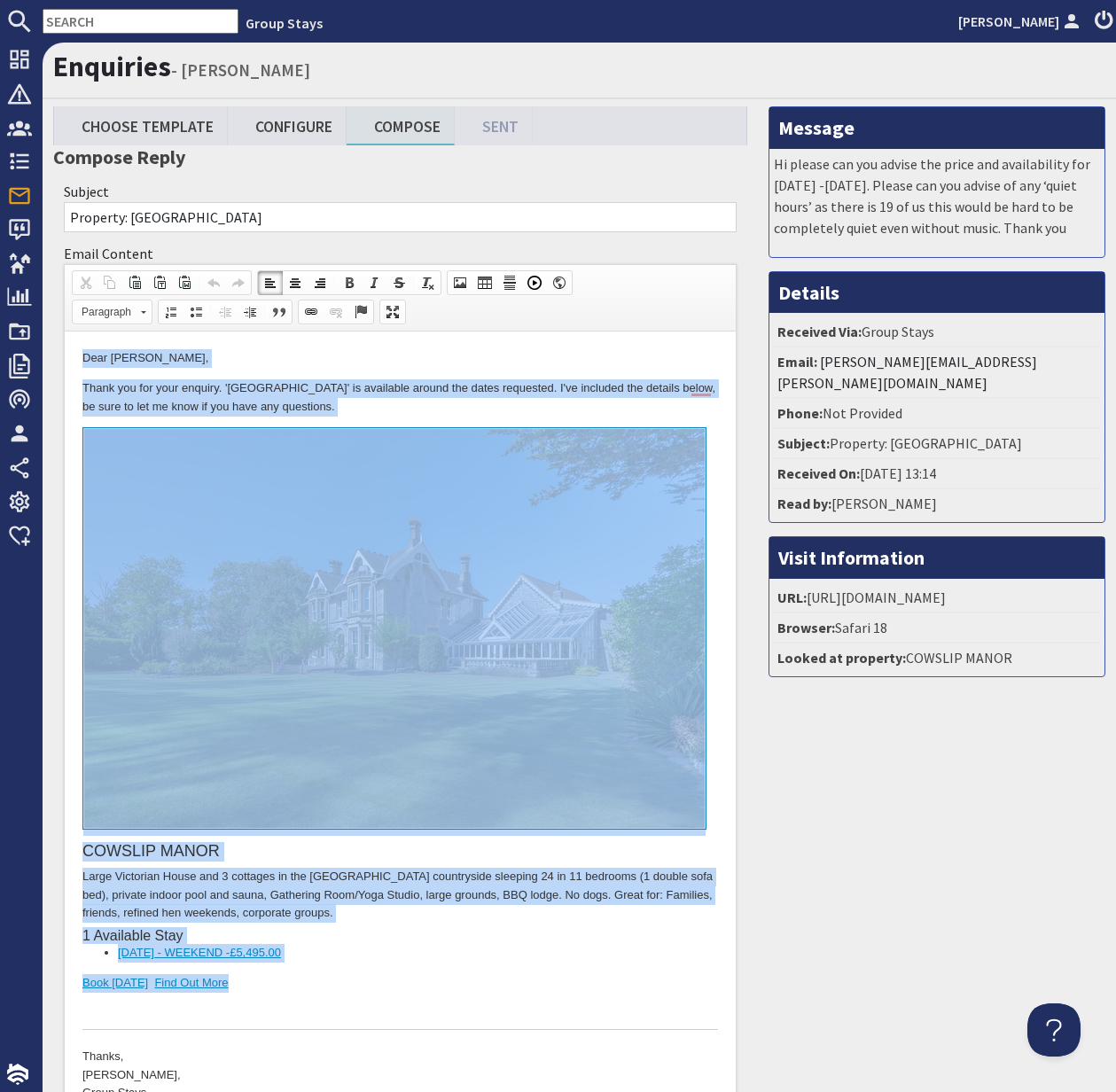
drag, startPoint x: 76, startPoint y: 352, endPoint x: 297, endPoint y: 985, distance: 670.5
click at [297, 985] on html "Dear [PERSON_NAME], Thank you for your enquiry. '[GEOGRAPHIC_DATA]' is availabl…" at bounding box center [400, 726] width 670 height 789
copy body "Dear [PERSON_NAME], Thank you for your enquiry. '[GEOGRAPHIC_DATA]' is availabl…"
